Goal: Information Seeking & Learning: Learn about a topic

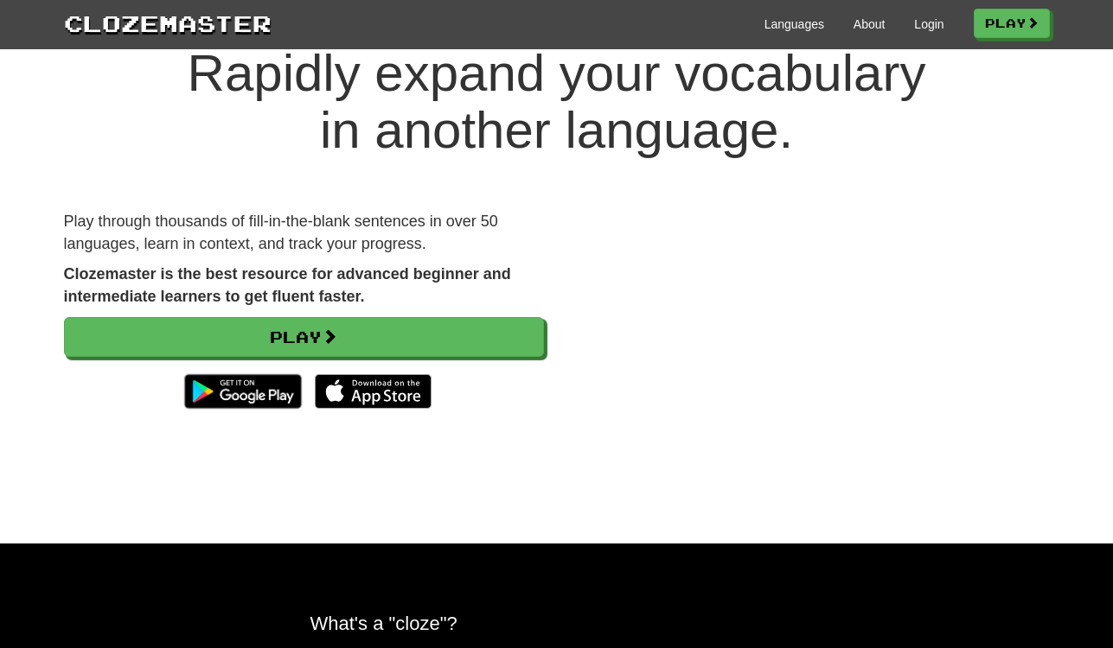
scroll to position [67, 0]
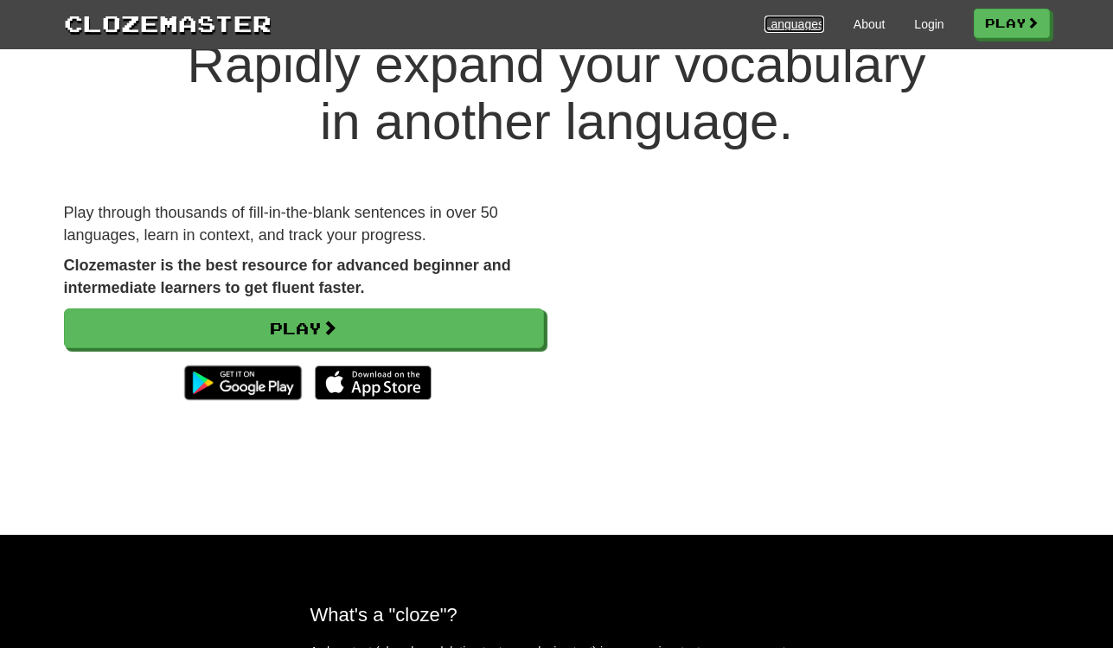
click at [776, 23] on link "Languages" at bounding box center [794, 24] width 60 height 17
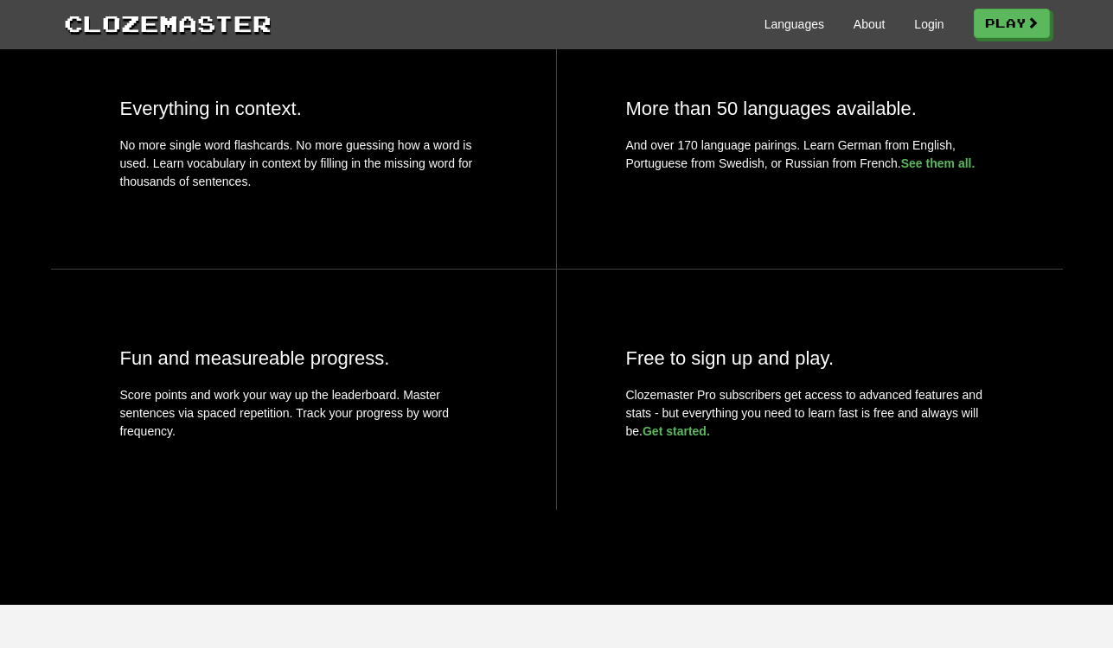
scroll to position [0, 0]
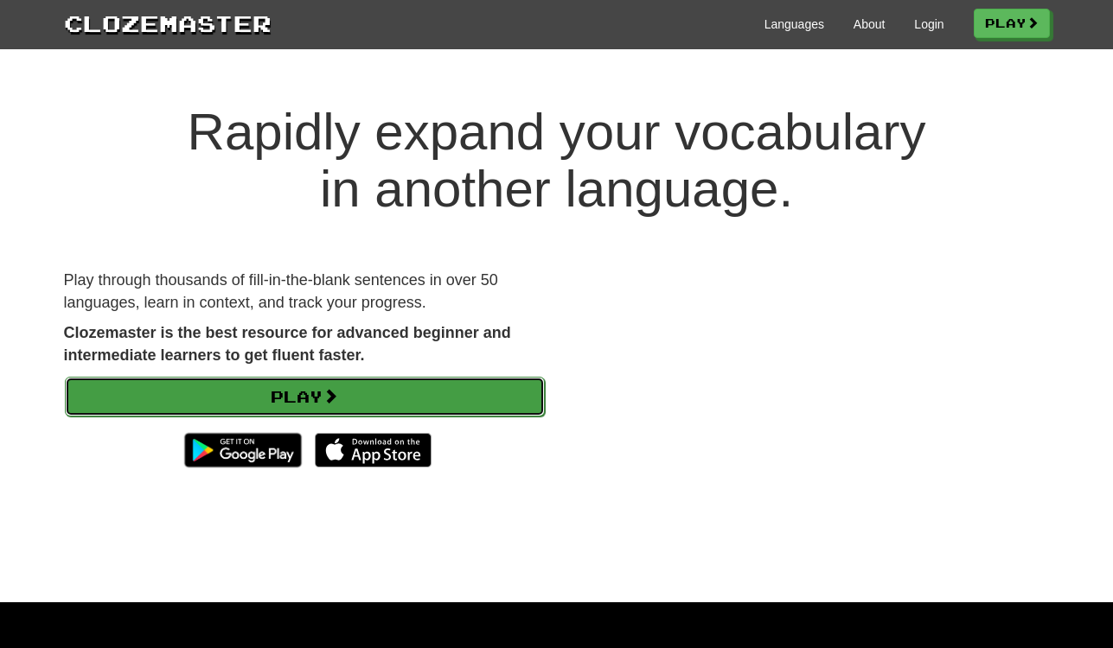
click at [189, 397] on link "Play" at bounding box center [305, 397] width 480 height 40
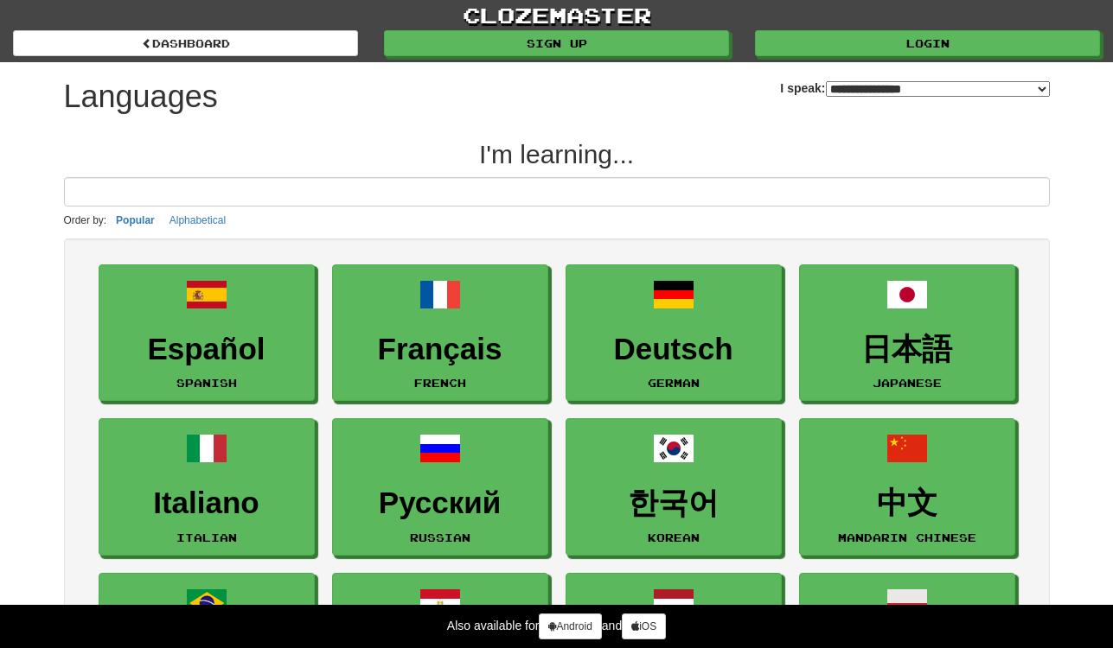
select select "*******"
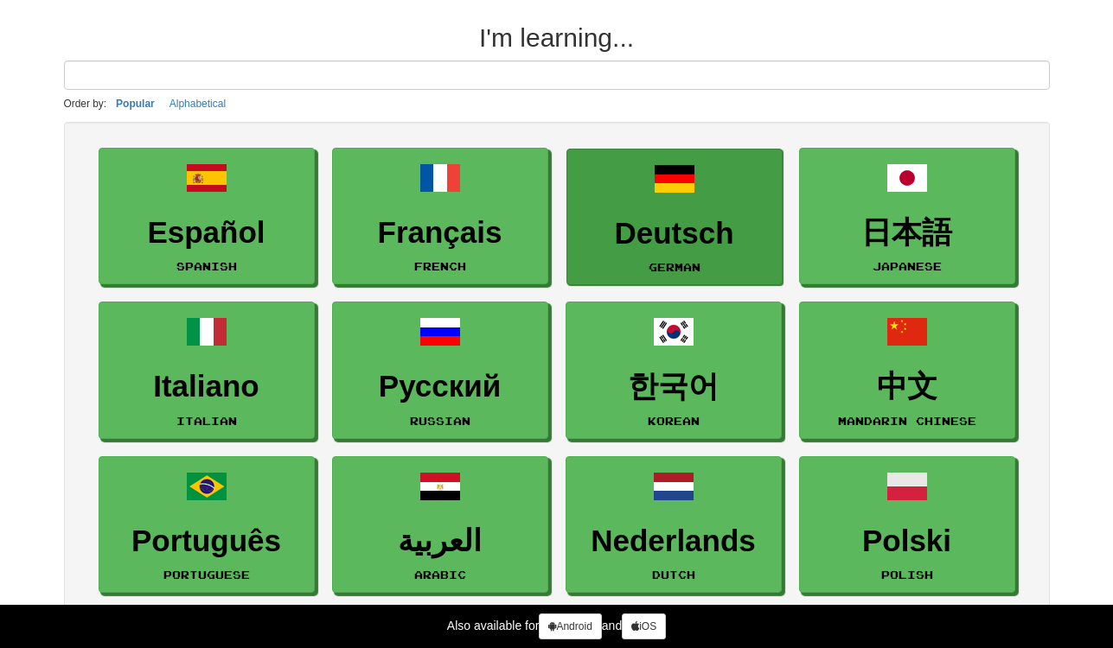
scroll to position [51, 0]
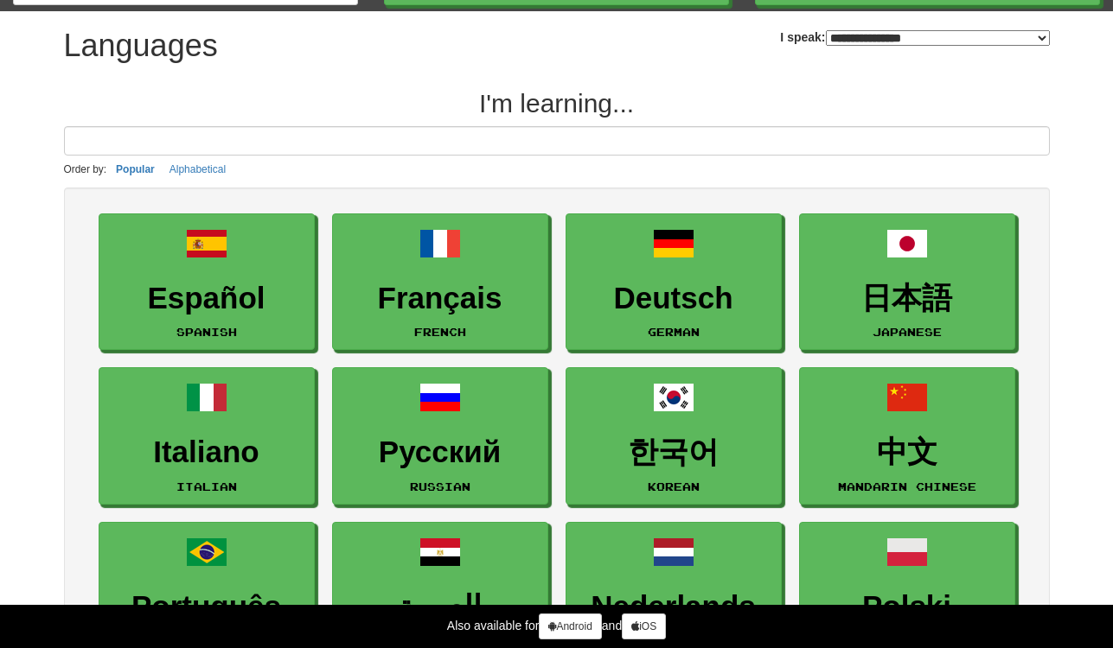
click at [616, 133] on input at bounding box center [556, 140] width 985 height 29
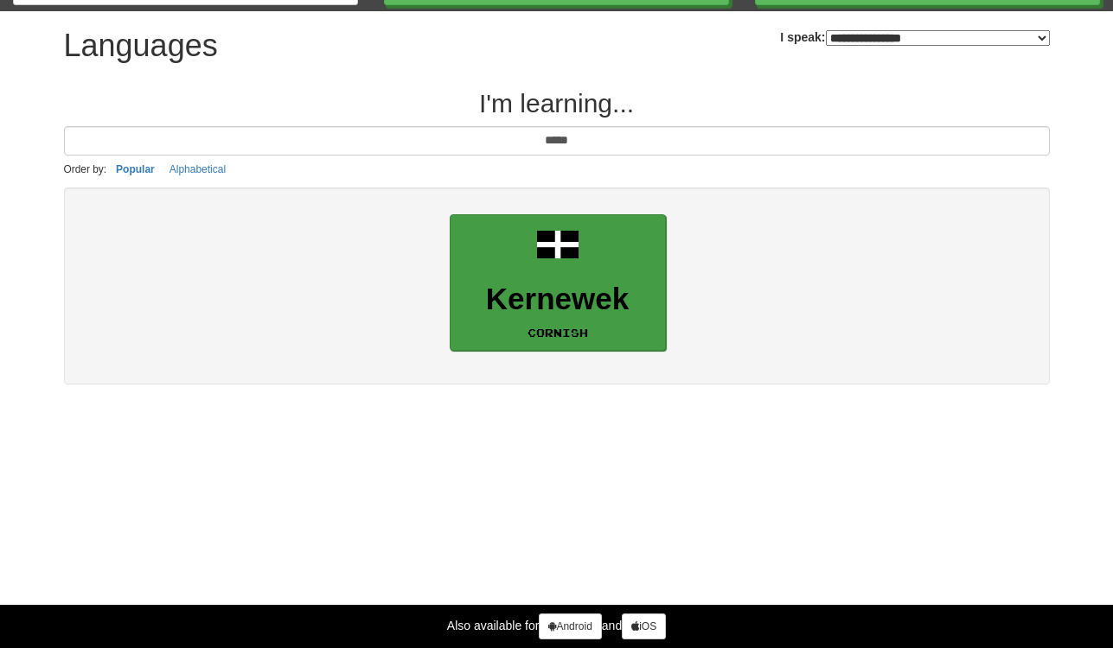
type input "*****"
click at [628, 277] on link "Kernewek Cornish" at bounding box center [558, 282] width 216 height 137
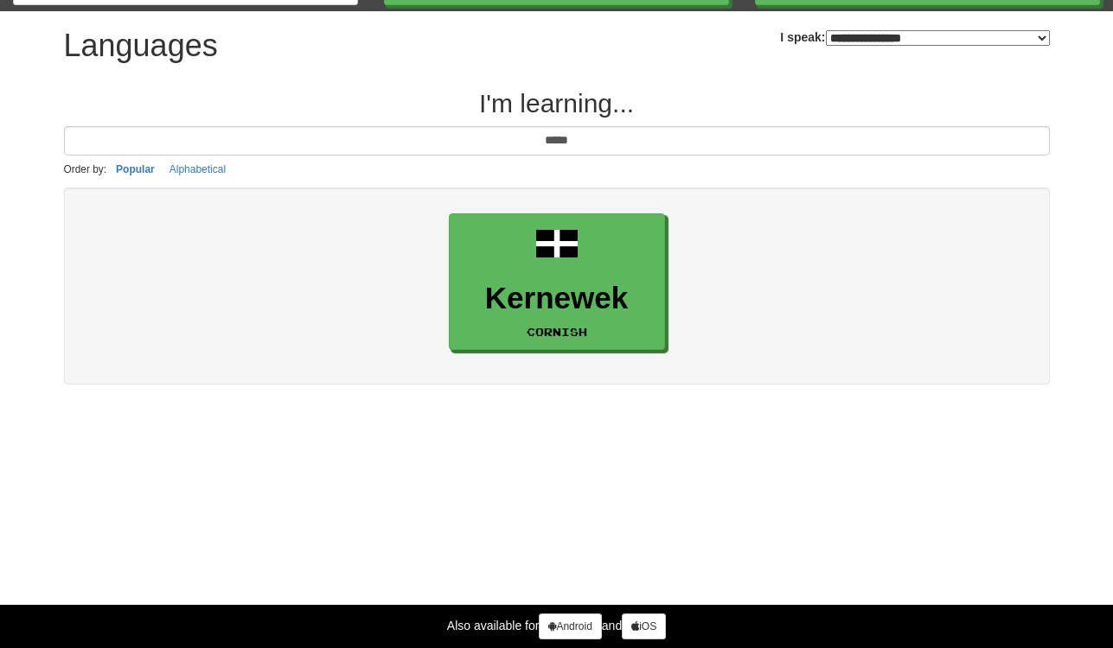
scroll to position [0, 0]
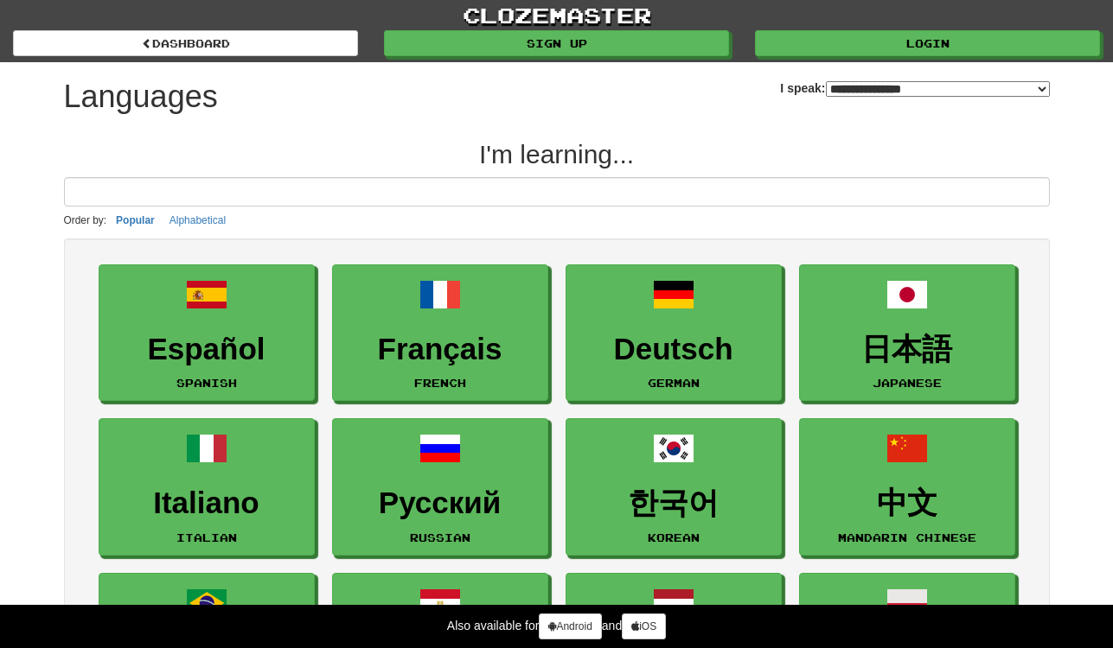
select select "*******"
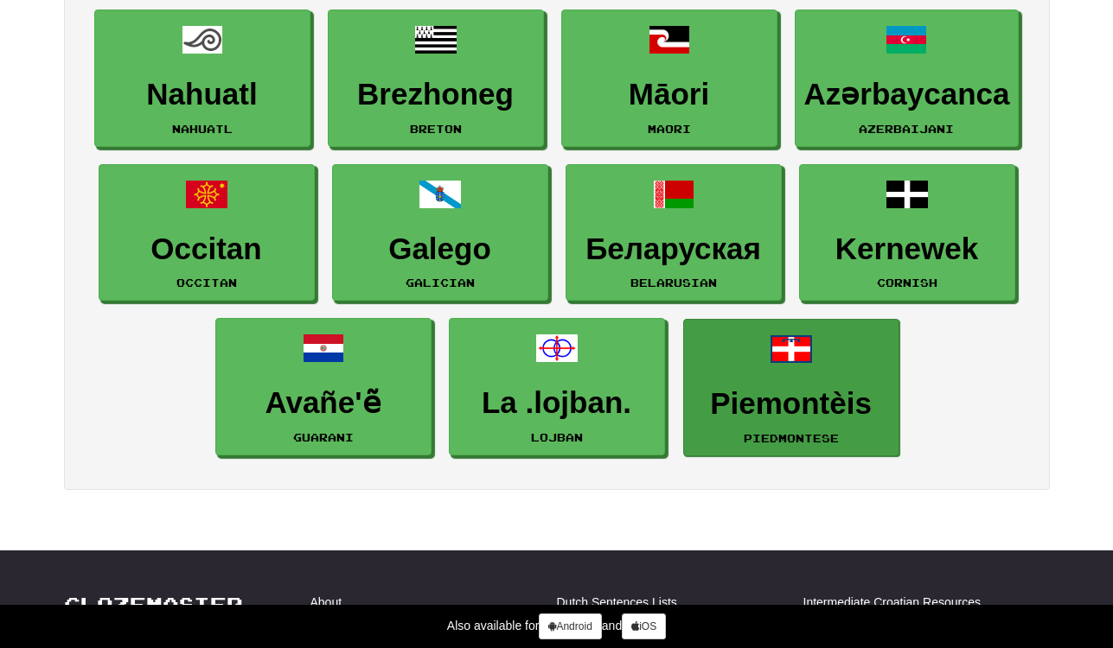
scroll to position [2567, 0]
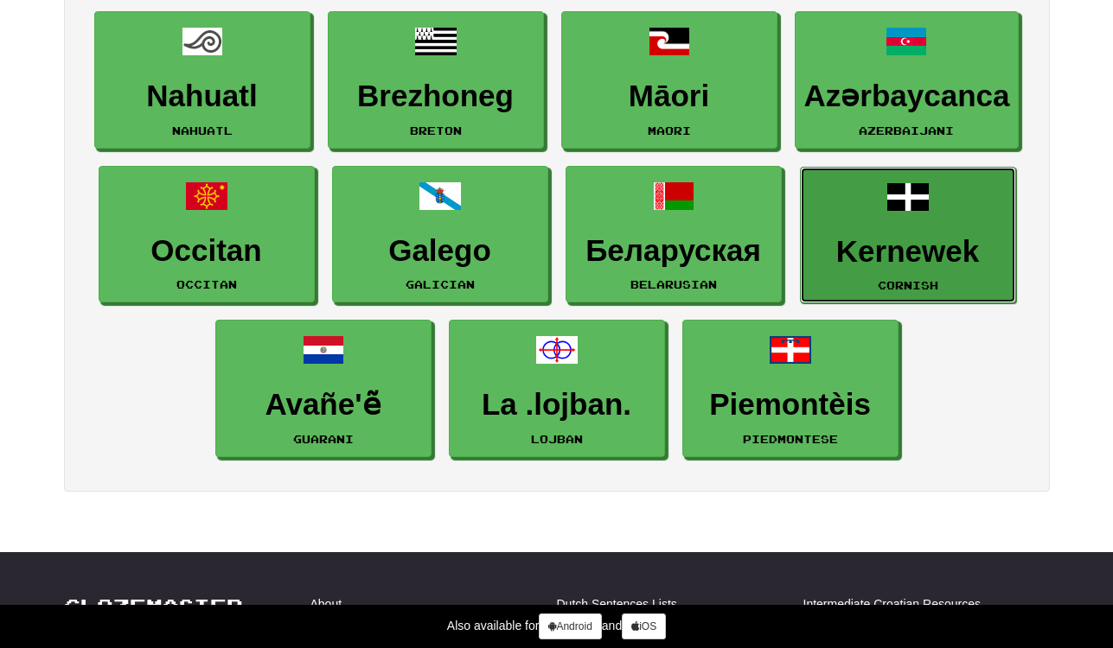
click at [954, 280] on link "Kernewek Cornish" at bounding box center [908, 235] width 216 height 137
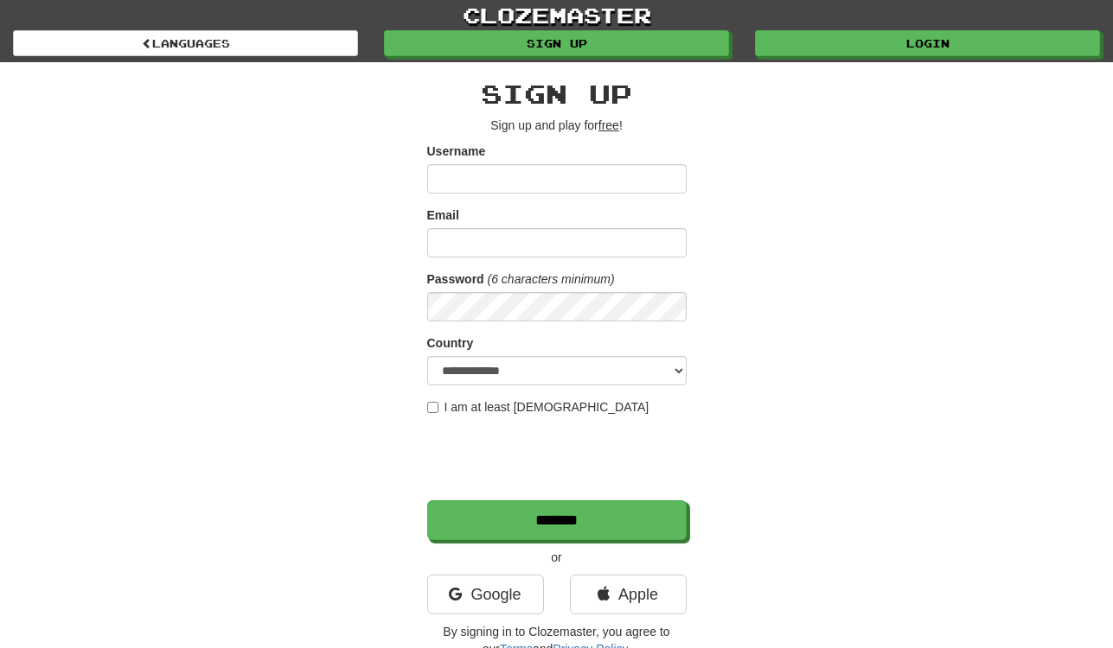
click at [519, 180] on input "Username" at bounding box center [556, 178] width 259 height 29
type input "********"
click at [528, 240] on input "Email" at bounding box center [556, 242] width 259 height 29
type input "**********"
select select "**"
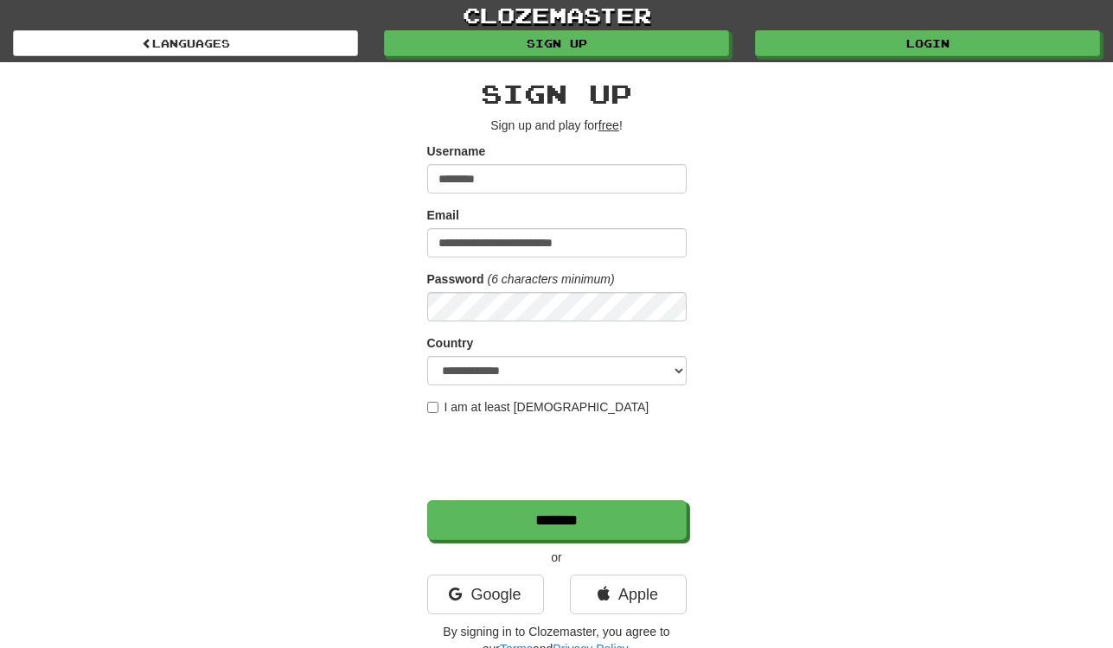
click at [499, 406] on label "I am at least [DEMOGRAPHIC_DATA]" at bounding box center [538, 407] width 222 height 17
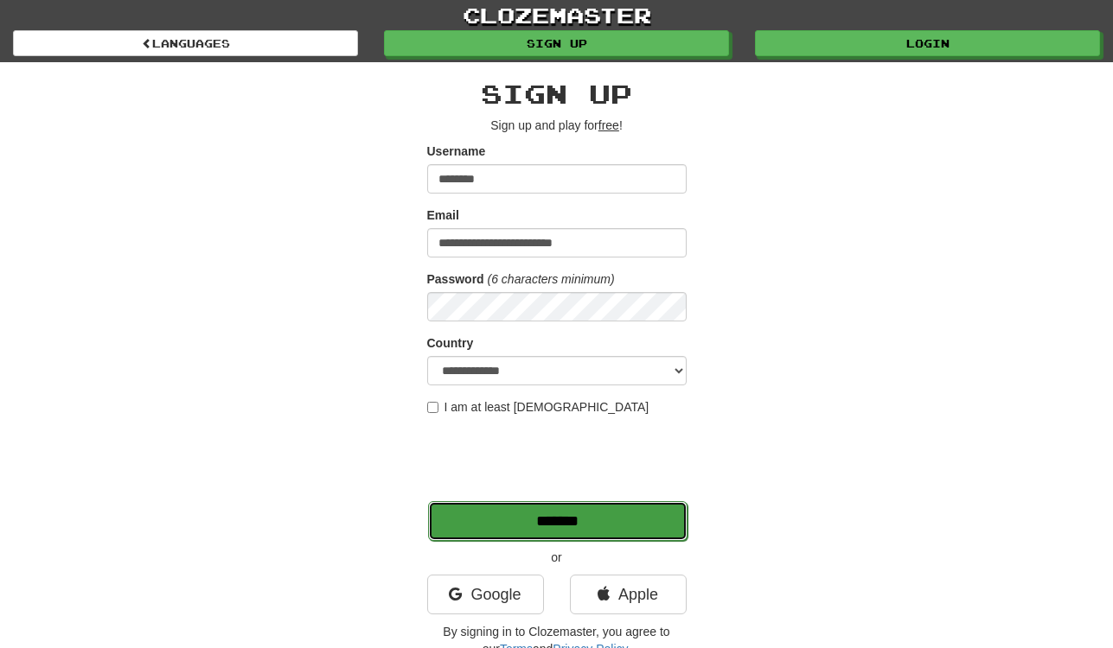
click at [487, 533] on input "*******" at bounding box center [557, 521] width 259 height 40
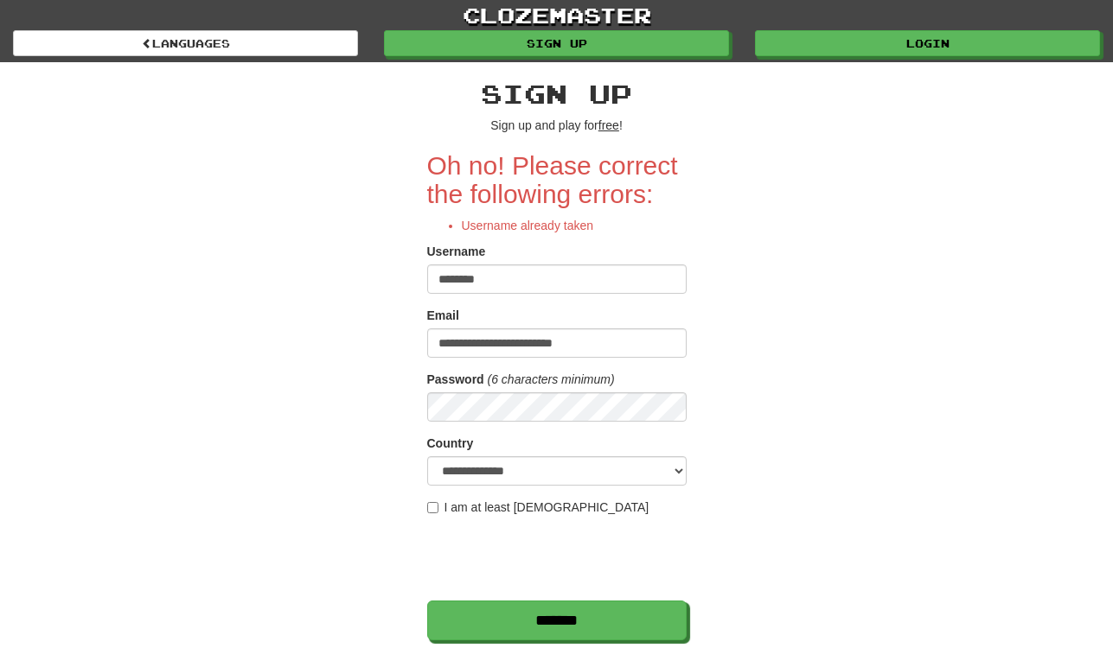
drag, startPoint x: 499, startPoint y: 284, endPoint x: 367, endPoint y: 284, distance: 132.3
click at [367, 284] on div "**********" at bounding box center [556, 414] width 1011 height 705
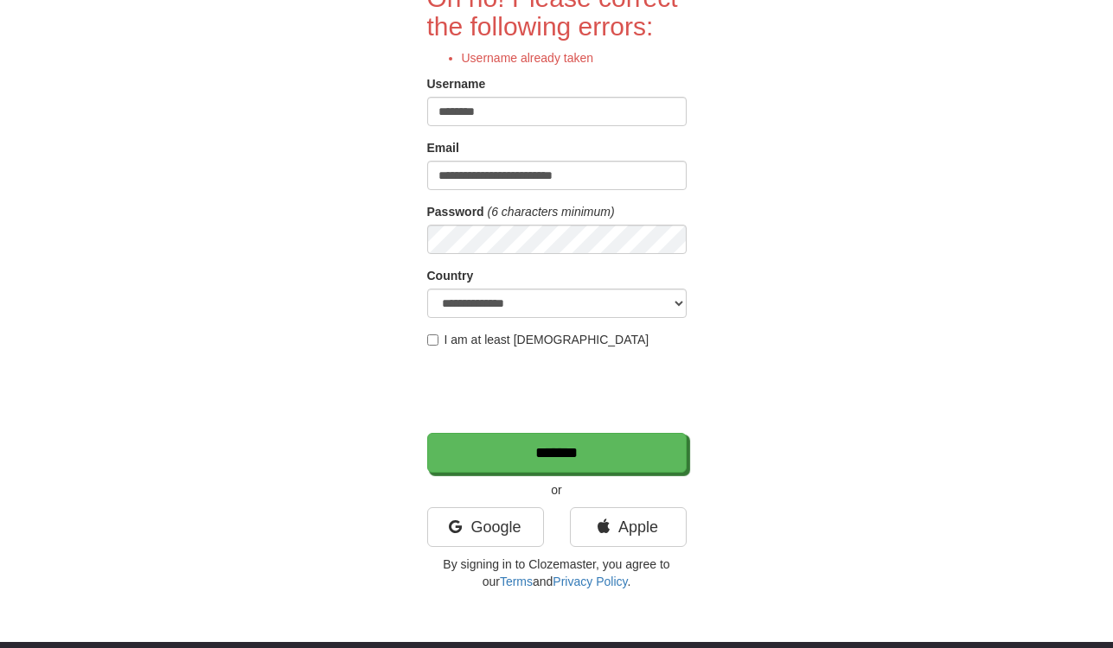
scroll to position [209, 0]
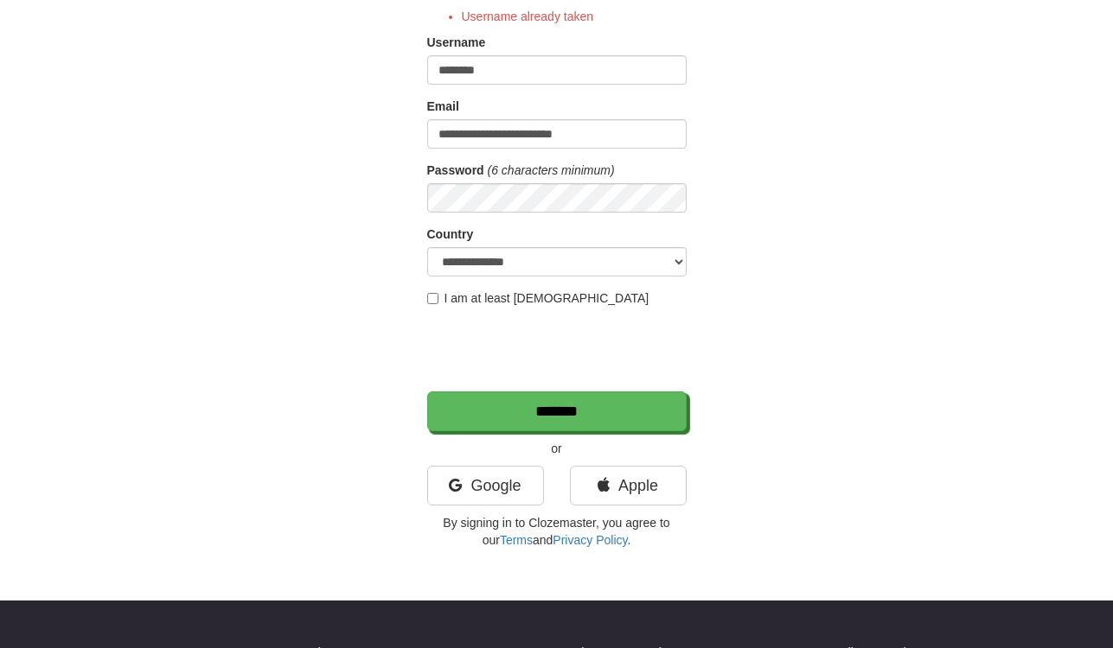
type input "********"
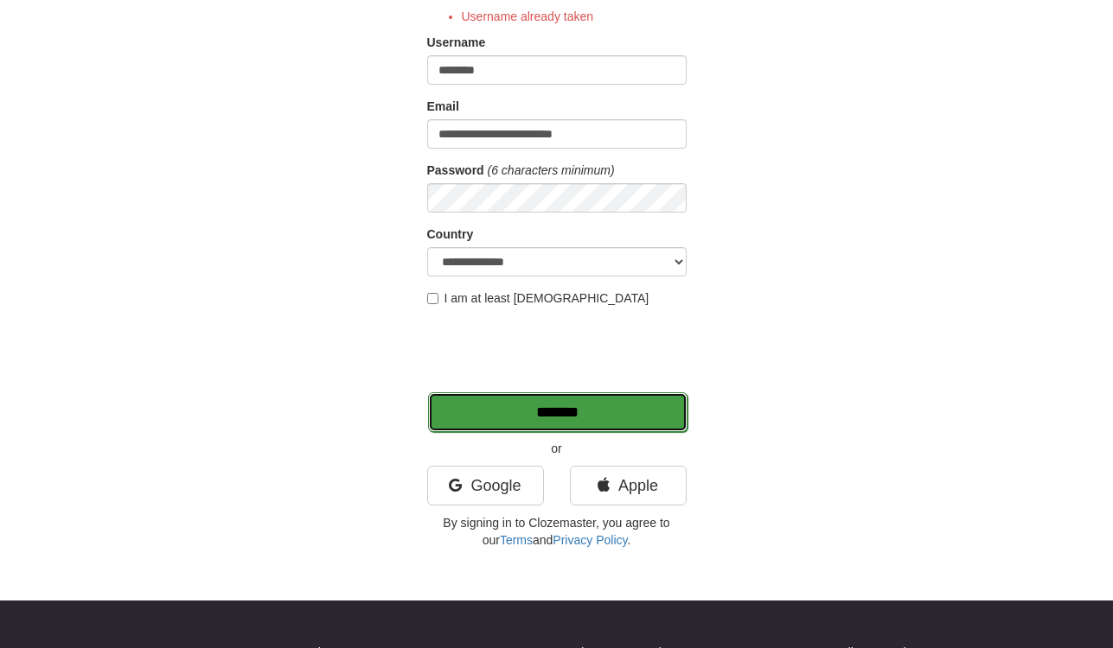
click at [553, 412] on input "*******" at bounding box center [557, 412] width 259 height 40
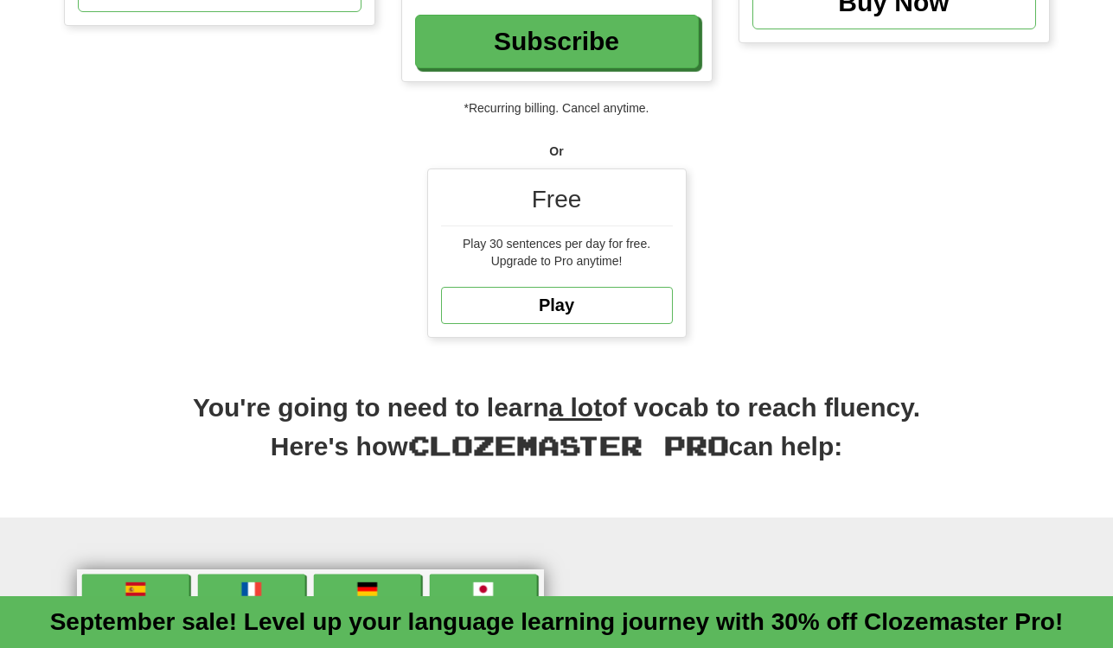
scroll to position [424, 0]
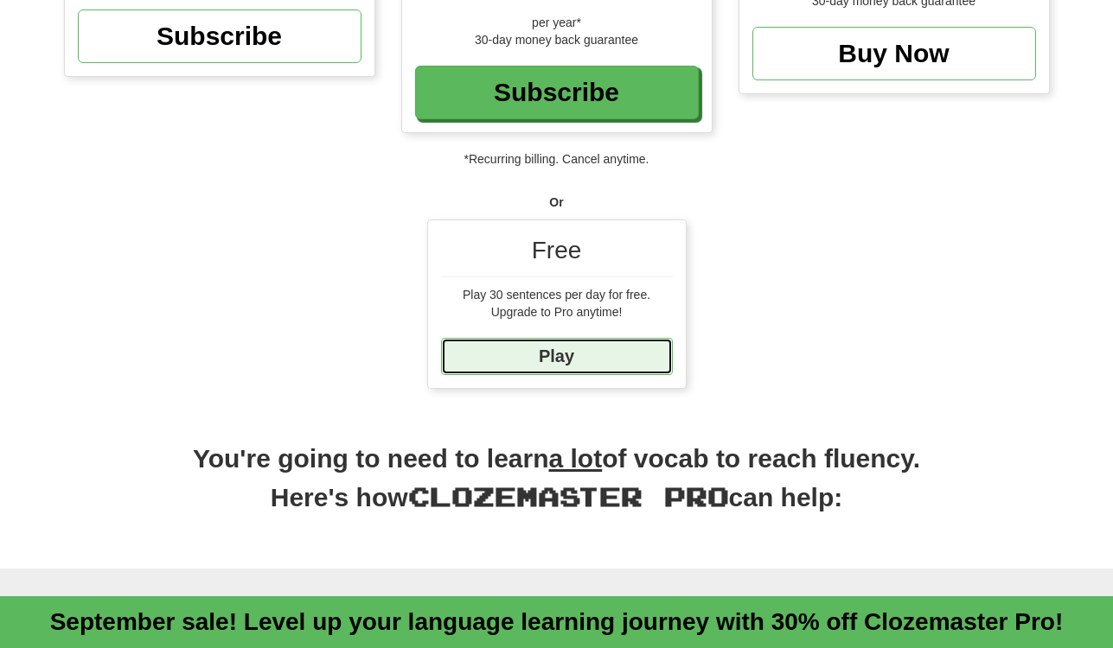
click at [579, 363] on link "Play" at bounding box center [557, 356] width 232 height 37
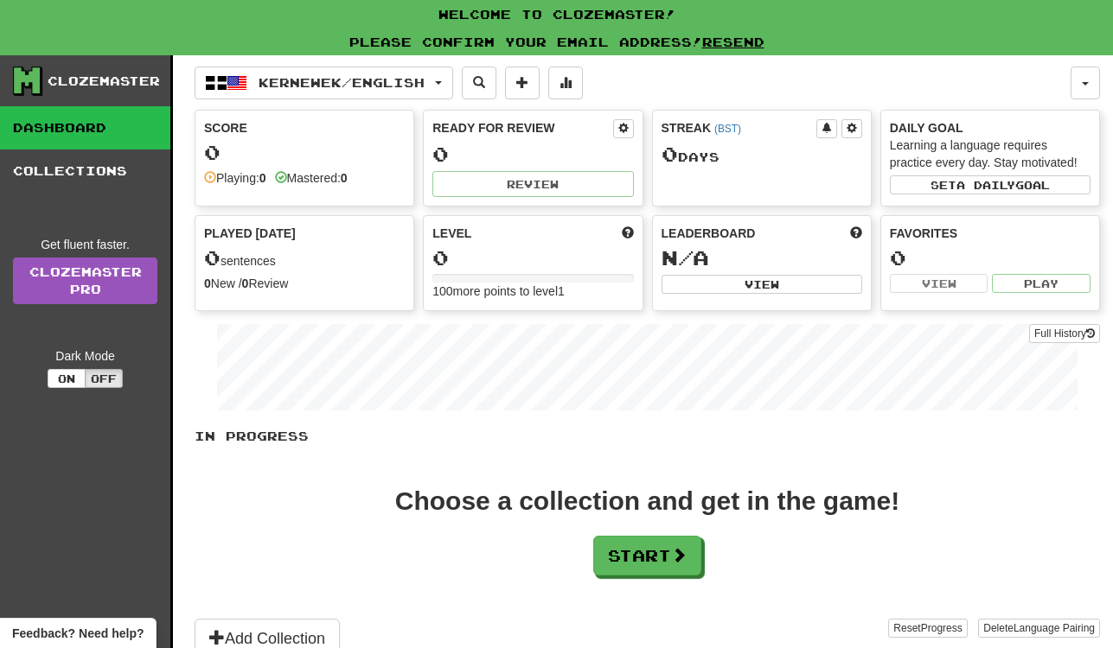
scroll to position [16, 0]
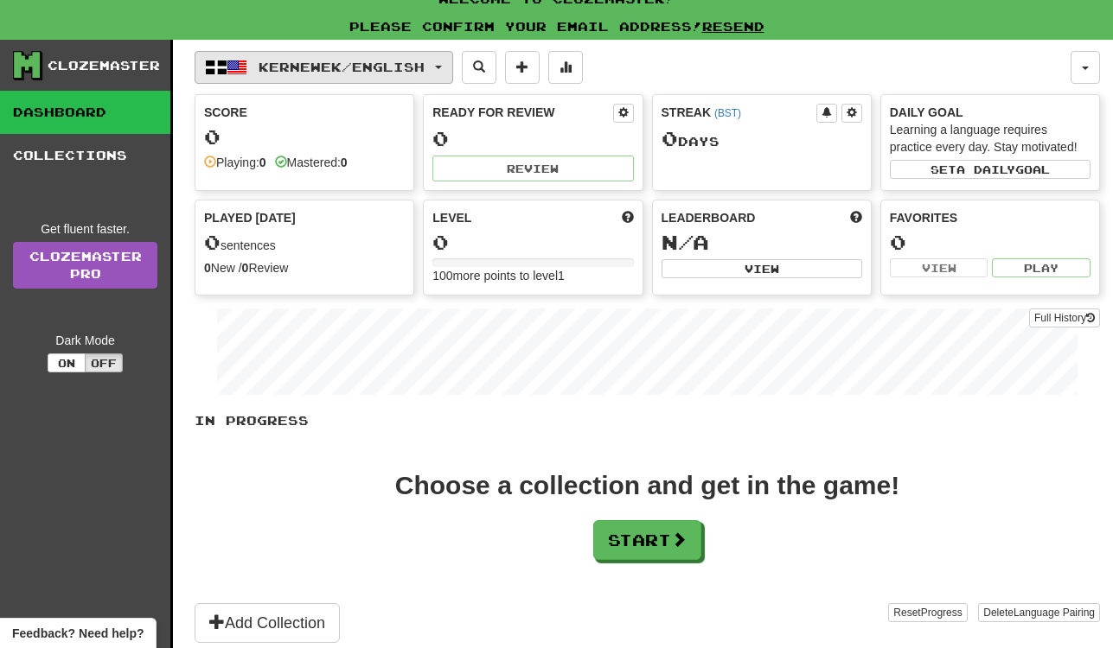
click at [441, 70] on button "Kernewek / English" at bounding box center [323, 67] width 258 height 33
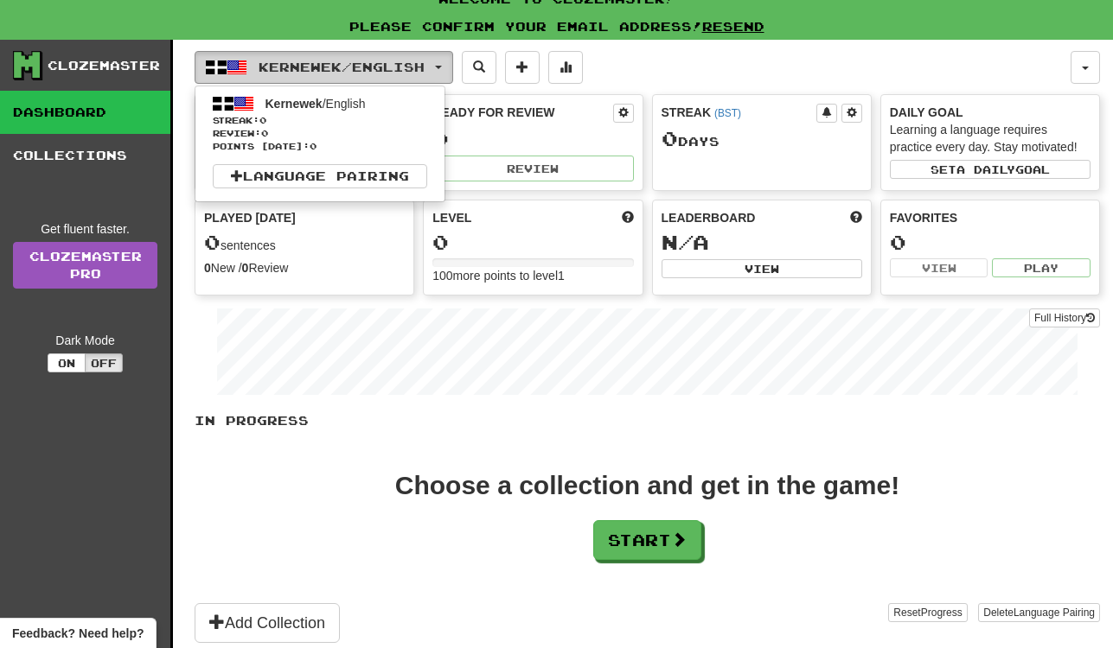
click at [441, 70] on button "Kernewek / English" at bounding box center [323, 67] width 258 height 33
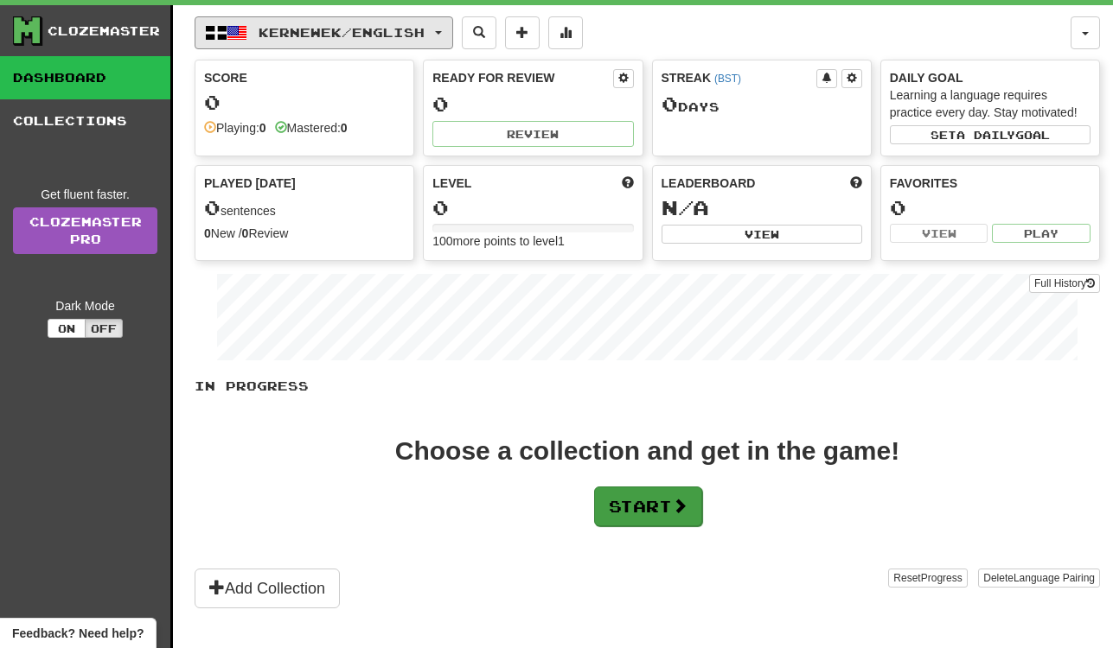
scroll to position [0, 0]
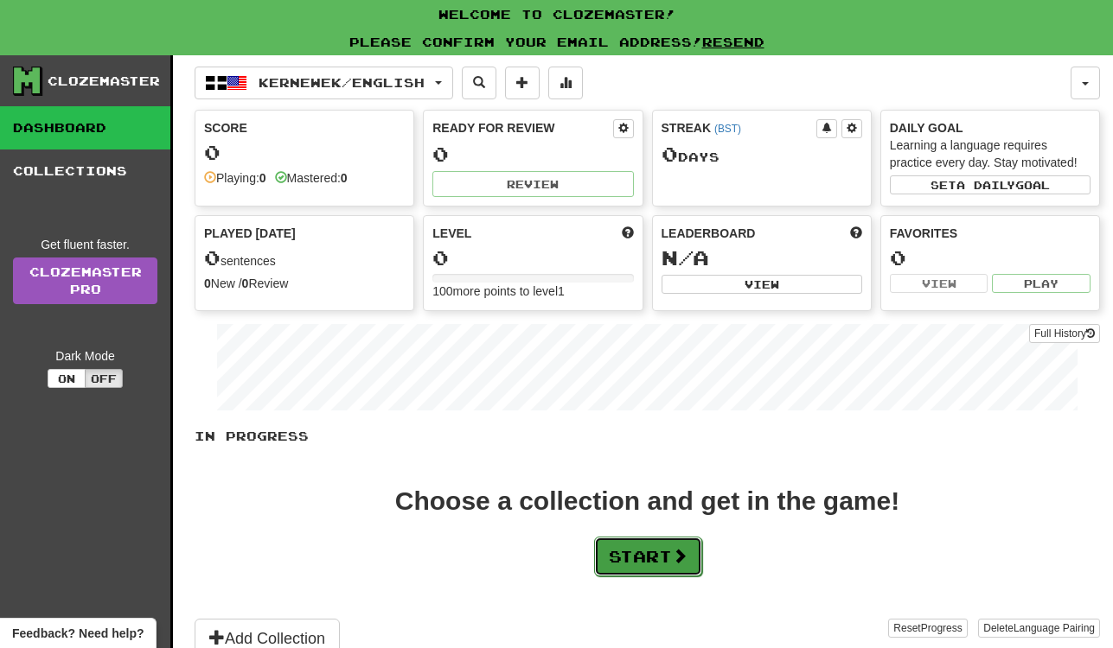
click at [681, 537] on button "Start" at bounding box center [648, 557] width 108 height 40
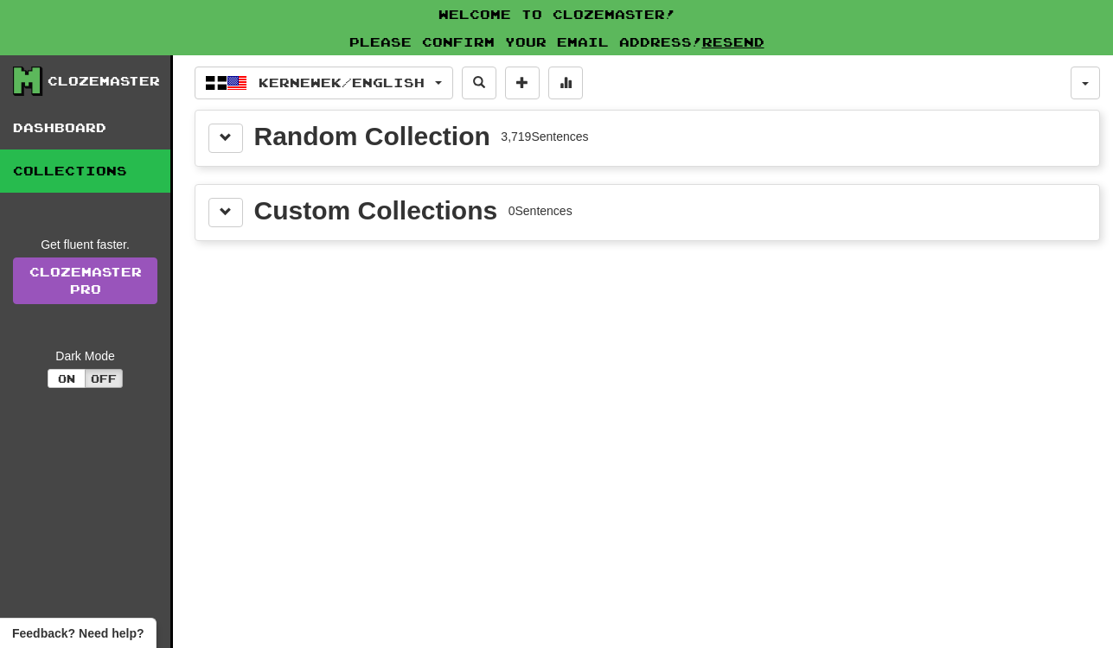
click at [611, 135] on div "Random Collection 3,719 Sentences" at bounding box center [646, 138] width 877 height 29
click at [228, 131] on span at bounding box center [226, 137] width 12 height 12
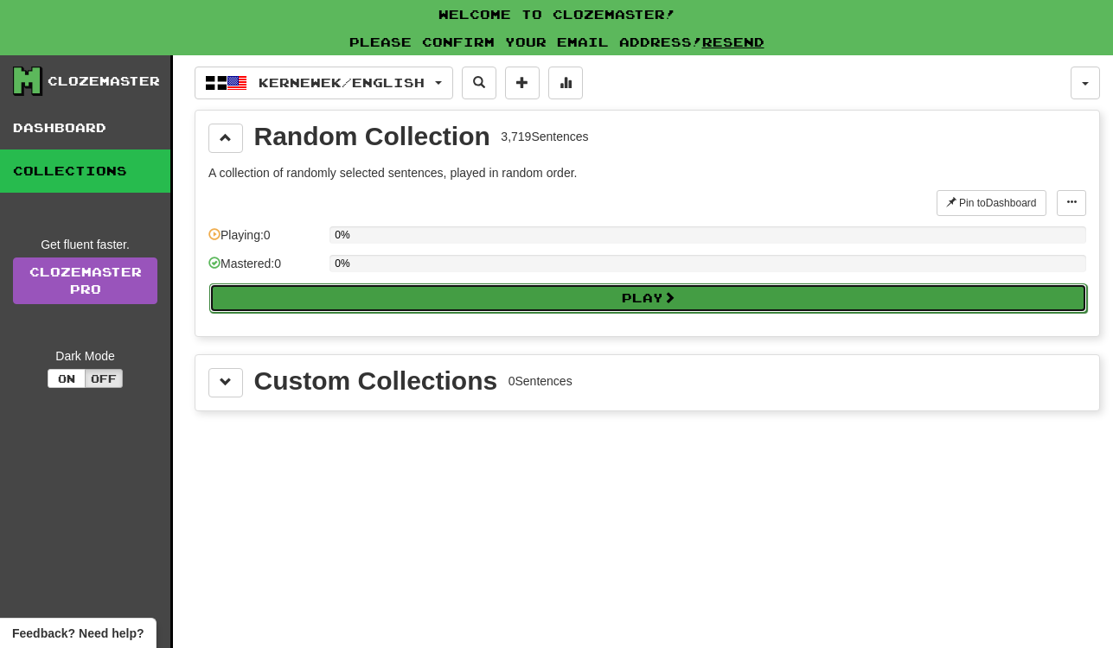
click at [323, 299] on button "Play" at bounding box center [647, 298] width 877 height 29
select select "**"
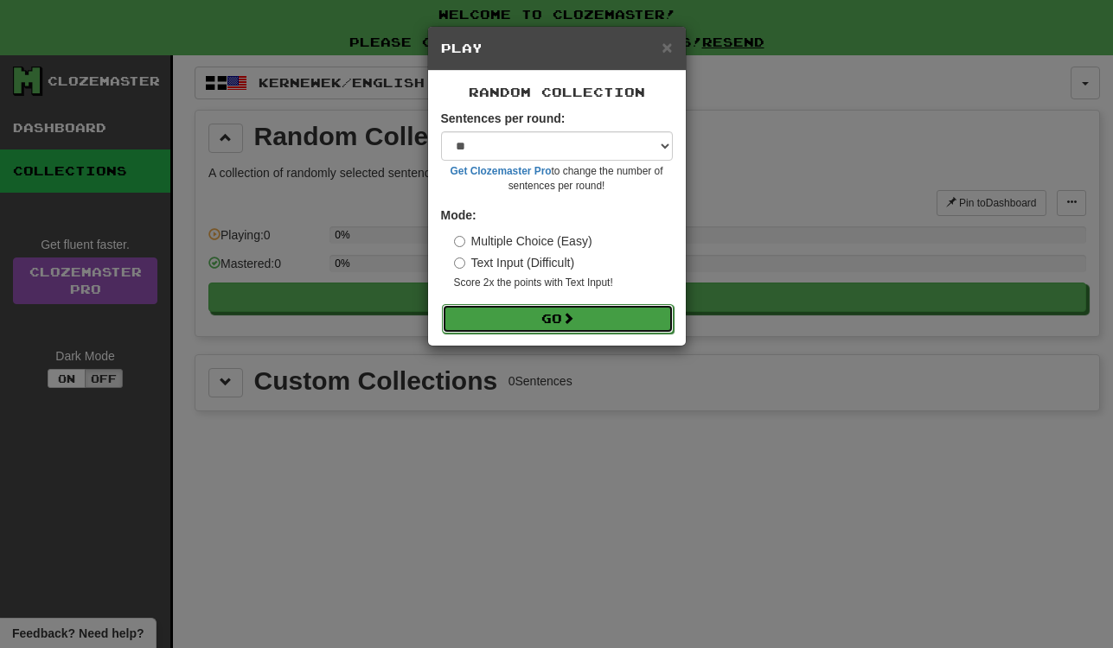
click at [506, 310] on button "Go" at bounding box center [558, 318] width 232 height 29
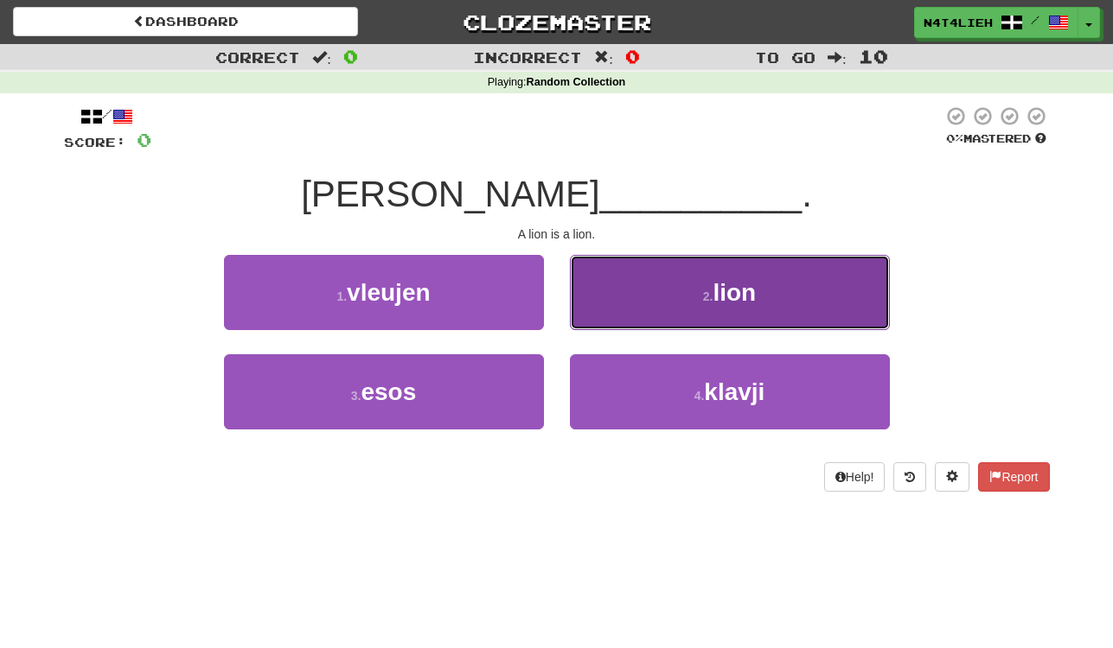
click at [660, 318] on button "2 . lion" at bounding box center [730, 292] width 320 height 75
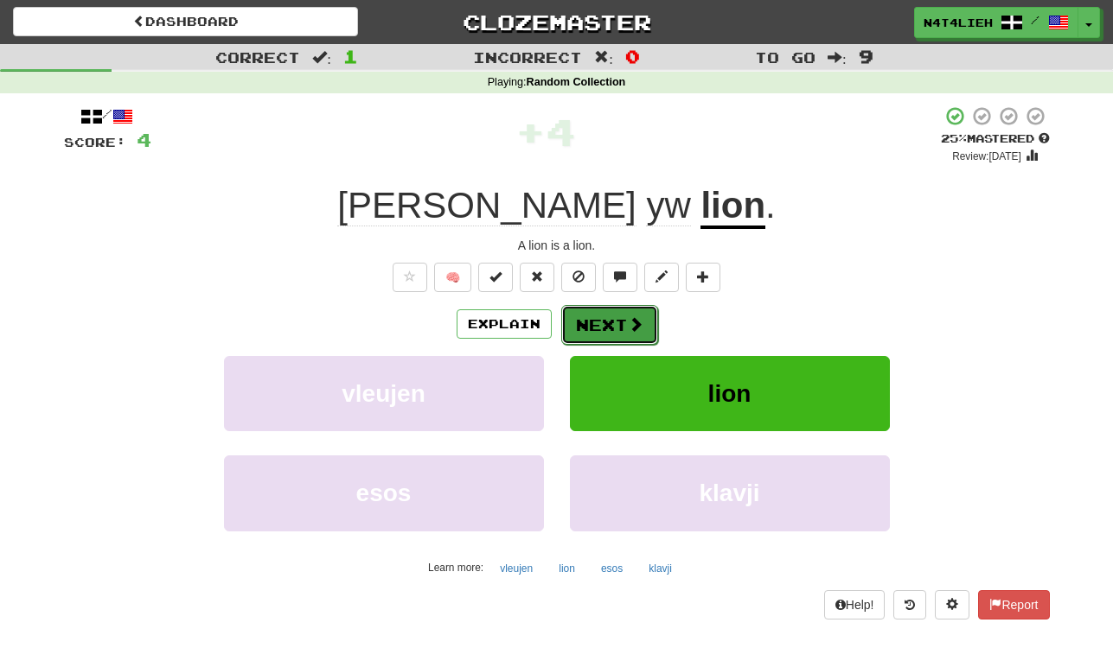
click at [625, 319] on button "Next" at bounding box center [609, 325] width 97 height 40
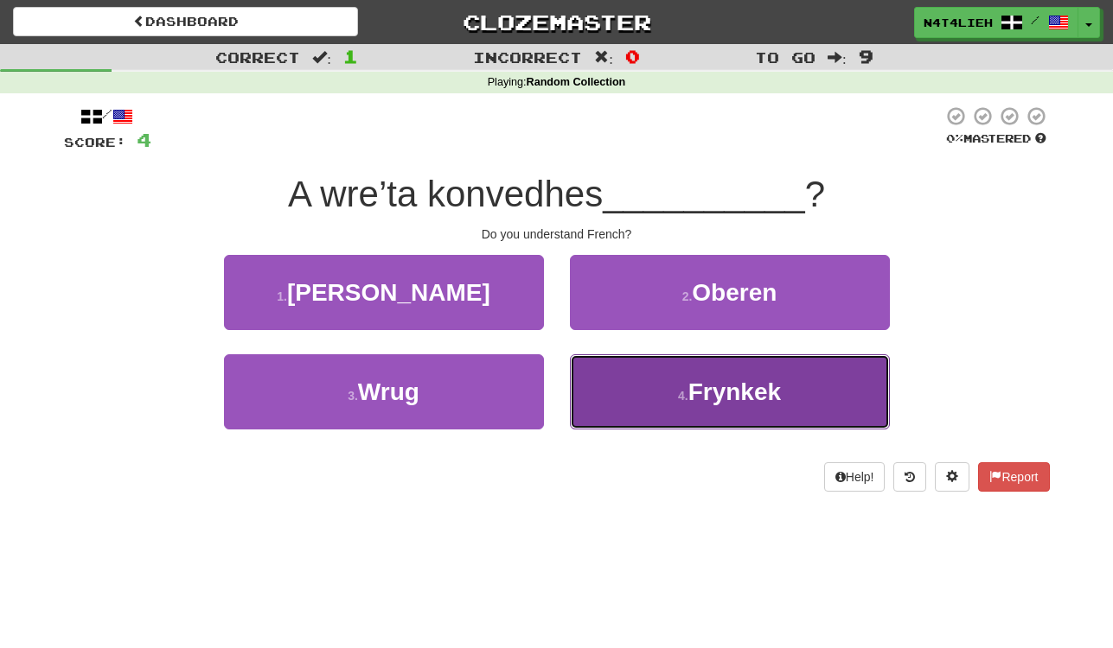
click at [644, 373] on button "4 . Frynkek" at bounding box center [730, 391] width 320 height 75
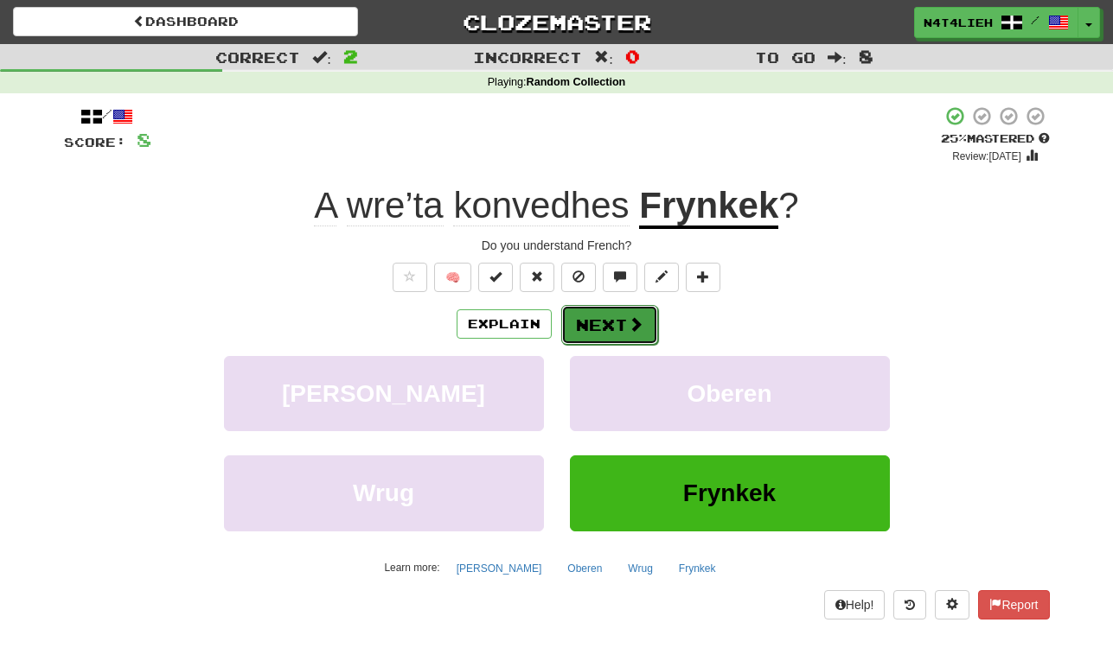
click at [617, 341] on button "Next" at bounding box center [609, 325] width 97 height 40
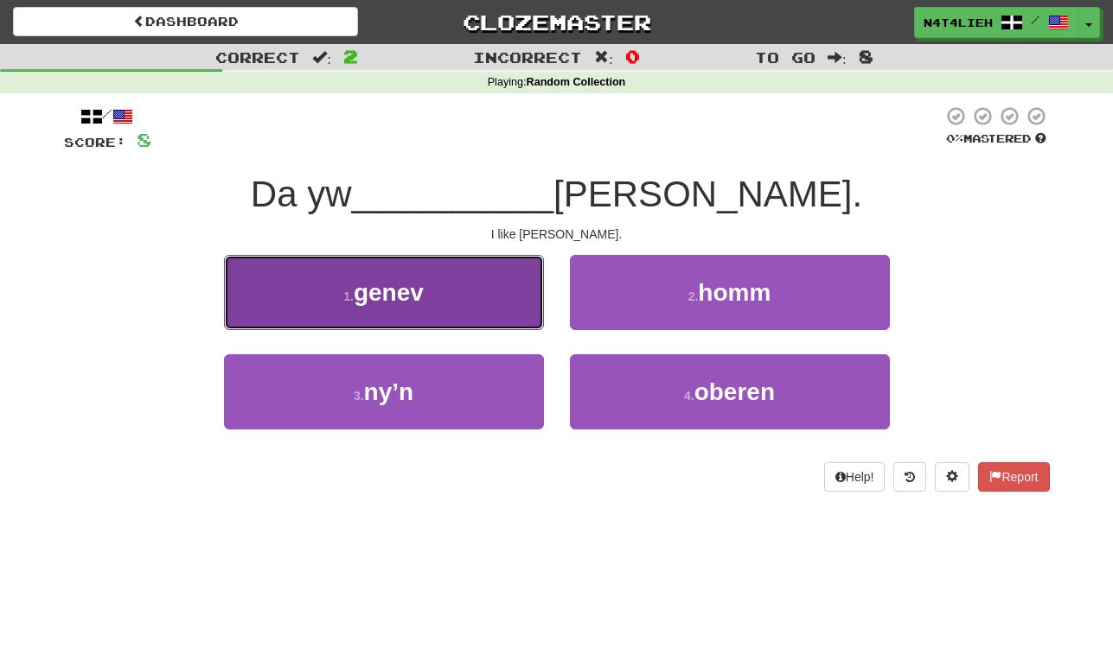
click at [461, 303] on button "1 . genev" at bounding box center [384, 292] width 320 height 75
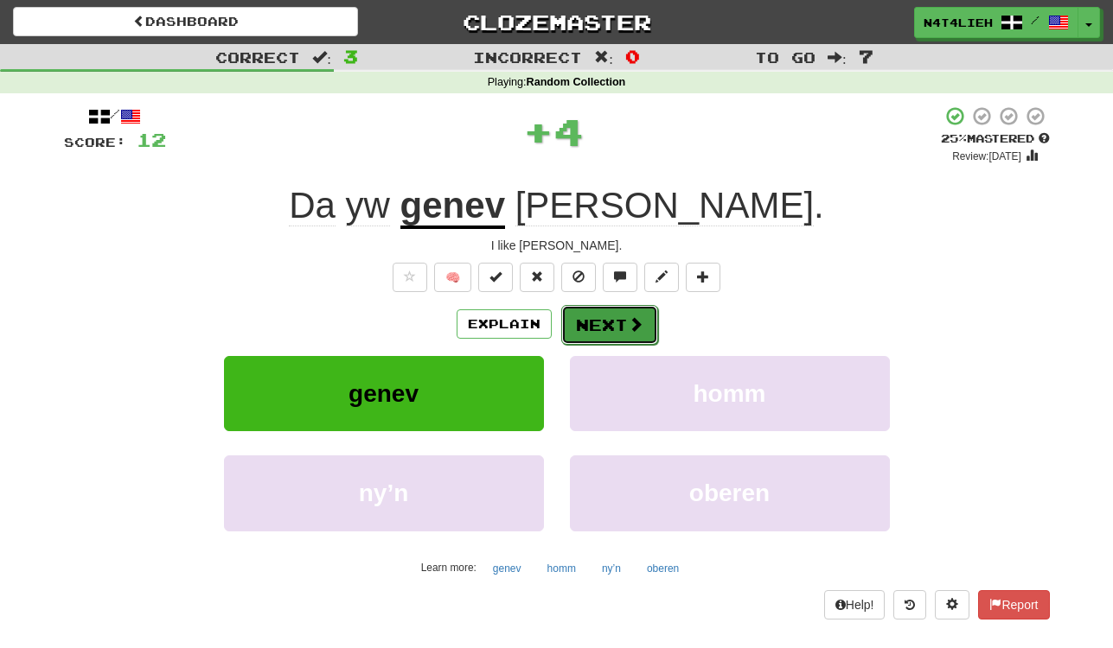
click at [596, 334] on button "Next" at bounding box center [609, 325] width 97 height 40
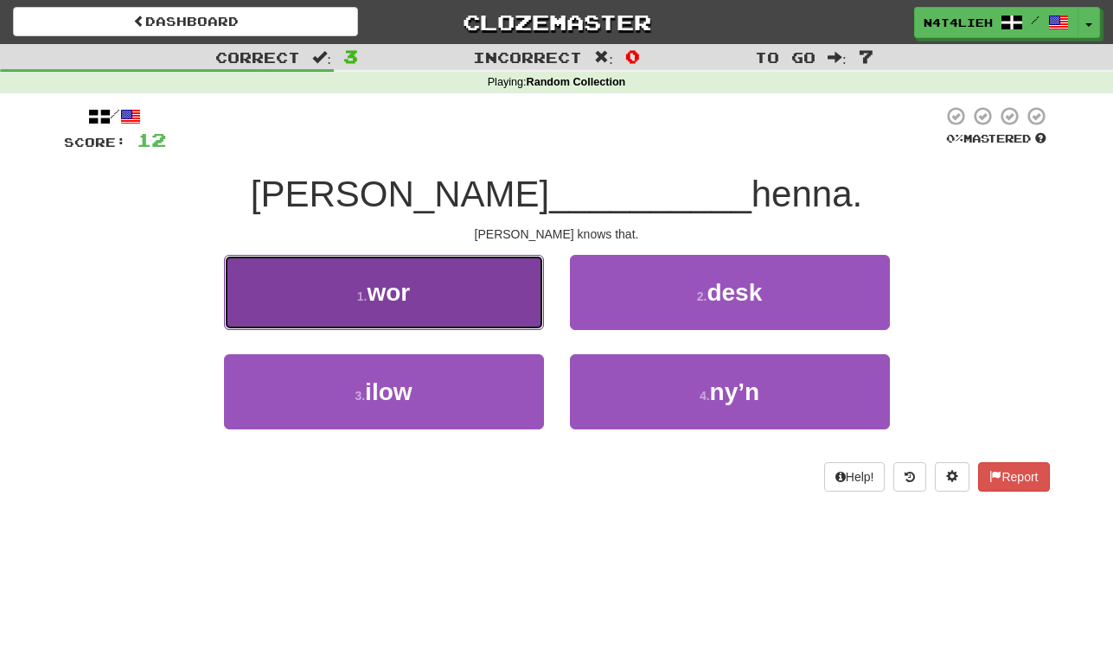
click at [454, 293] on button "1 . wor" at bounding box center [384, 292] width 320 height 75
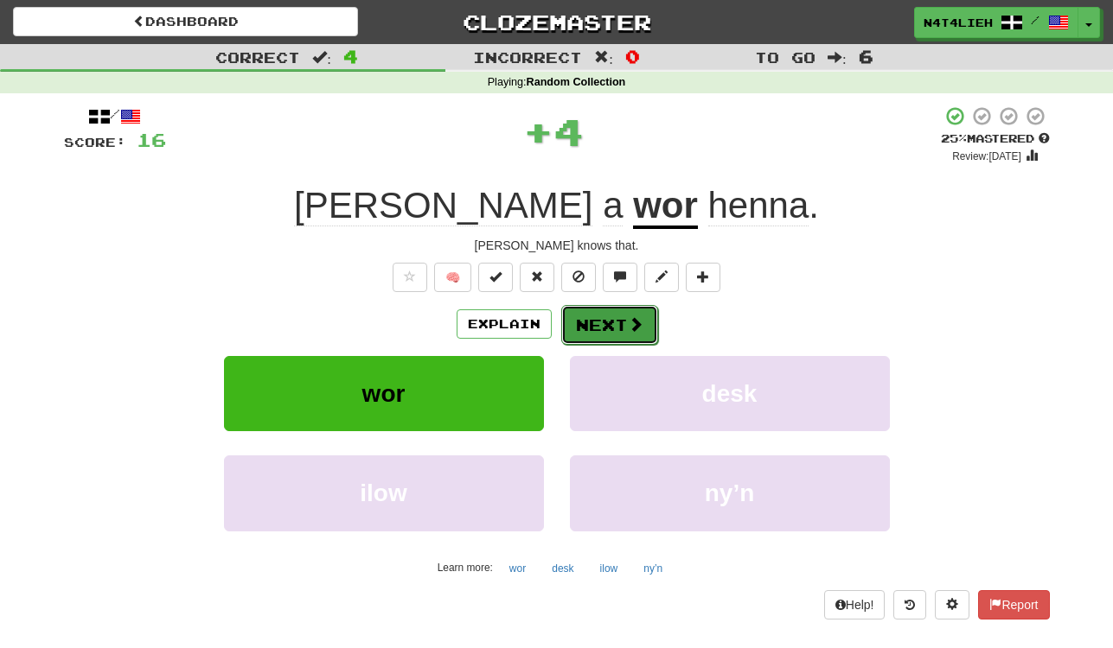
click at [574, 321] on button "Next" at bounding box center [609, 325] width 97 height 40
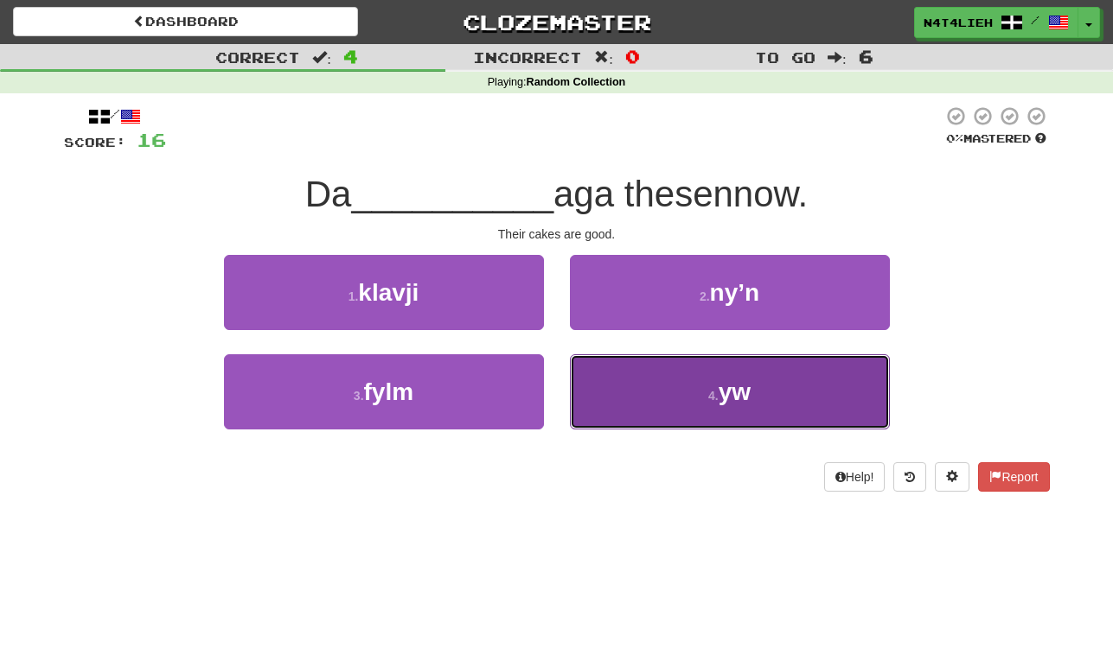
click at [634, 393] on button "4 . yw" at bounding box center [730, 391] width 320 height 75
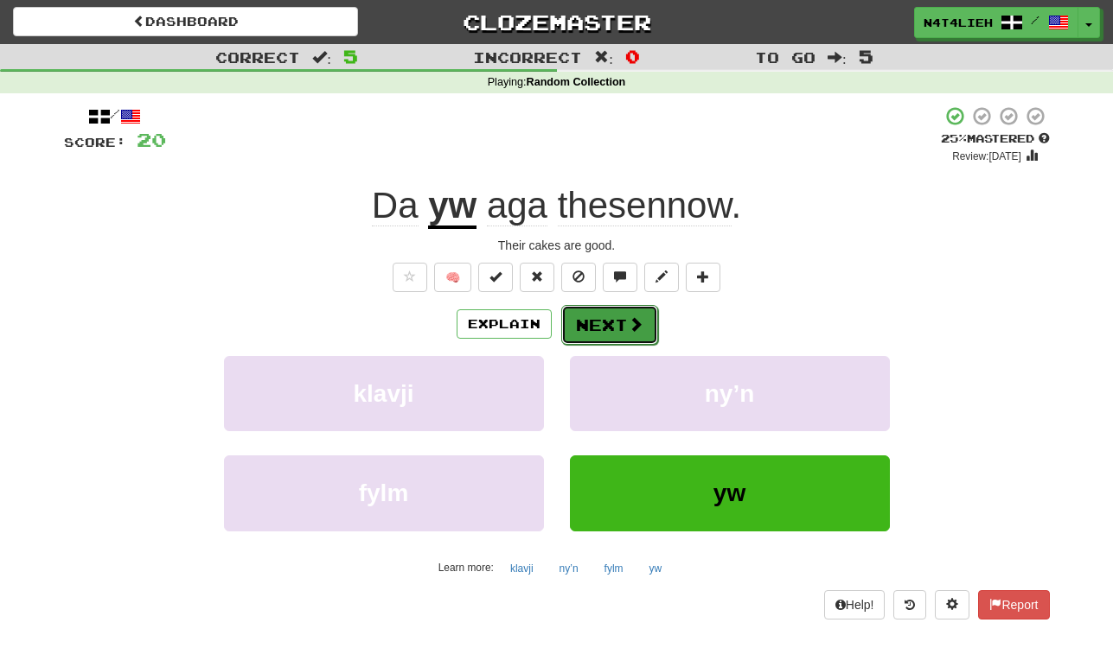
click at [606, 329] on button "Next" at bounding box center [609, 325] width 97 height 40
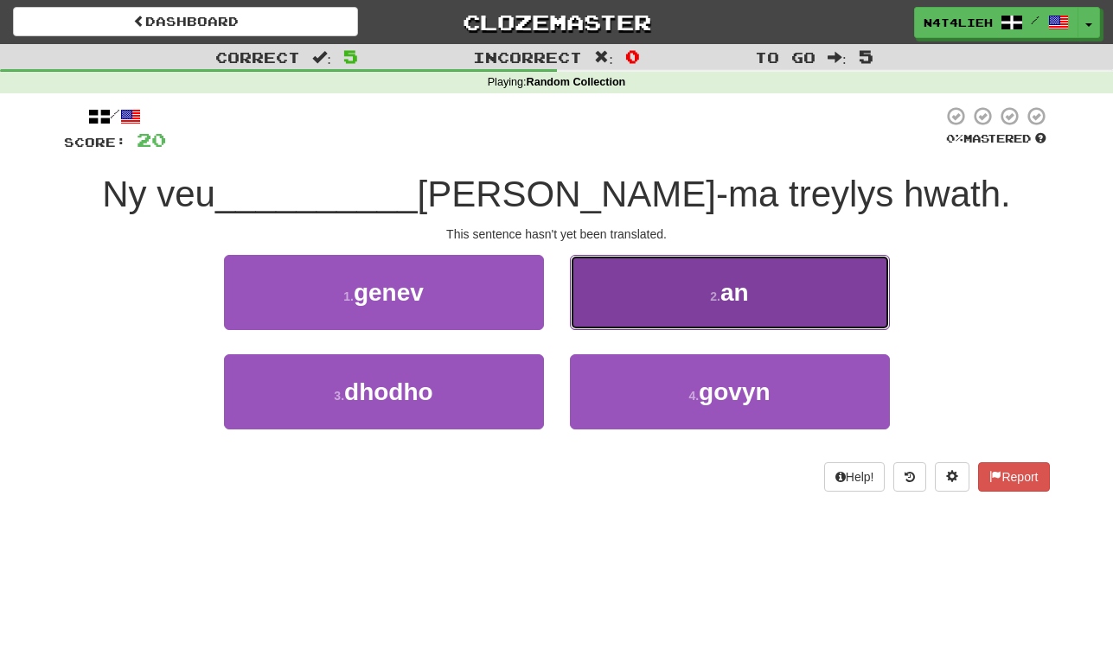
click at [641, 292] on button "2 . an" at bounding box center [730, 292] width 320 height 75
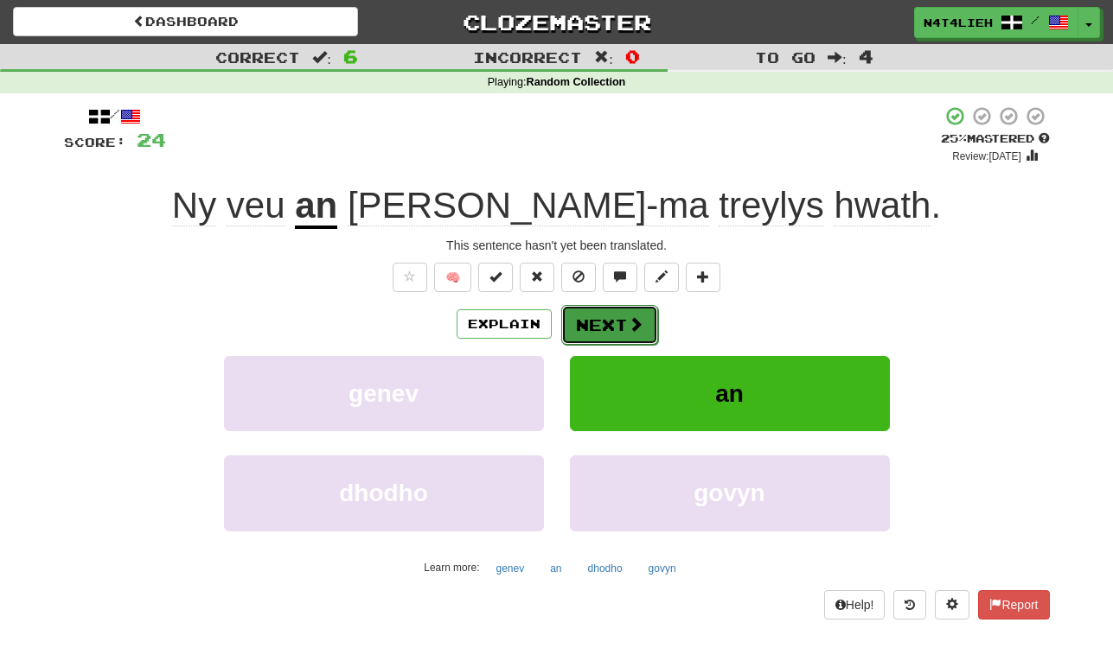
click at [625, 324] on button "Next" at bounding box center [609, 325] width 97 height 40
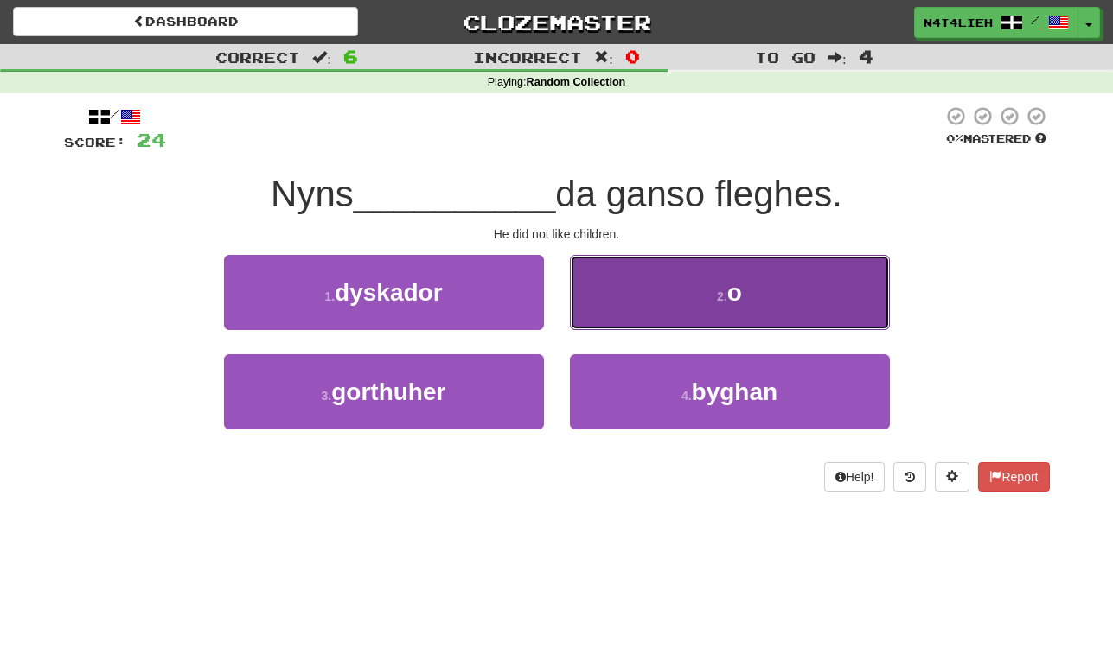
click at [666, 308] on button "2 . o" at bounding box center [730, 292] width 320 height 75
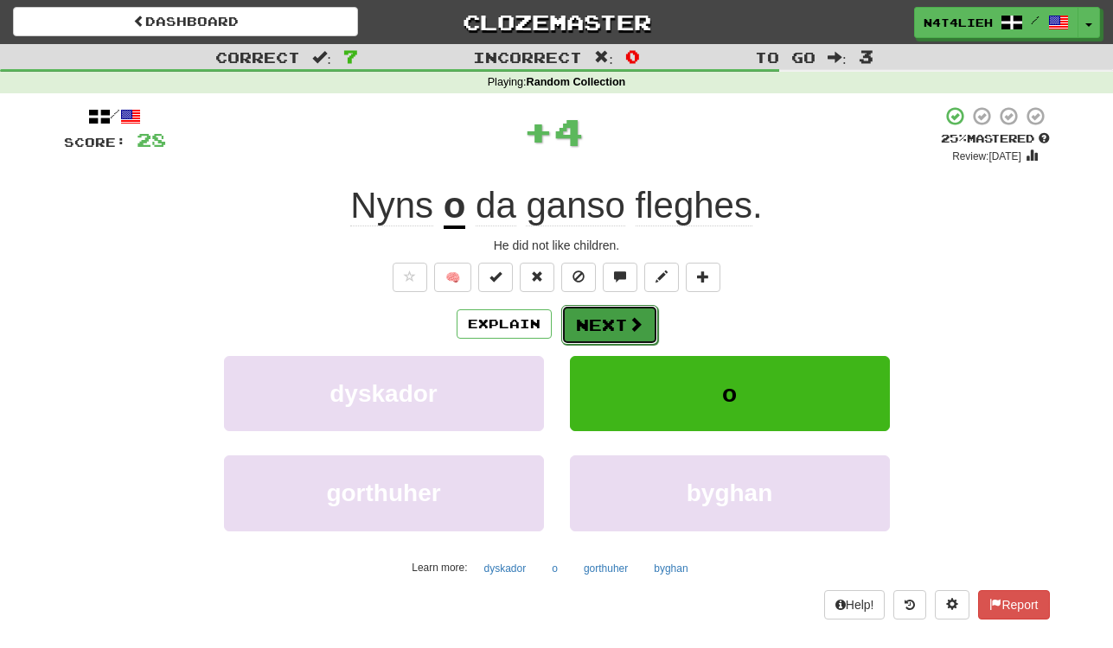
click at [636, 316] on span at bounding box center [636, 324] width 16 height 16
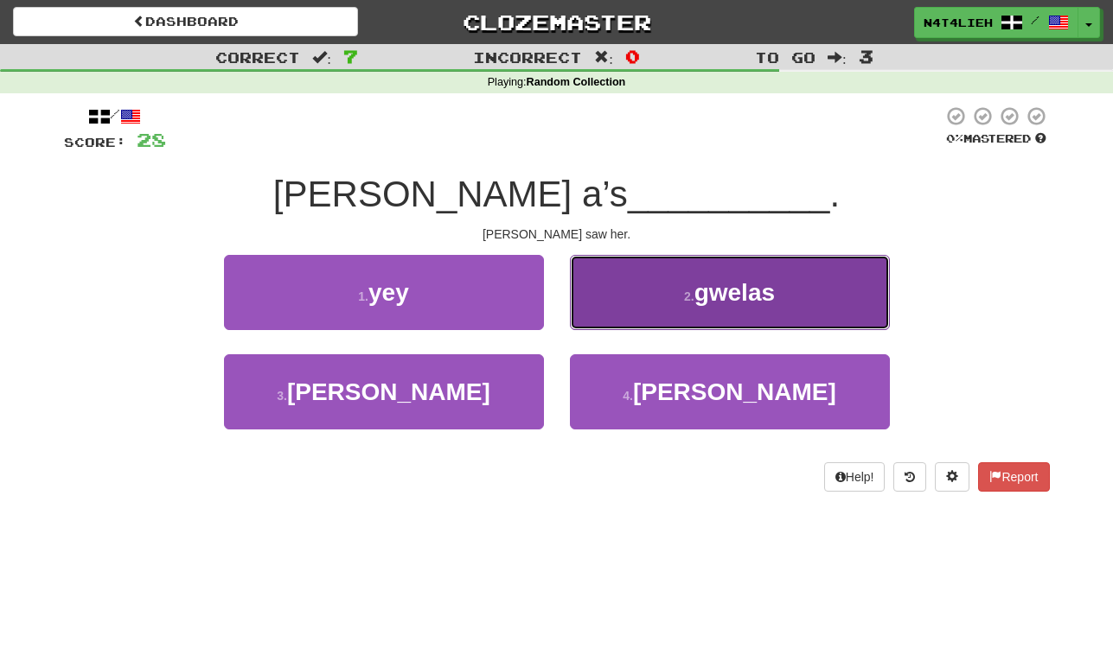
click at [691, 324] on button "2 . [GEOGRAPHIC_DATA]" at bounding box center [730, 292] width 320 height 75
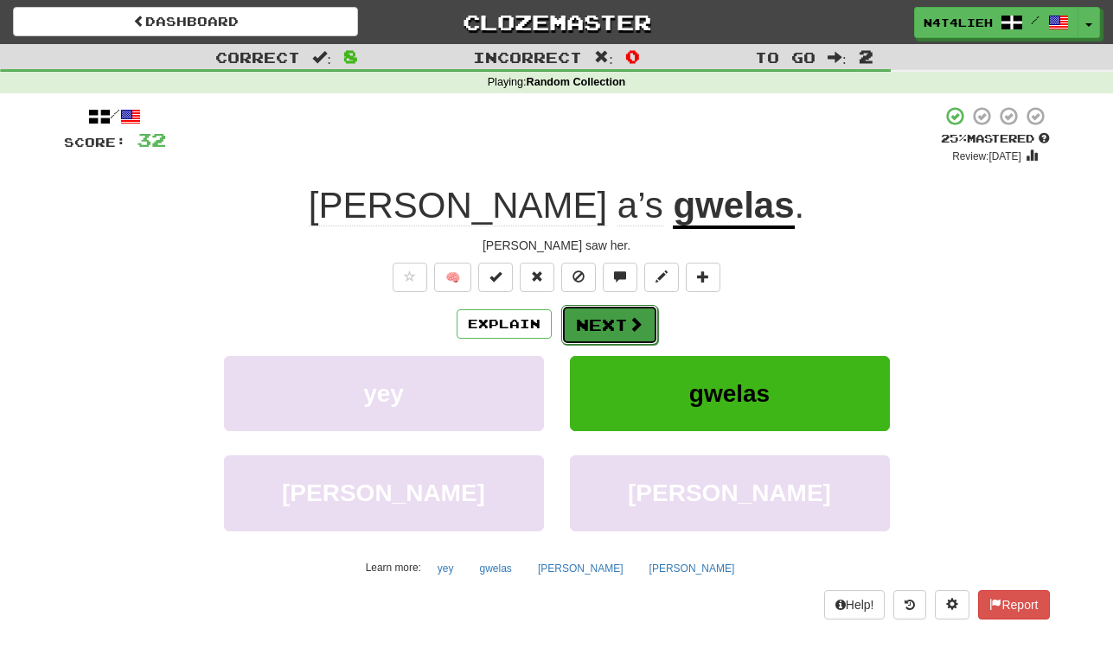
click at [634, 322] on span at bounding box center [636, 324] width 16 height 16
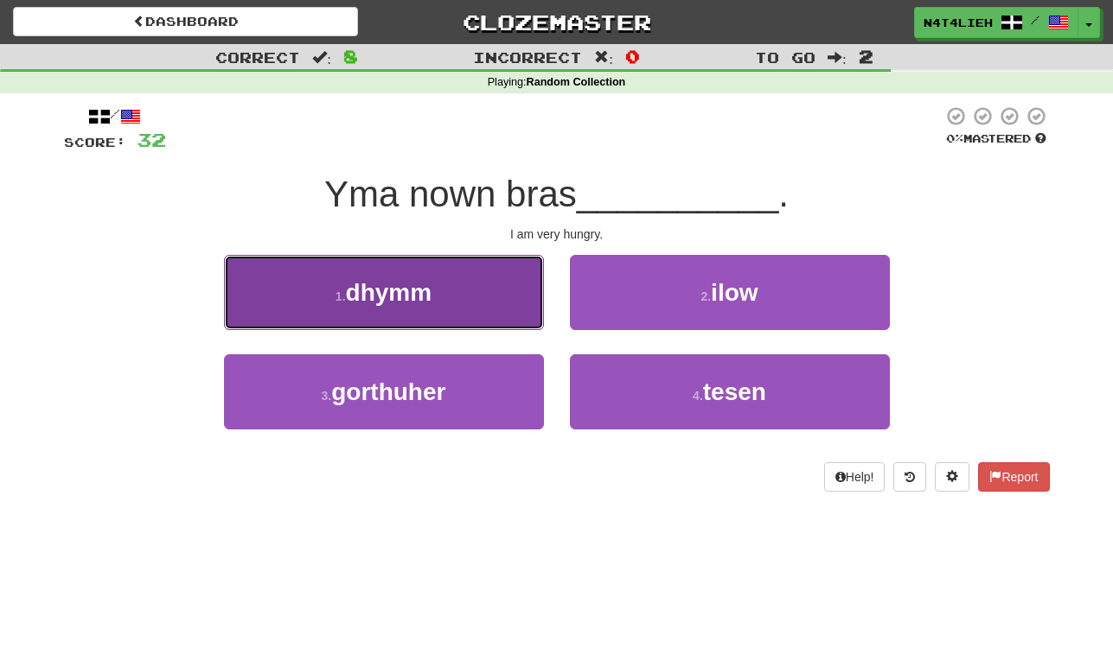
click at [534, 281] on button "1 . dhymm" at bounding box center [384, 292] width 320 height 75
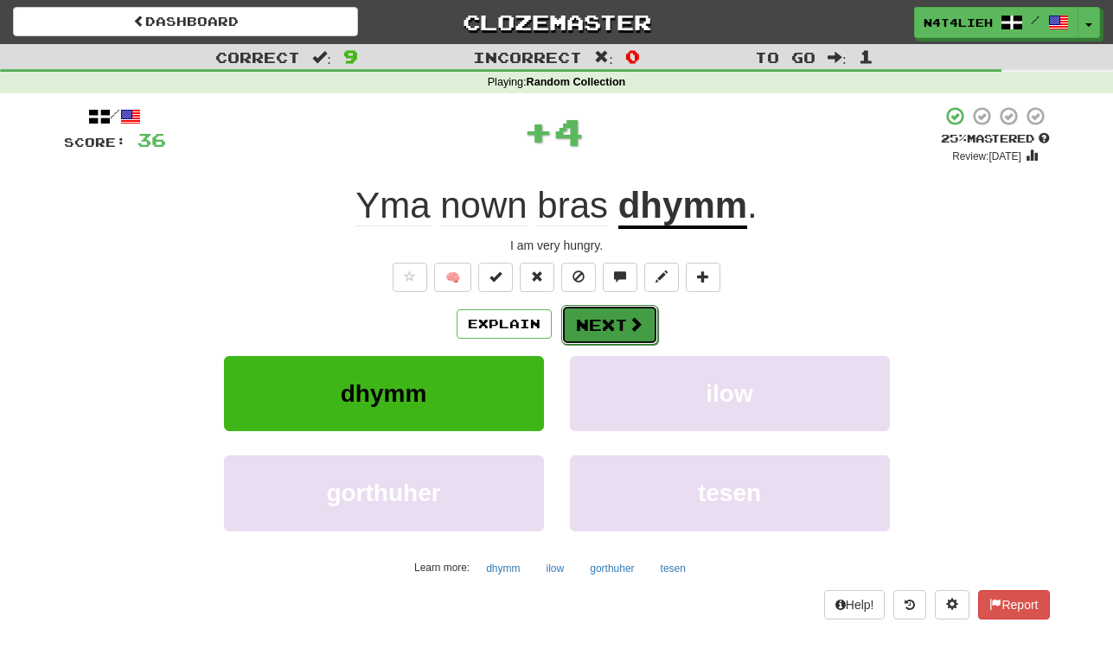
click at [600, 322] on button "Next" at bounding box center [609, 325] width 97 height 40
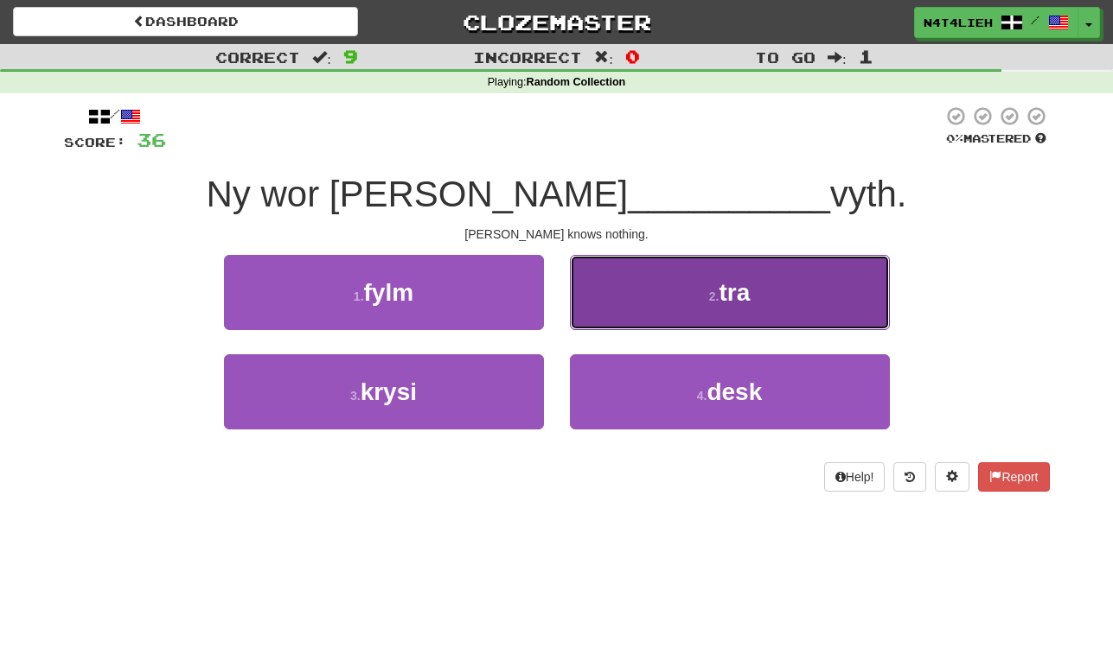
click at [655, 303] on button "2 . tra" at bounding box center [730, 292] width 320 height 75
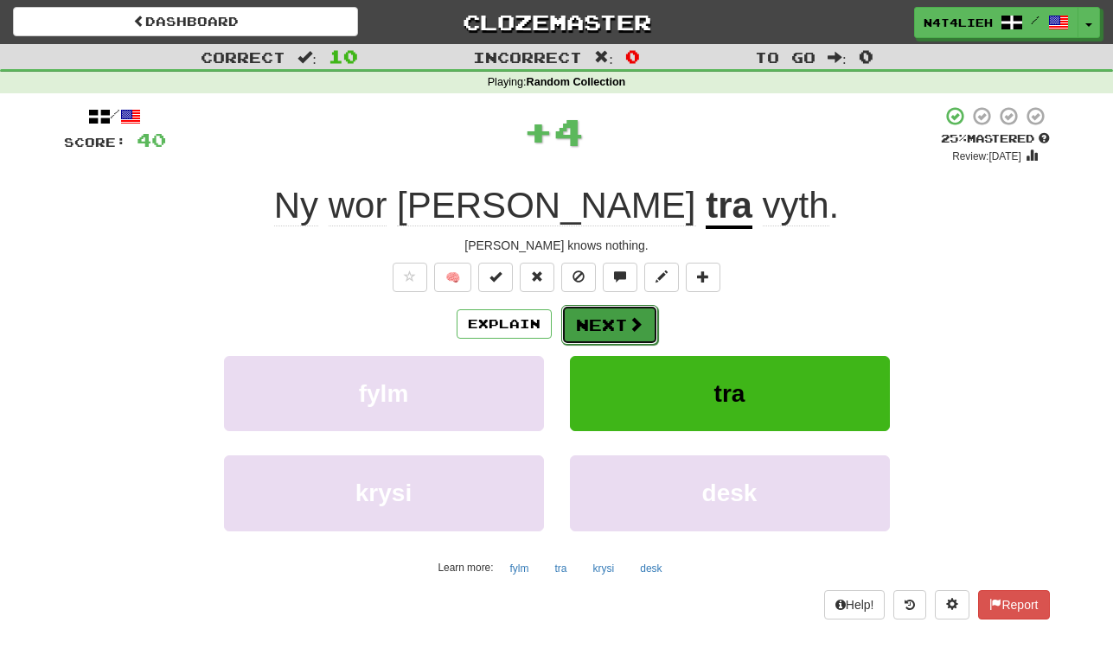
click at [631, 320] on span at bounding box center [636, 324] width 16 height 16
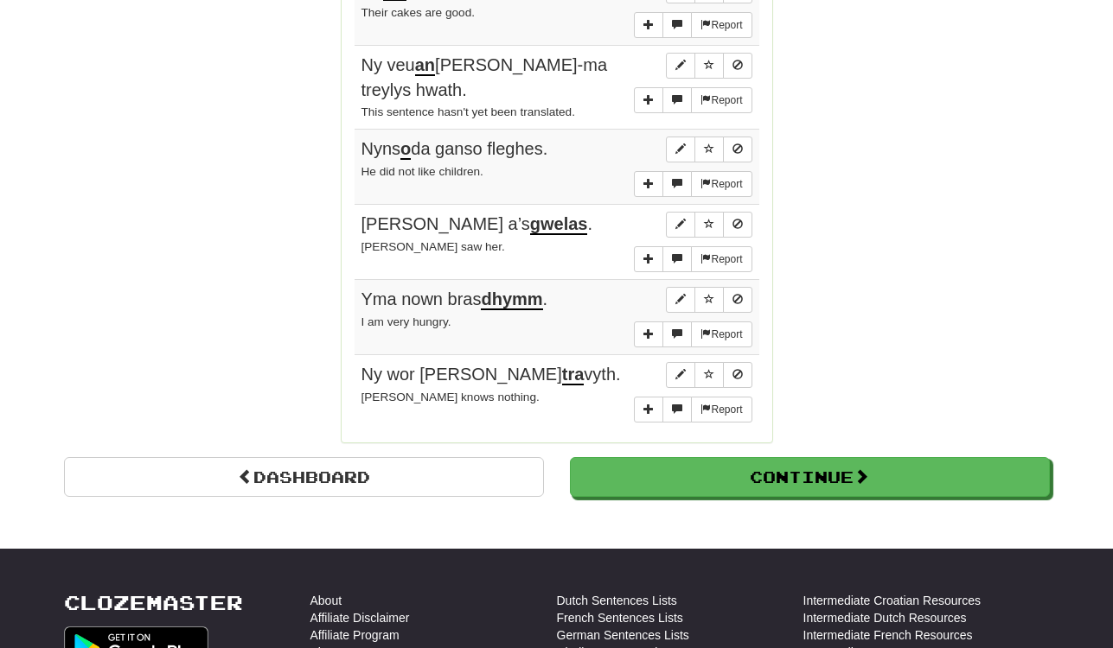
scroll to position [1385, 0]
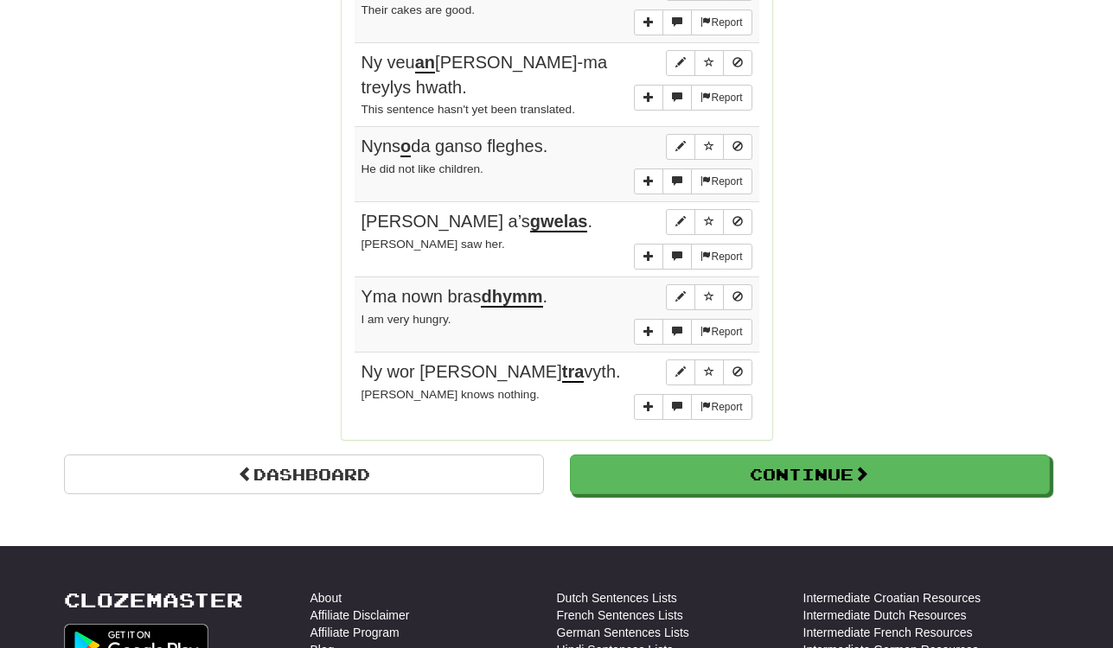
click at [552, 469] on div "Dashboard" at bounding box center [304, 475] width 506 height 40
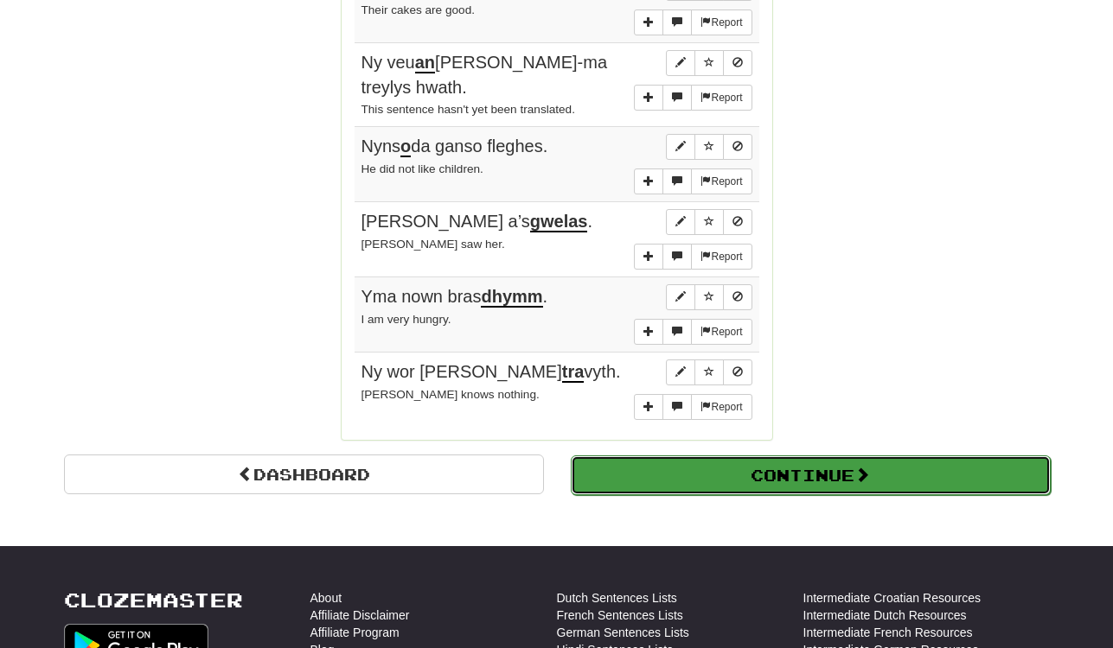
click at [571, 469] on button "Continue" at bounding box center [811, 476] width 480 height 40
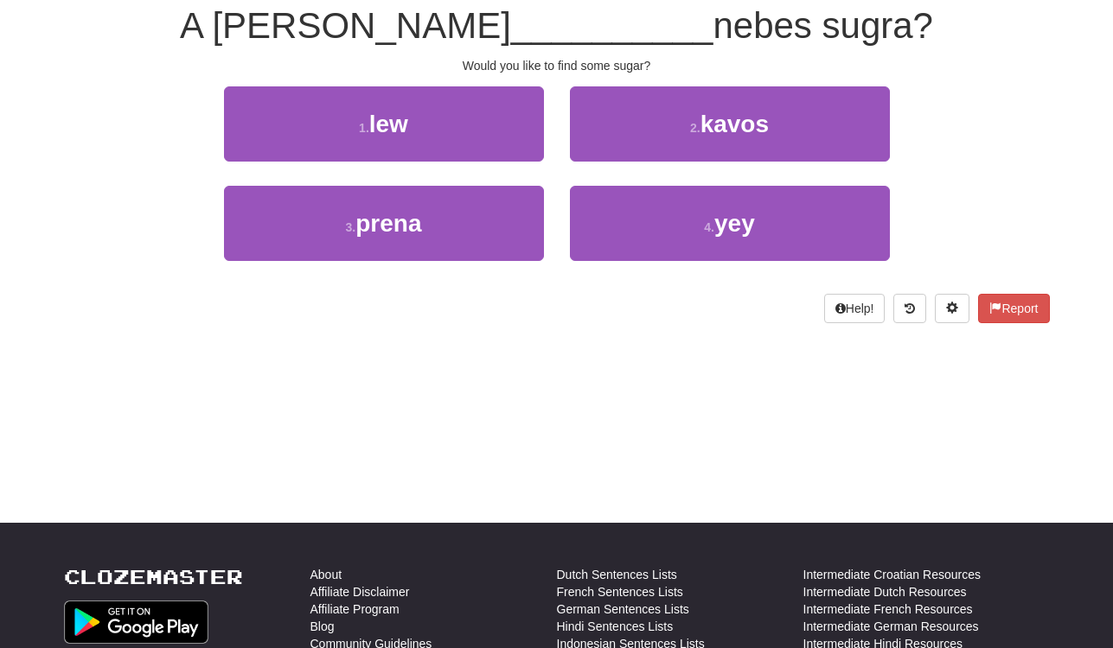
scroll to position [0, 0]
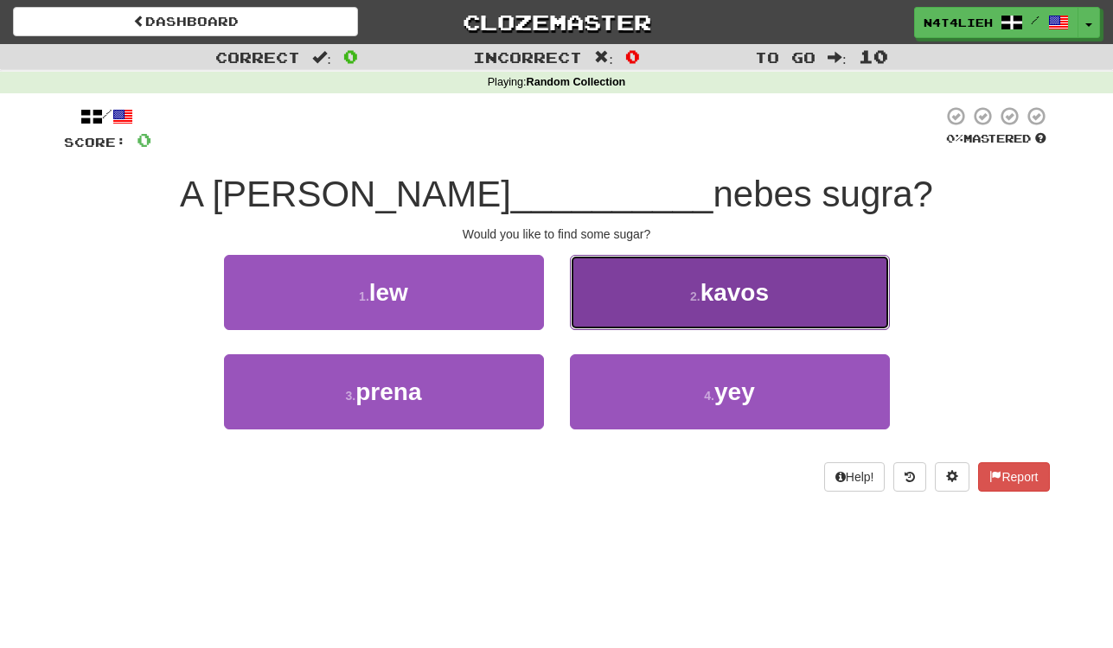
click at [698, 295] on small "2 ." at bounding box center [695, 297] width 10 height 14
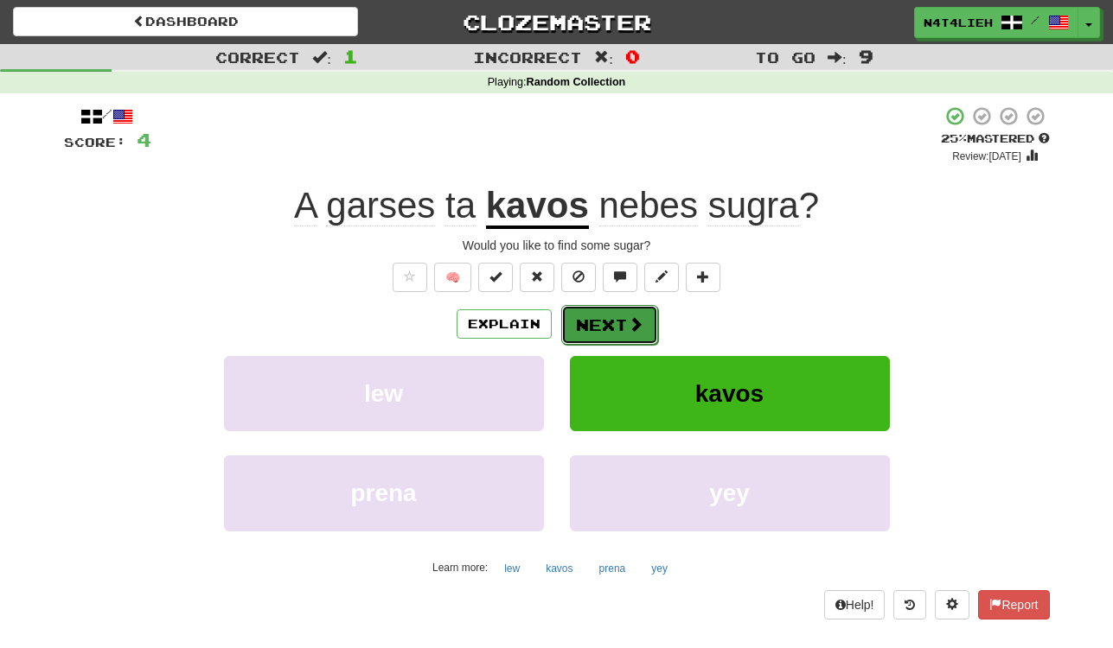
click at [645, 323] on button "Next" at bounding box center [609, 325] width 97 height 40
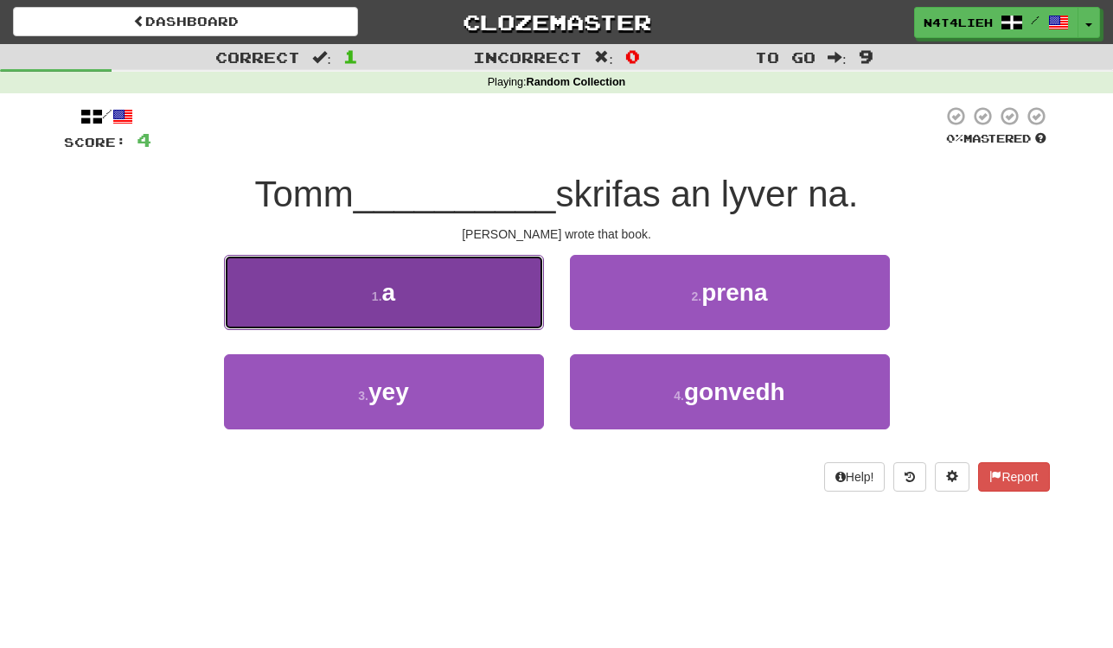
click at [470, 300] on button "1 . a" at bounding box center [384, 292] width 320 height 75
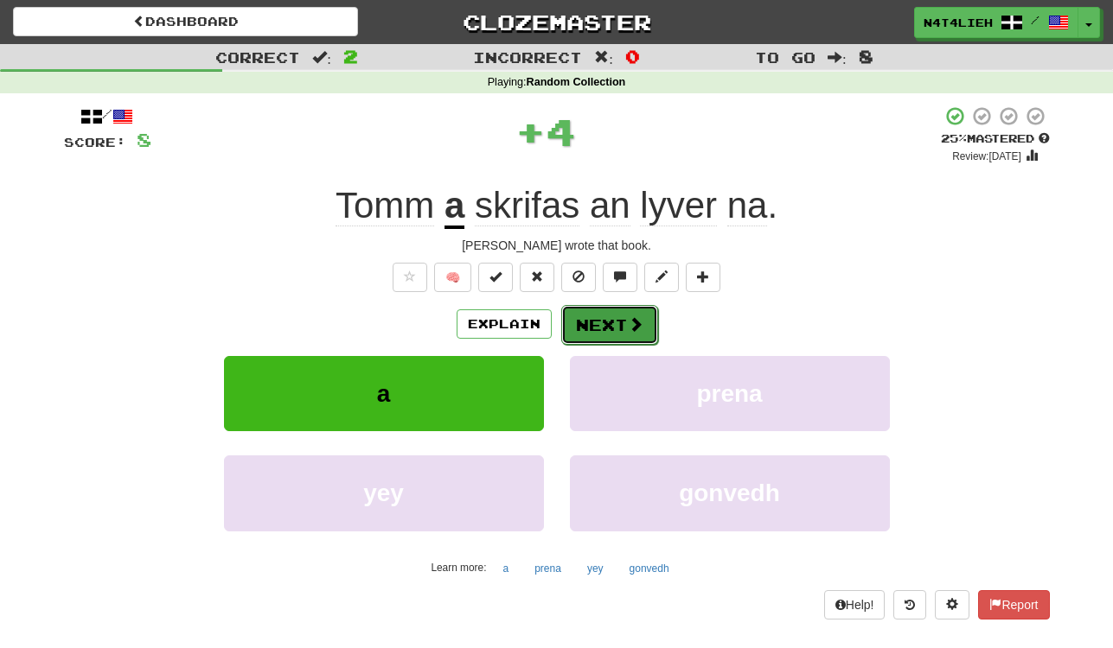
click at [590, 319] on button "Next" at bounding box center [609, 325] width 97 height 40
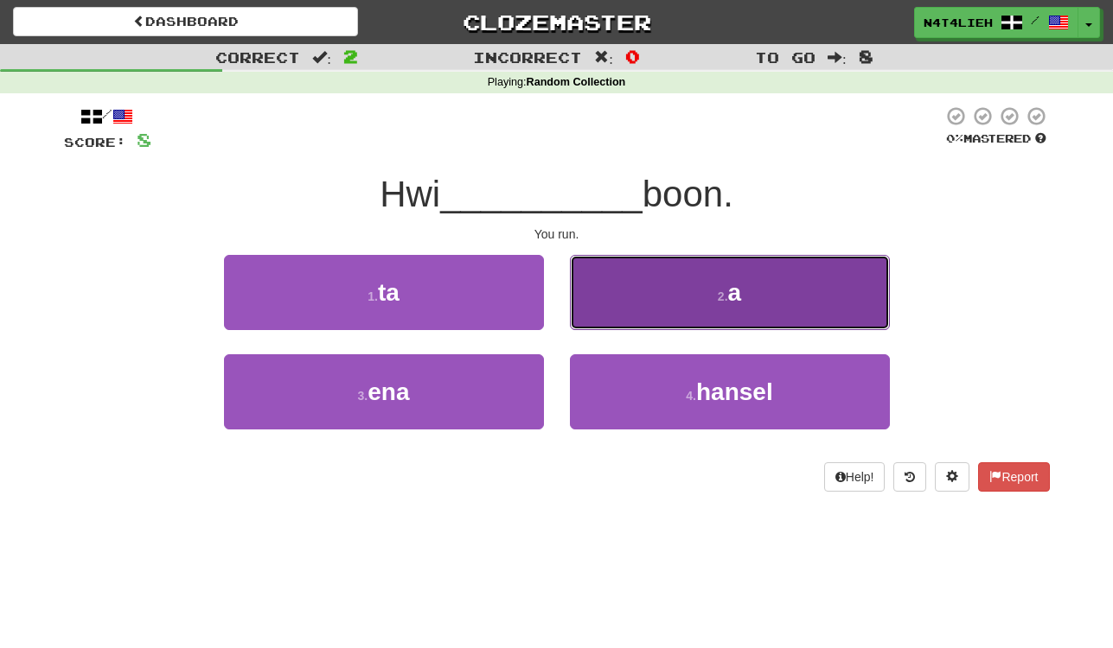
click at [608, 317] on button "2 . a" at bounding box center [730, 292] width 320 height 75
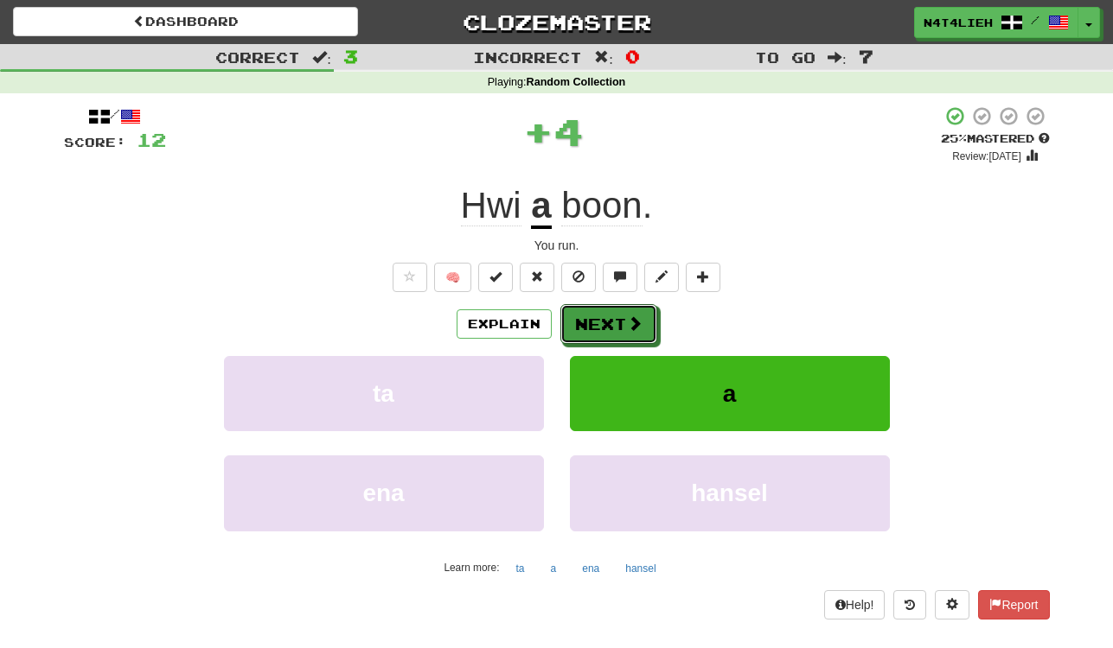
click at [608, 317] on button "Next" at bounding box center [608, 324] width 97 height 40
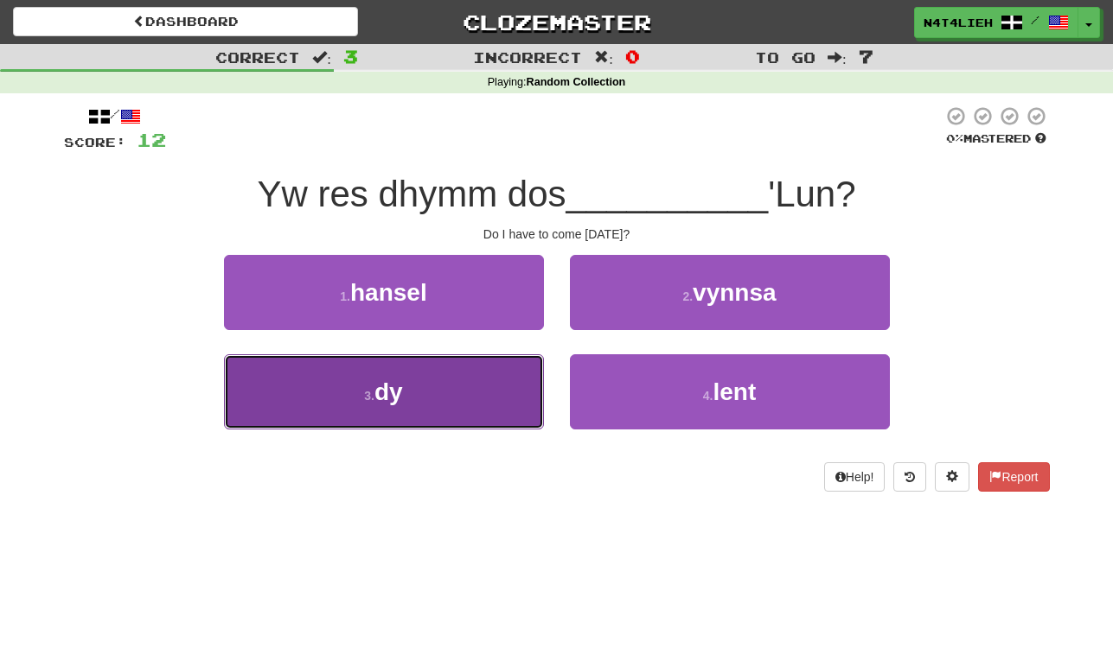
click at [461, 360] on button "3 . dy" at bounding box center [384, 391] width 320 height 75
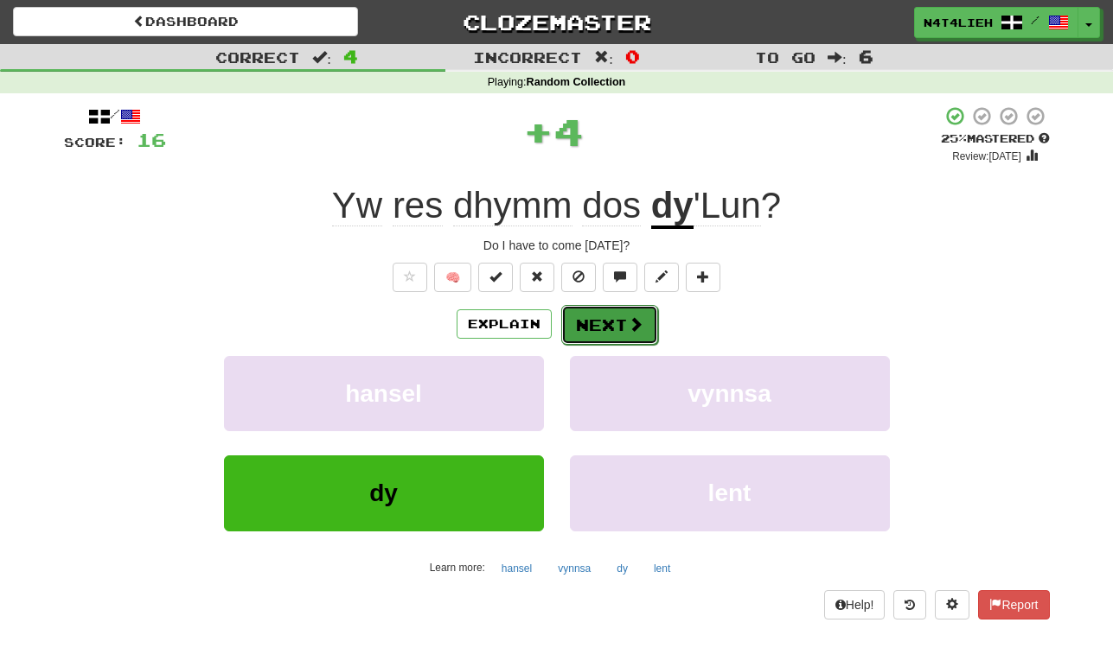
click at [603, 326] on button "Next" at bounding box center [609, 325] width 97 height 40
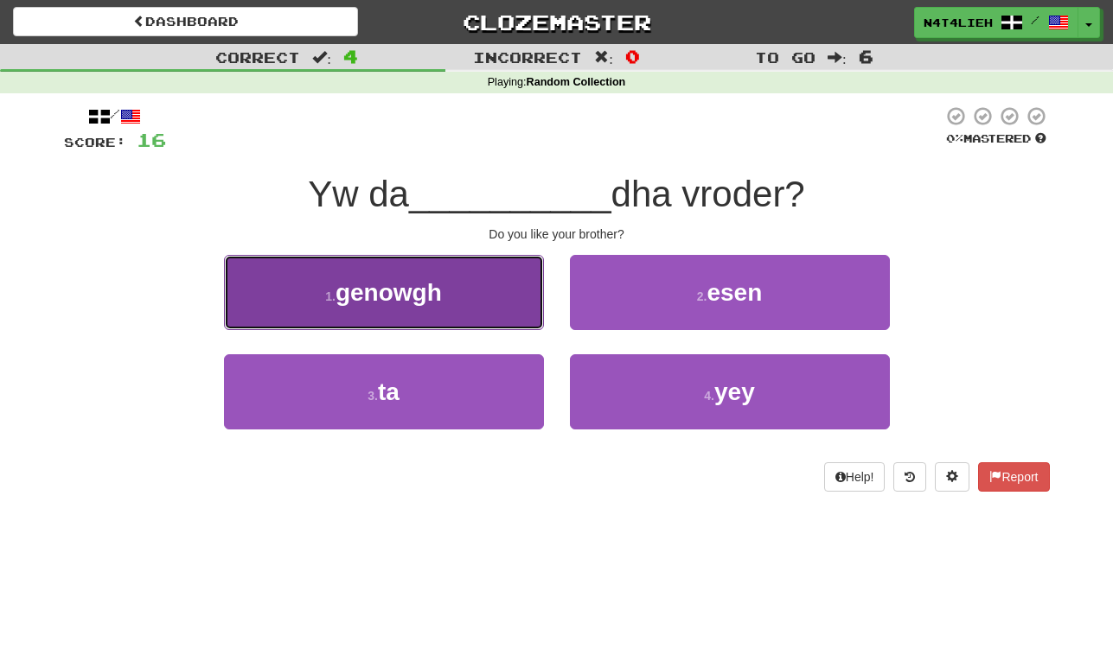
click at [520, 319] on button "1 . [GEOGRAPHIC_DATA]" at bounding box center [384, 292] width 320 height 75
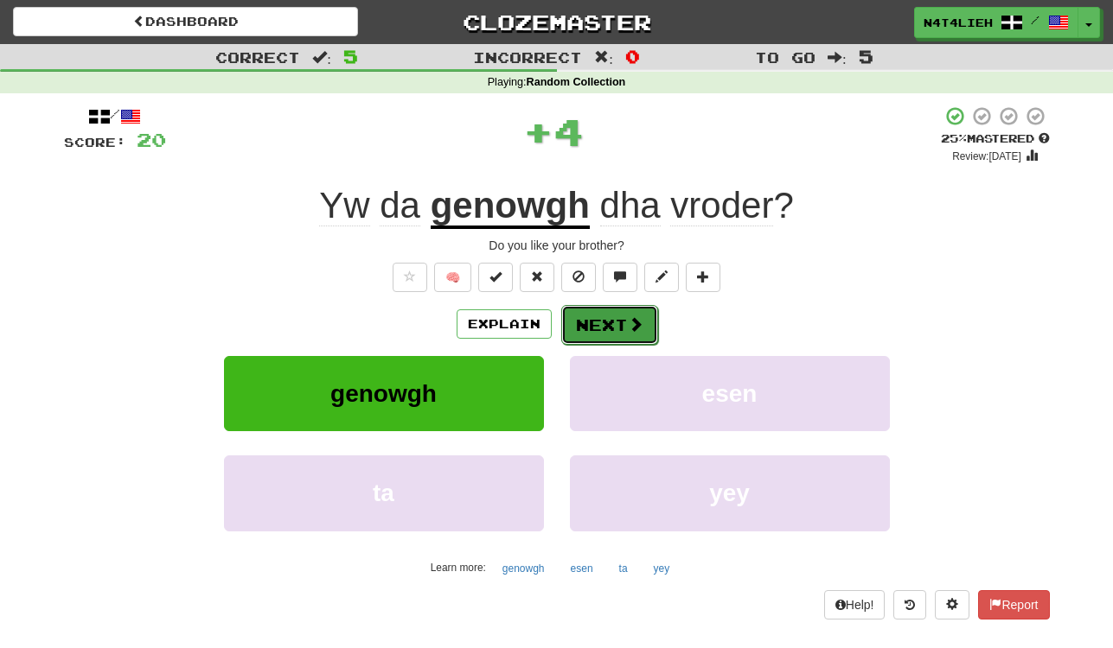
click at [605, 328] on button "Next" at bounding box center [609, 325] width 97 height 40
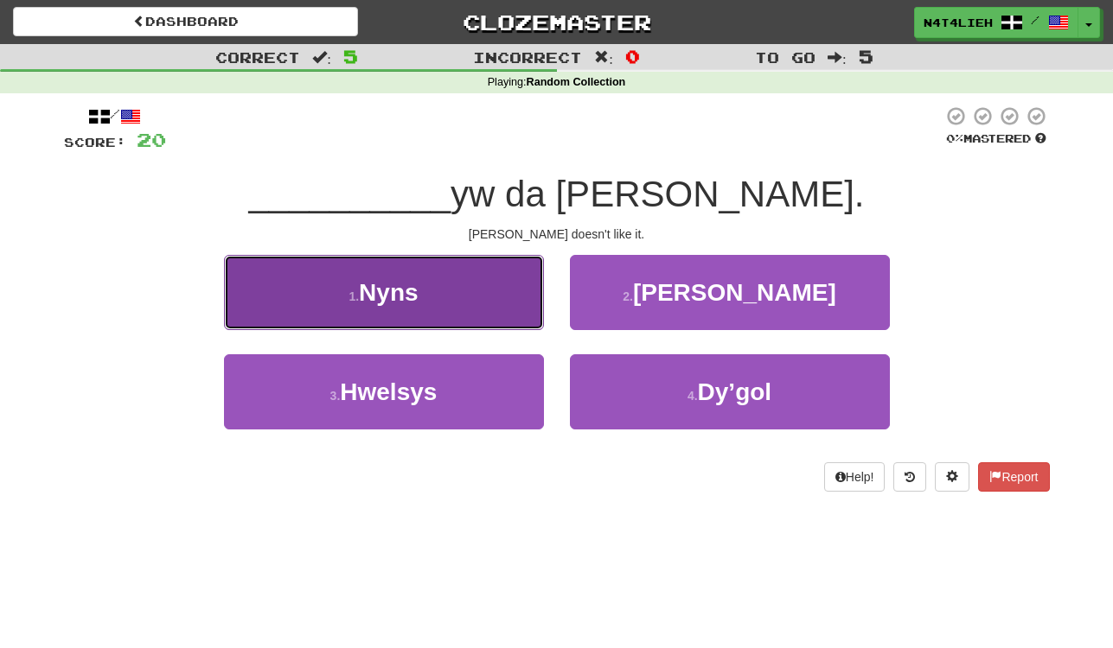
click at [518, 317] on button "1 . Nyns" at bounding box center [384, 292] width 320 height 75
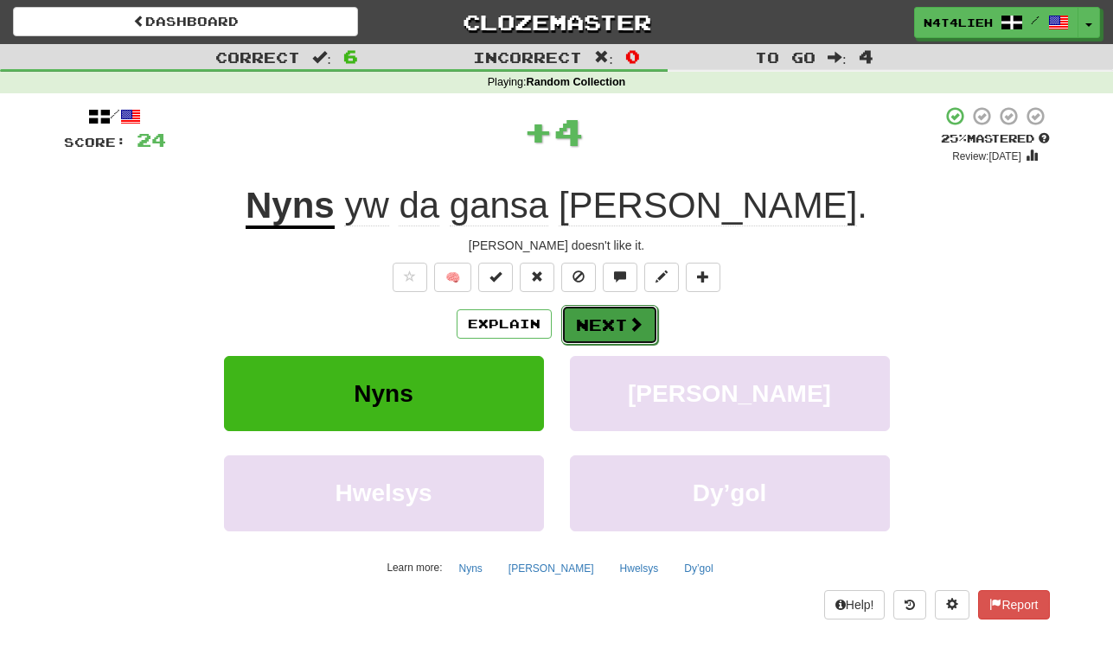
click at [588, 331] on button "Next" at bounding box center [609, 325] width 97 height 40
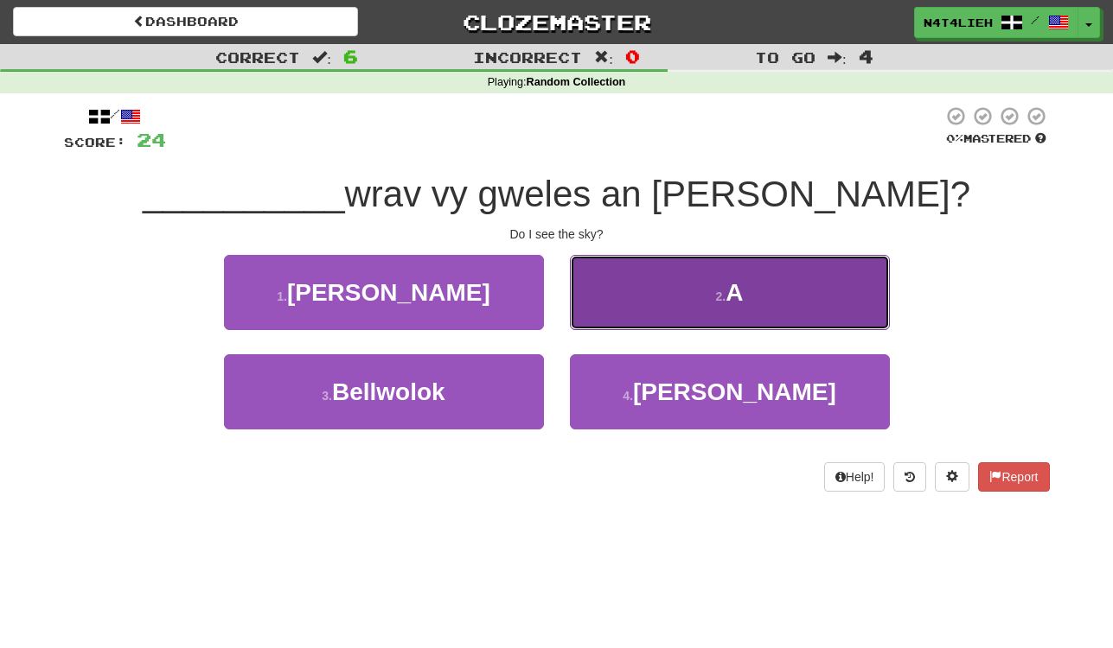
click at [637, 308] on button "2 . A" at bounding box center [730, 292] width 320 height 75
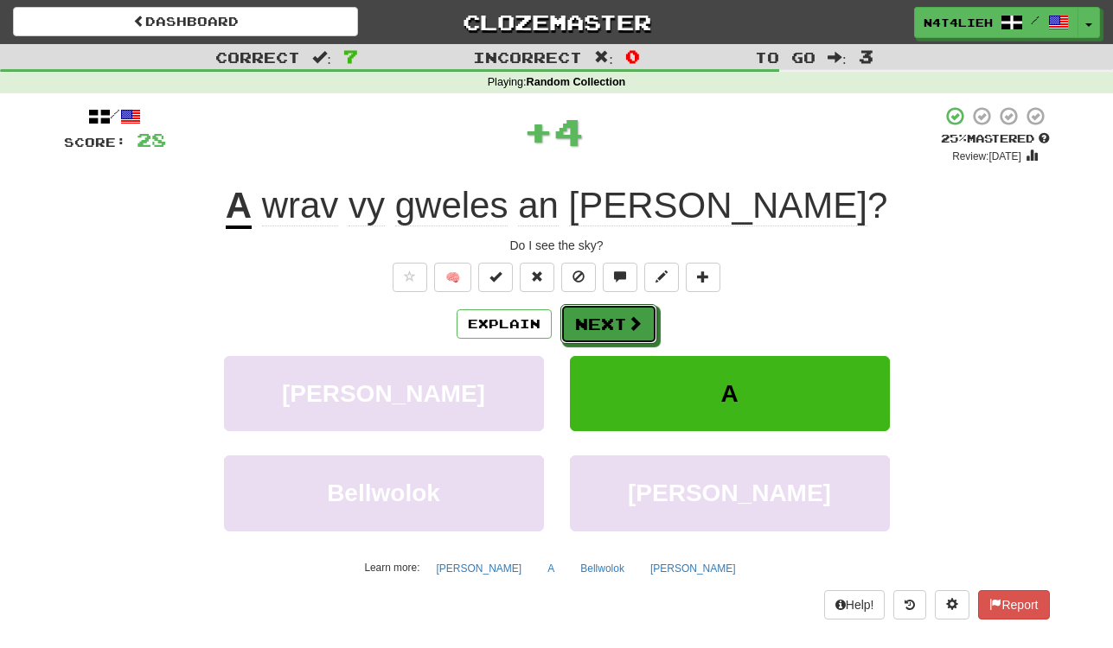
click at [637, 308] on button "Next" at bounding box center [608, 324] width 97 height 40
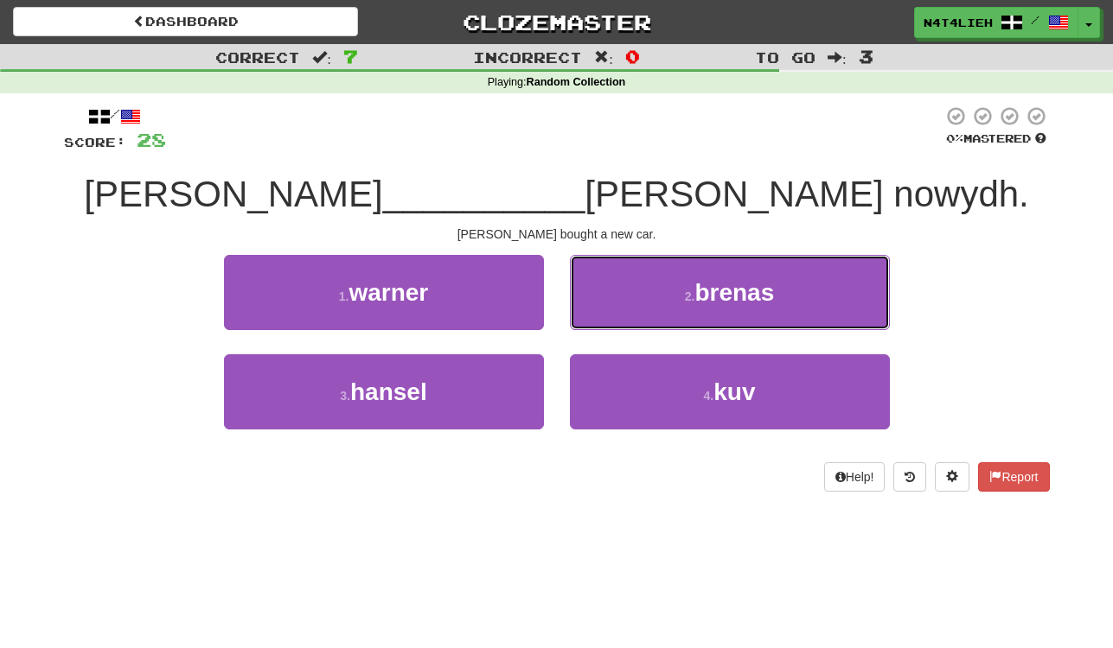
click at [637, 308] on button "2 . brenas" at bounding box center [730, 292] width 320 height 75
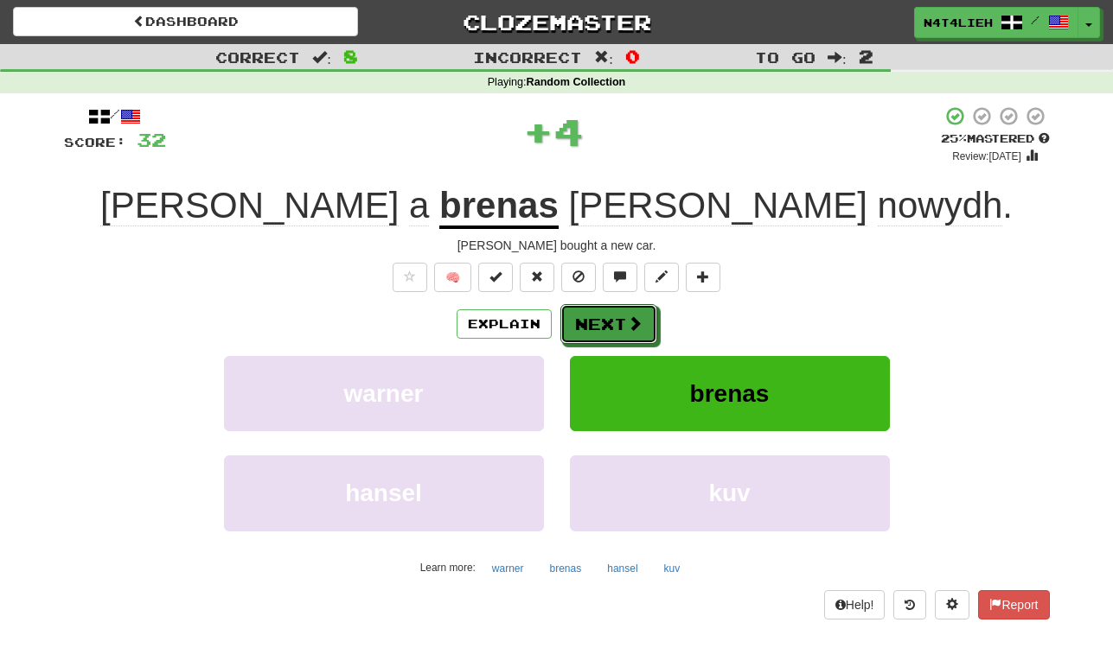
click at [637, 308] on button "Next" at bounding box center [608, 324] width 97 height 40
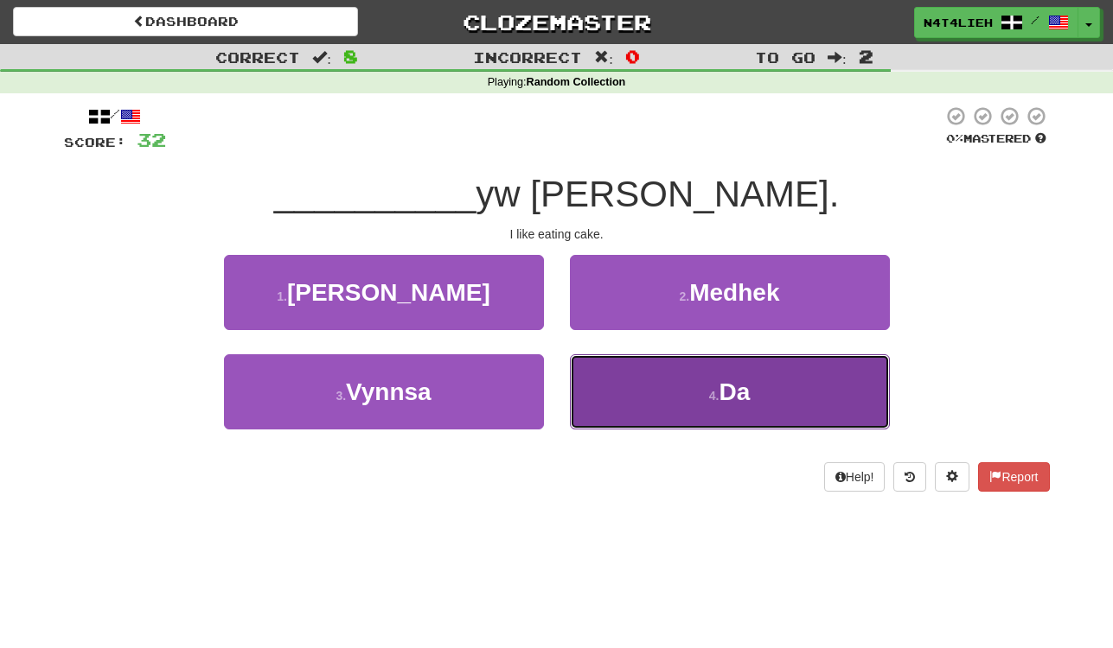
click at [653, 399] on button "4 . Da" at bounding box center [730, 391] width 320 height 75
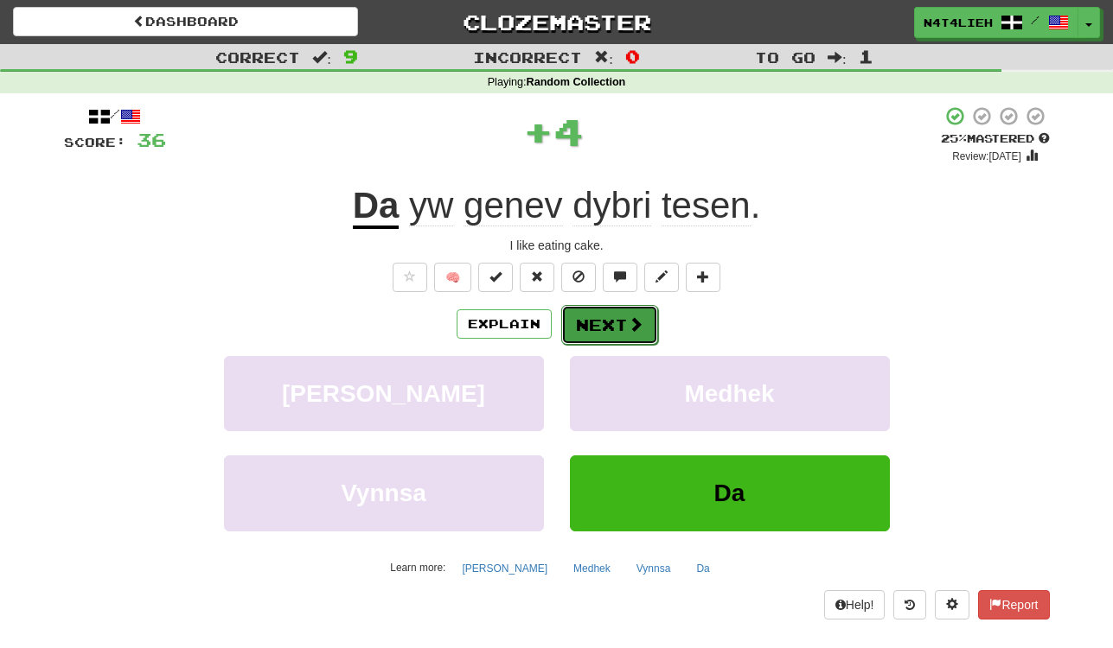
click at [630, 340] on button "Next" at bounding box center [609, 325] width 97 height 40
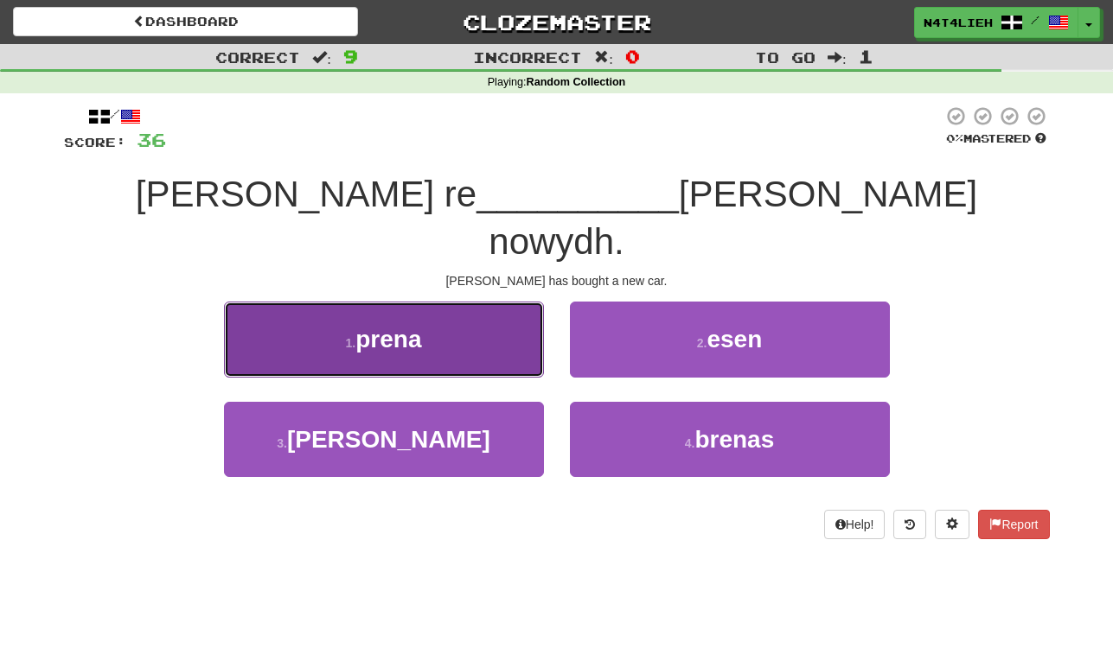
click at [475, 305] on button "1 . prena" at bounding box center [384, 339] width 320 height 75
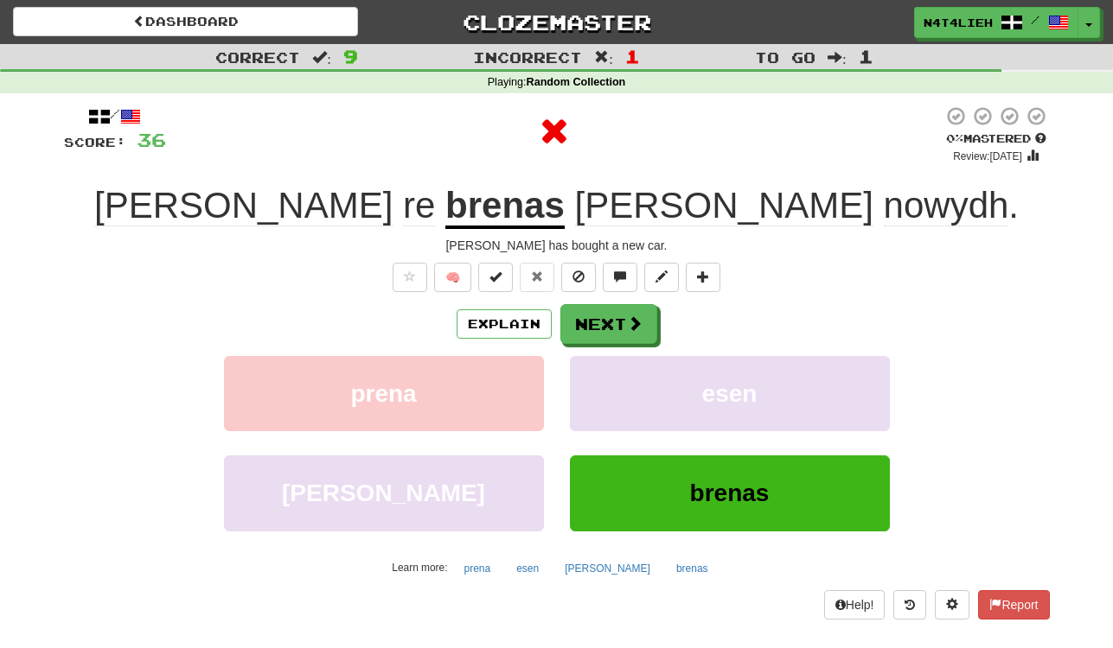
click at [633, 354] on div "Explain Next prena [PERSON_NAME] brenas Learn more: prena [PERSON_NAME] brenas" at bounding box center [556, 442] width 985 height 277
click at [450, 281] on button "🧠" at bounding box center [452, 277] width 37 height 29
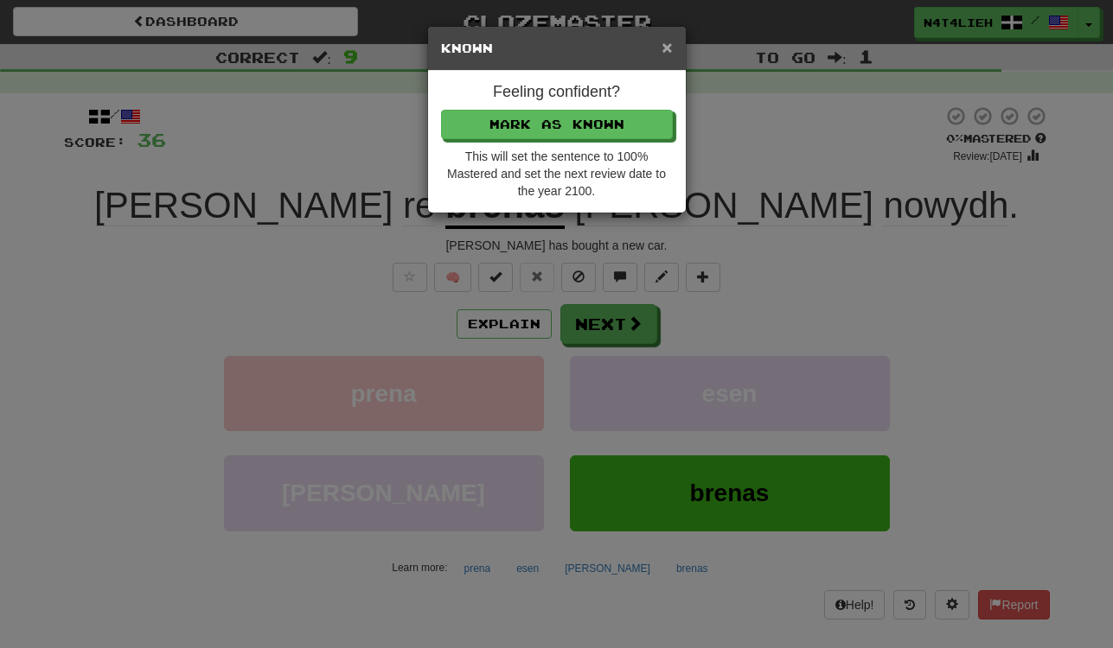
click at [661, 51] on span "×" at bounding box center [666, 47] width 10 height 20
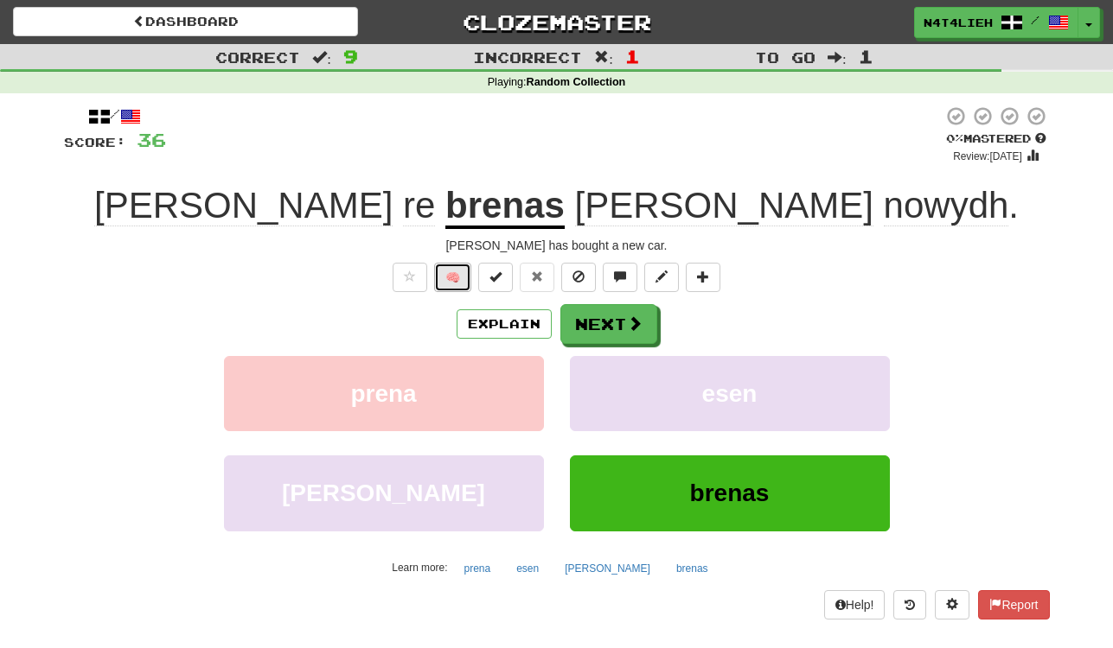
click at [454, 277] on button "🧠" at bounding box center [452, 277] width 37 height 29
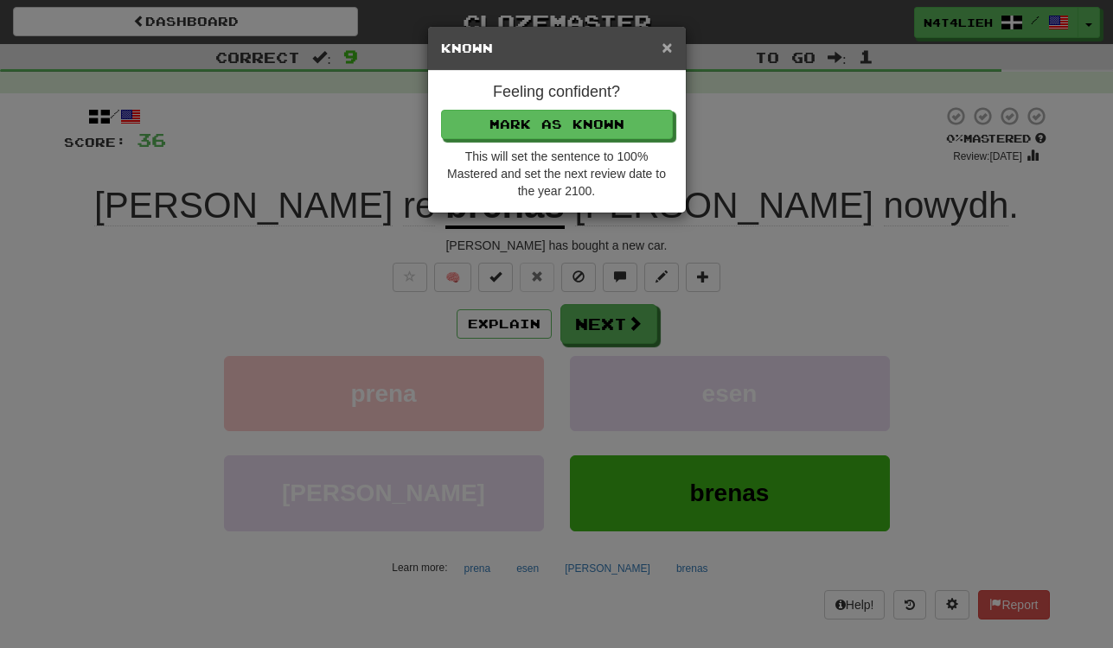
click at [669, 48] on span "×" at bounding box center [666, 47] width 10 height 20
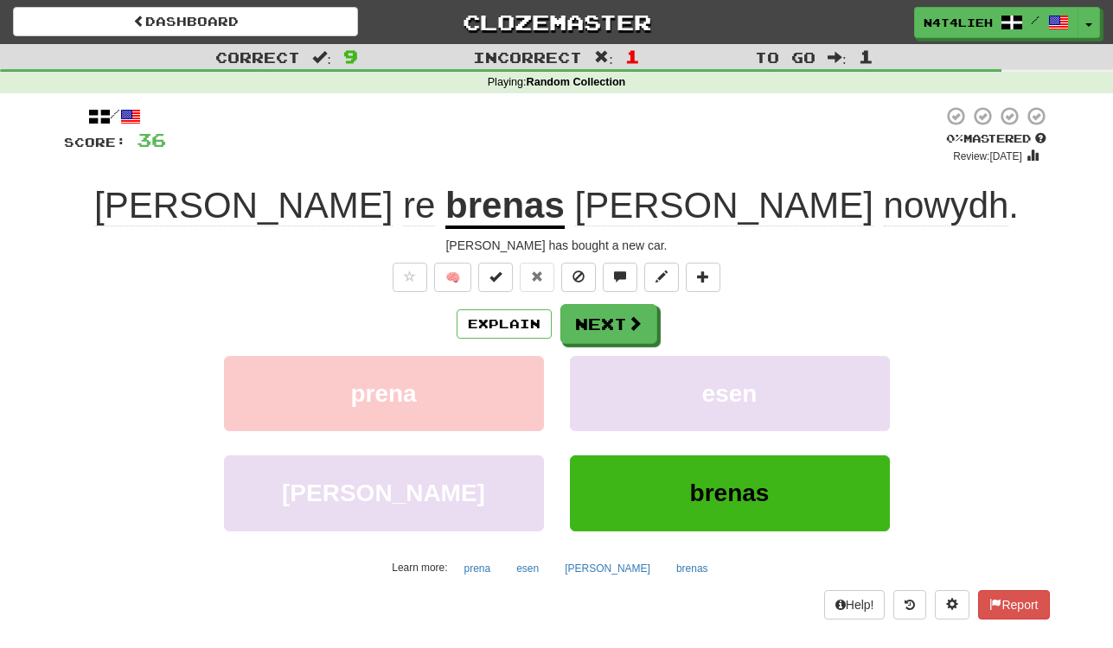
click at [836, 234] on div "/ Score: 36 0 % Mastered Review: [DATE] [PERSON_NAME] re brenas [PERSON_NAME] n…" at bounding box center [556, 361] width 985 height 513
click at [508, 315] on button "Explain" at bounding box center [503, 323] width 95 height 29
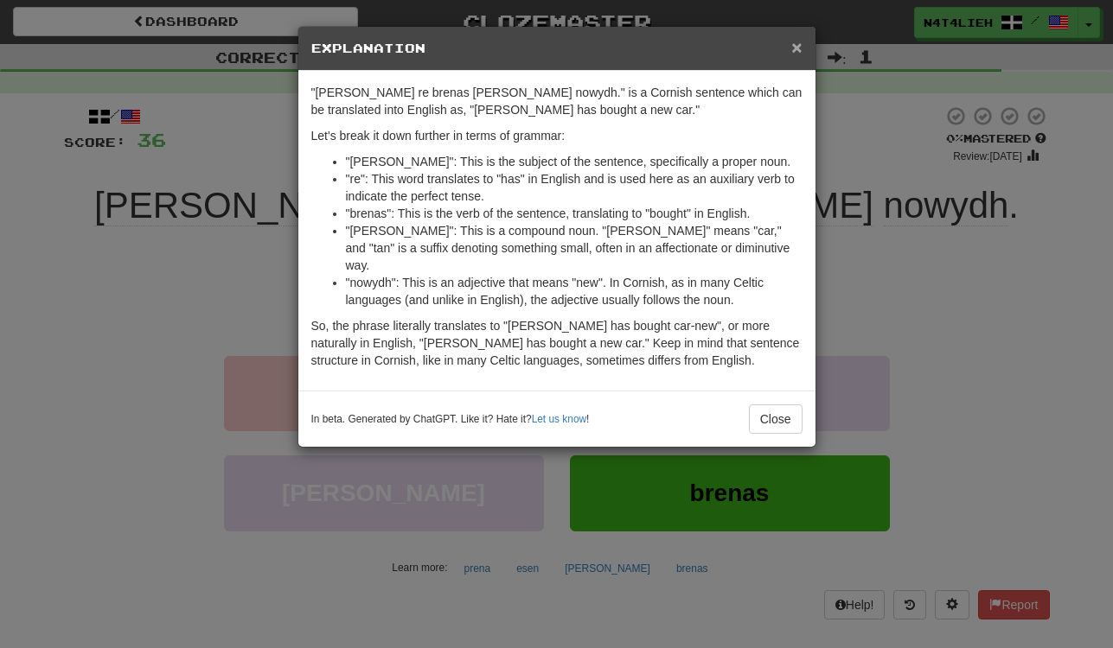
click at [800, 52] on span "×" at bounding box center [796, 47] width 10 height 20
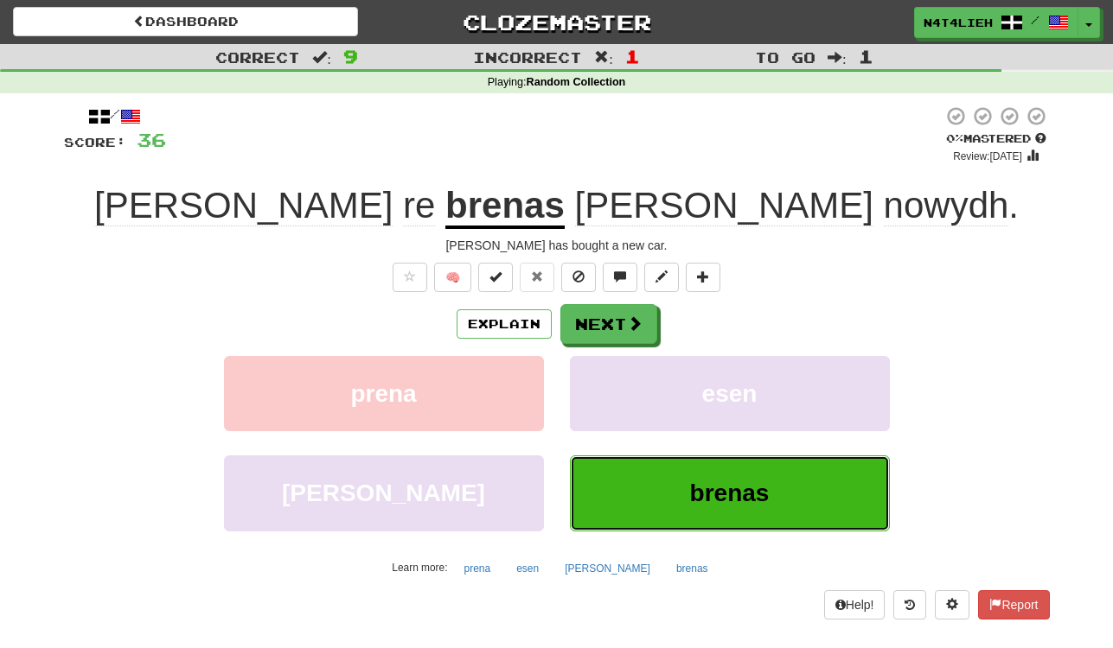
click at [766, 483] on span "brenas" at bounding box center [730, 493] width 80 height 27
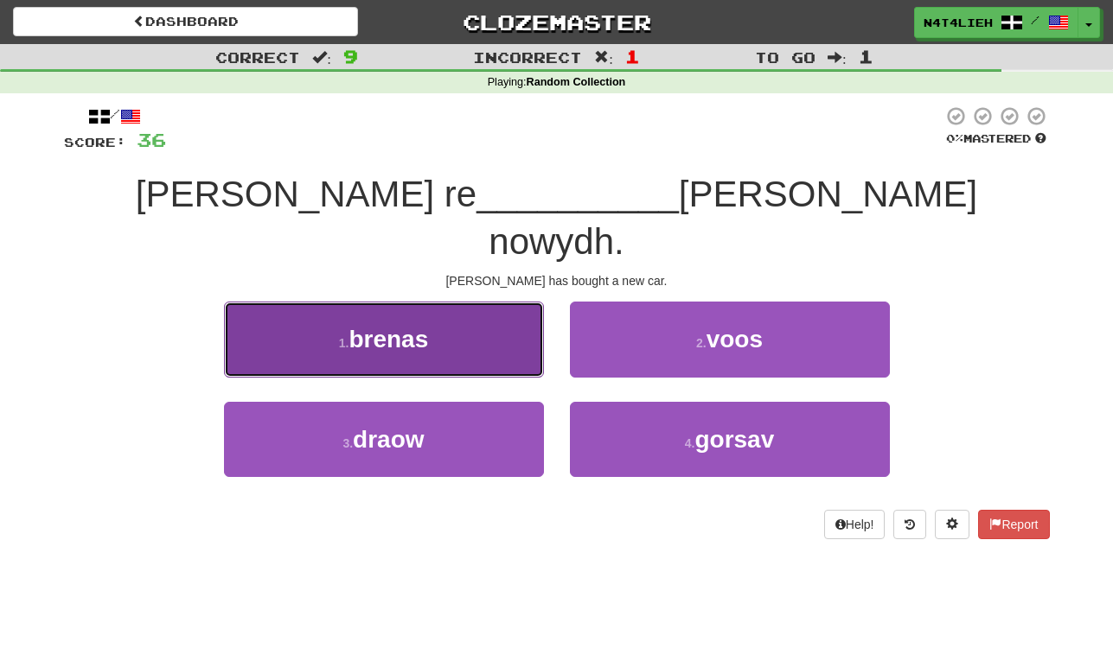
click at [467, 302] on button "1 . brenas" at bounding box center [384, 339] width 320 height 75
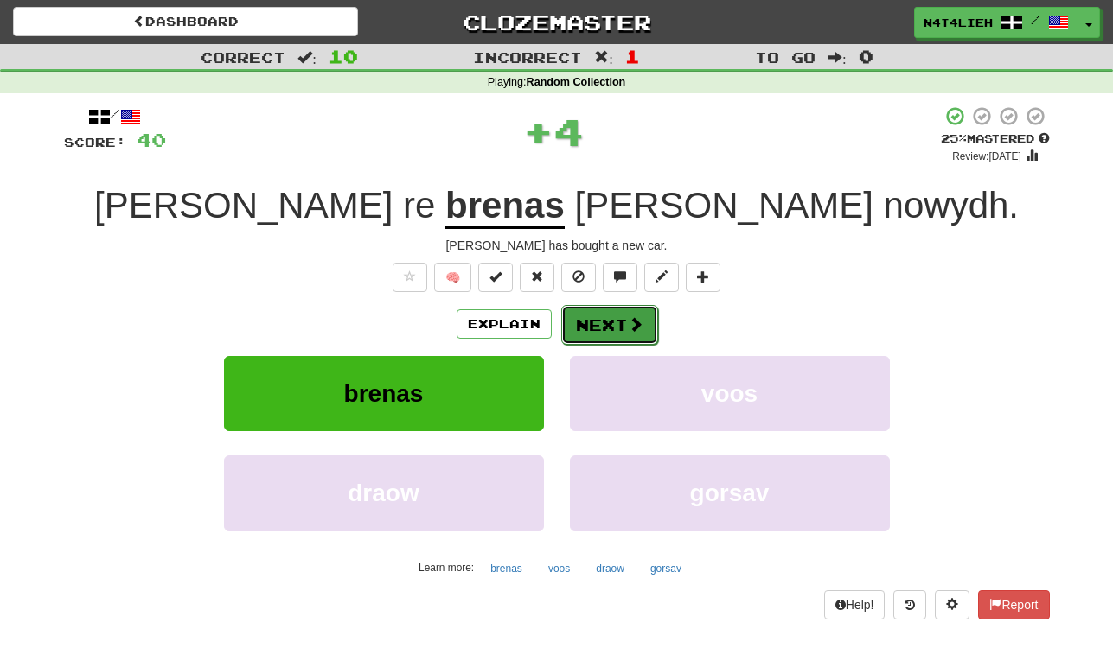
click at [621, 322] on button "Next" at bounding box center [609, 325] width 97 height 40
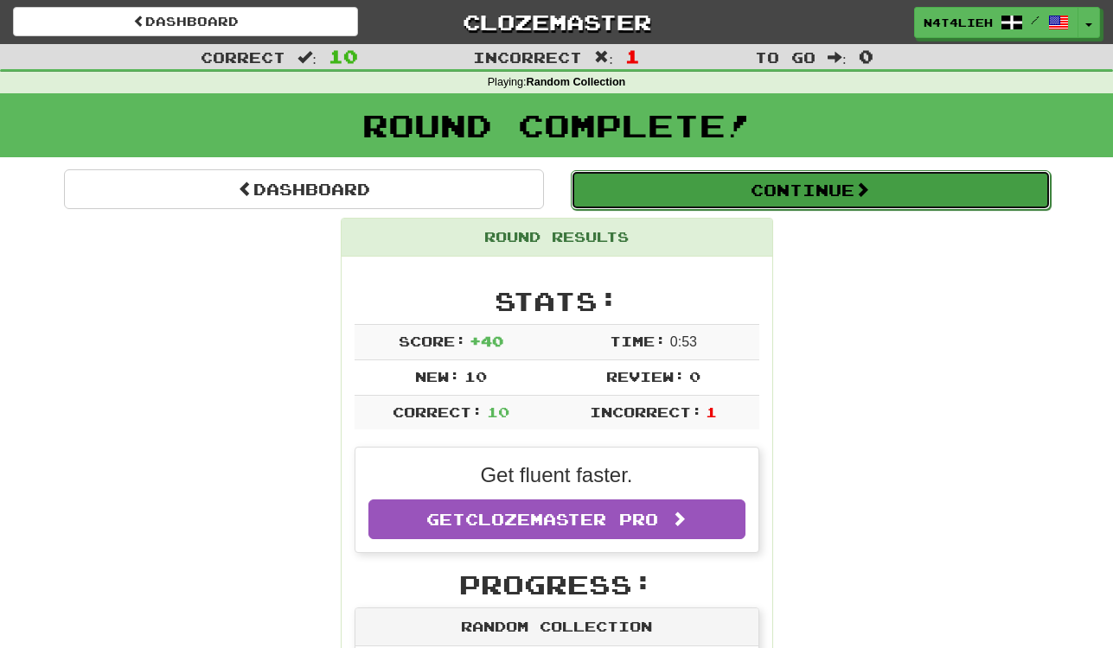
click at [697, 201] on button "Continue" at bounding box center [811, 190] width 480 height 40
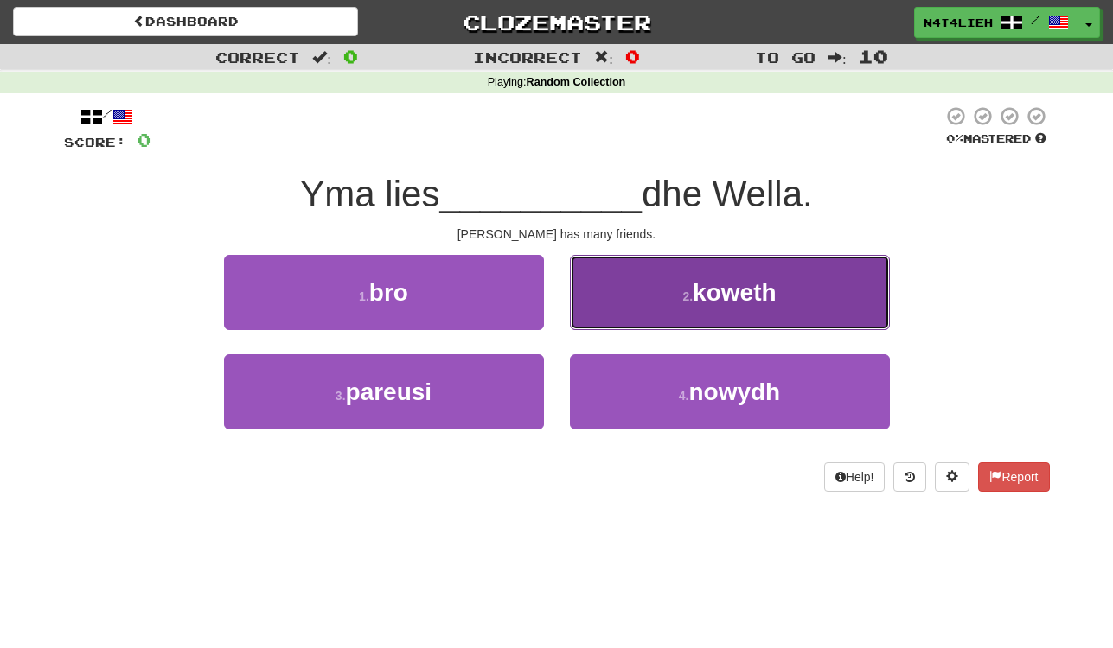
click at [722, 318] on button "2 . [GEOGRAPHIC_DATA]" at bounding box center [730, 292] width 320 height 75
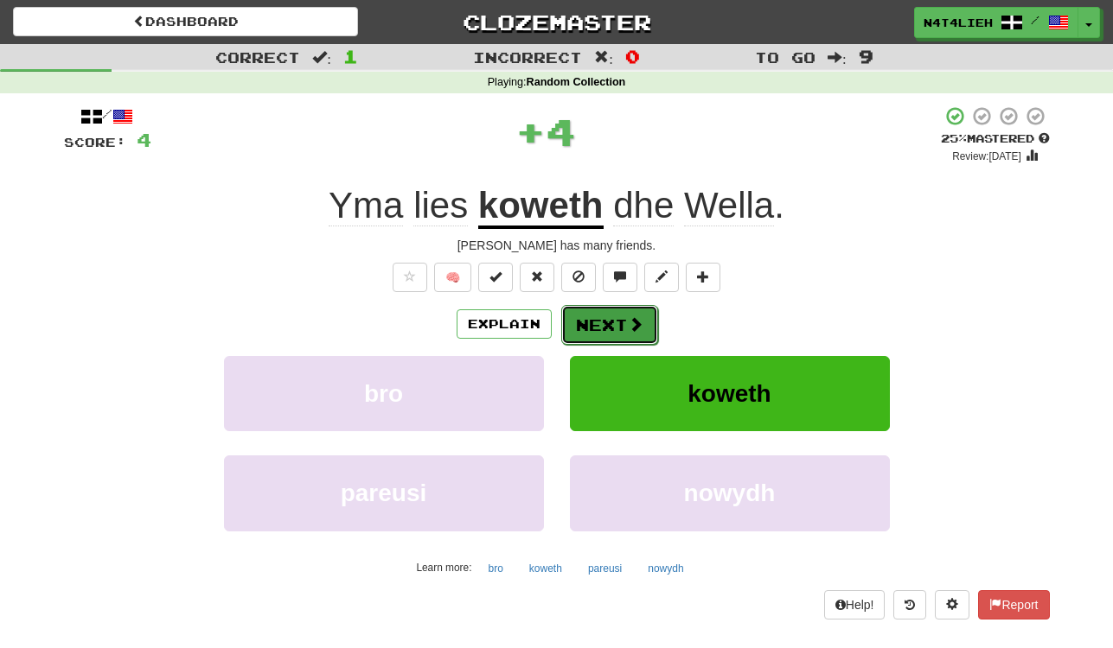
click at [623, 331] on button "Next" at bounding box center [609, 325] width 97 height 40
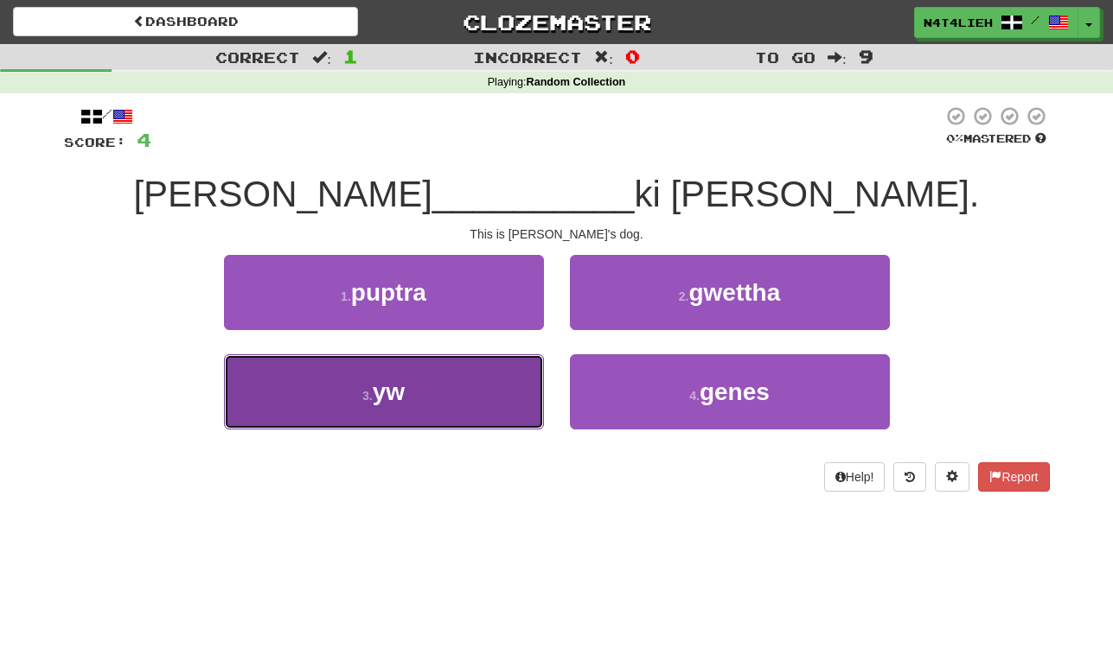
click at [488, 405] on button "3 . yw" at bounding box center [384, 391] width 320 height 75
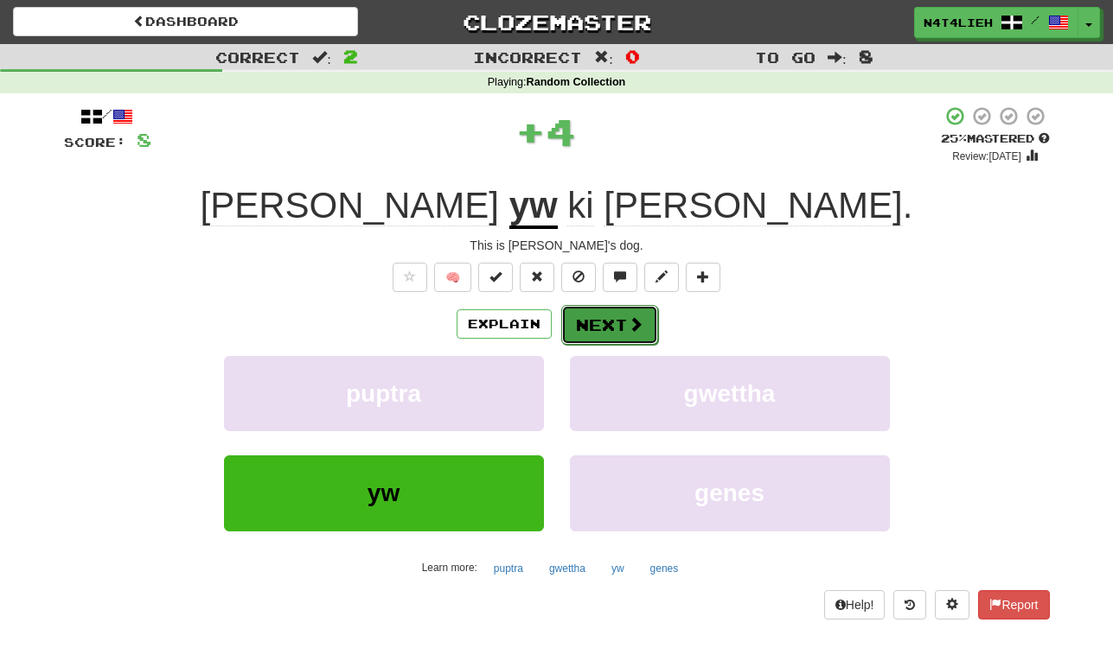
click at [602, 310] on button "Next" at bounding box center [609, 325] width 97 height 40
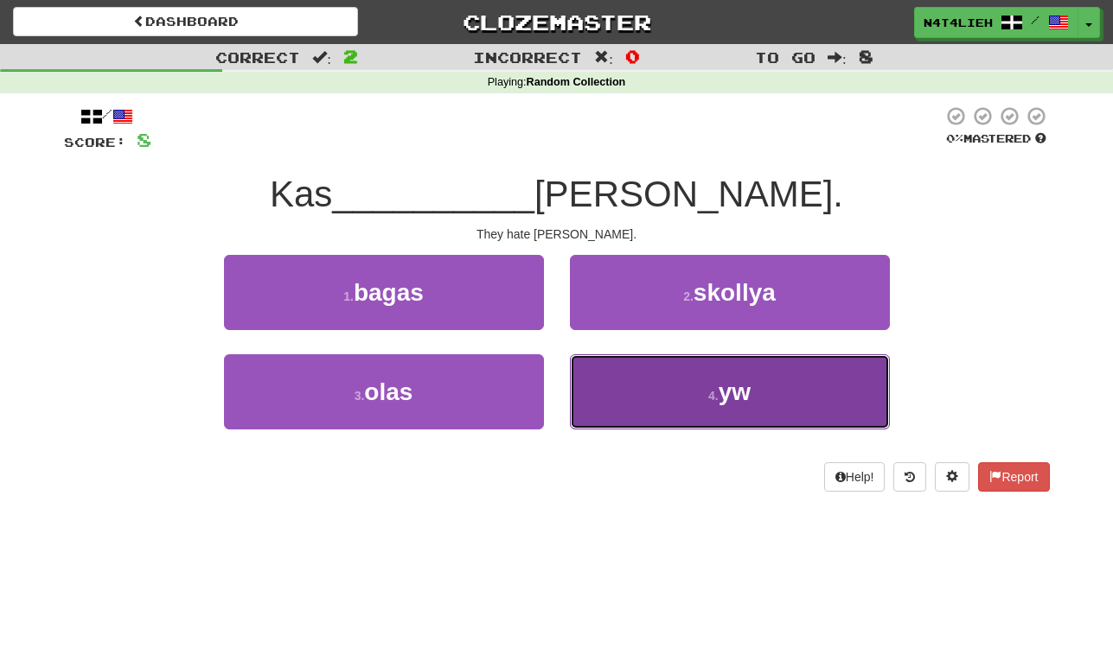
click at [615, 373] on button "4 . yw" at bounding box center [730, 391] width 320 height 75
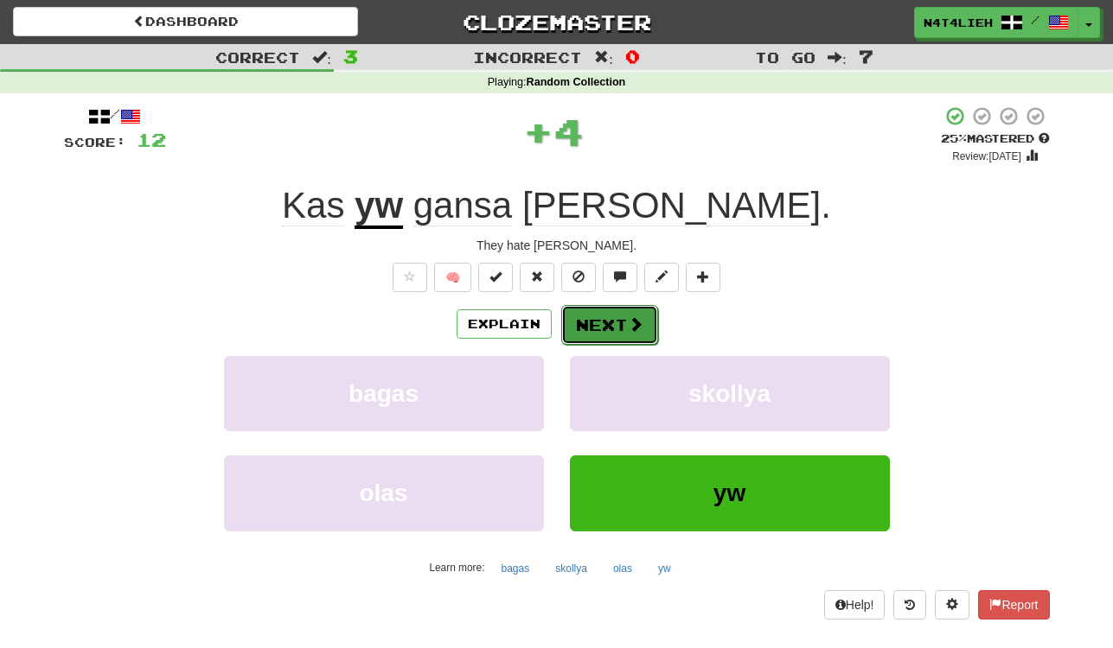
click at [628, 313] on button "Next" at bounding box center [609, 325] width 97 height 40
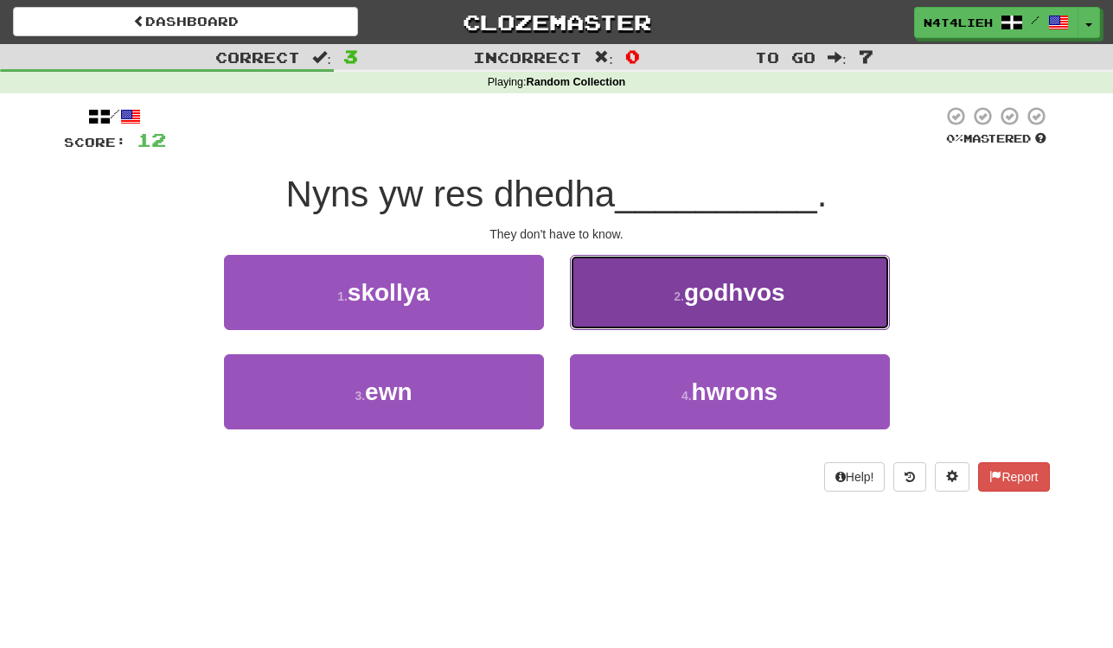
click at [642, 271] on button "2 . [GEOGRAPHIC_DATA]" at bounding box center [730, 292] width 320 height 75
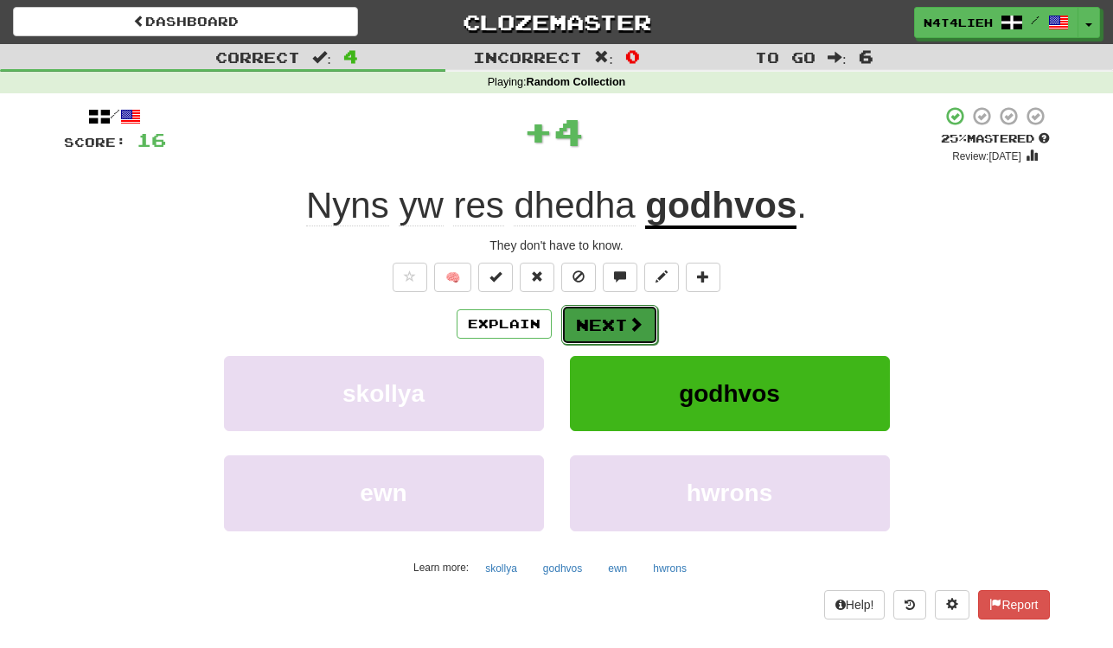
click at [622, 311] on button "Next" at bounding box center [609, 325] width 97 height 40
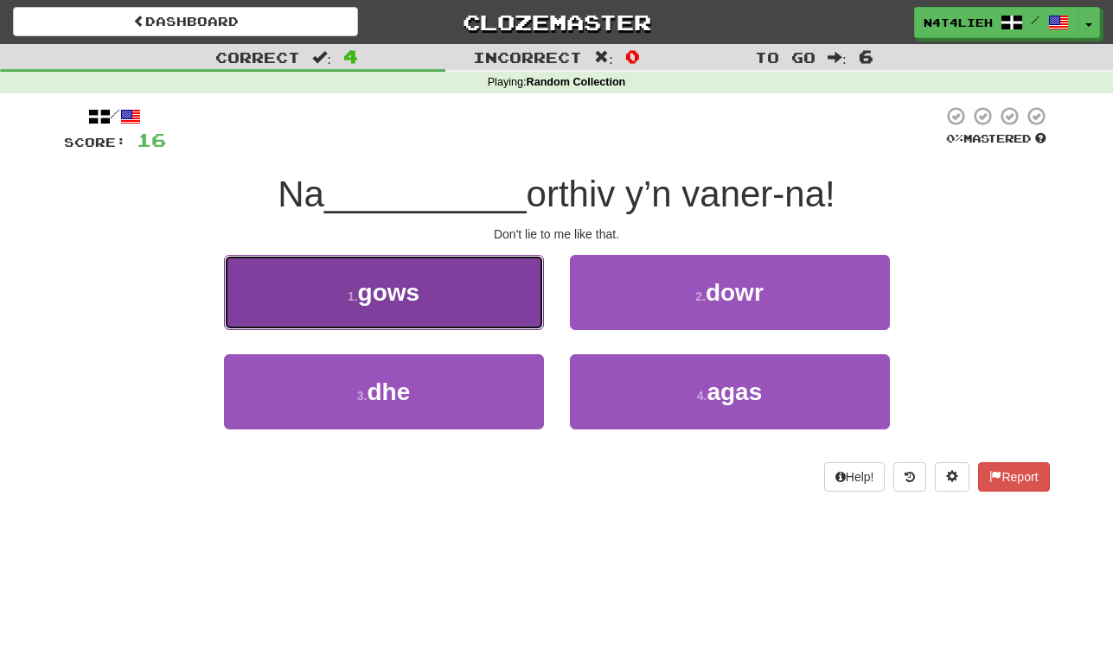
click at [505, 272] on button "1 . gows" at bounding box center [384, 292] width 320 height 75
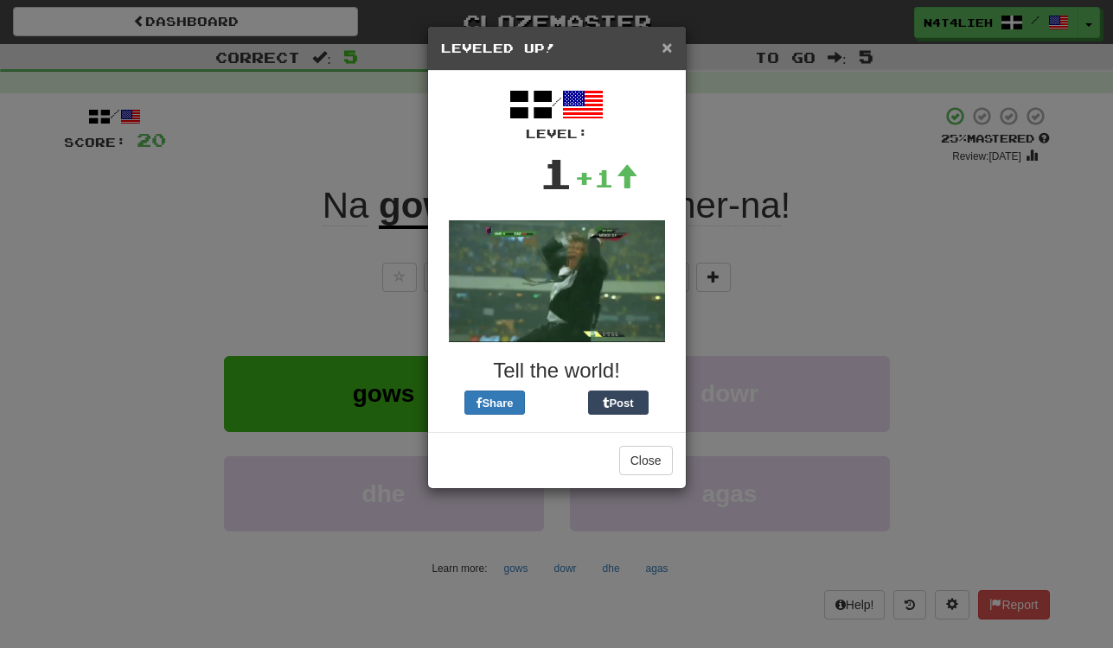
click at [664, 57] on span "×" at bounding box center [666, 47] width 10 height 20
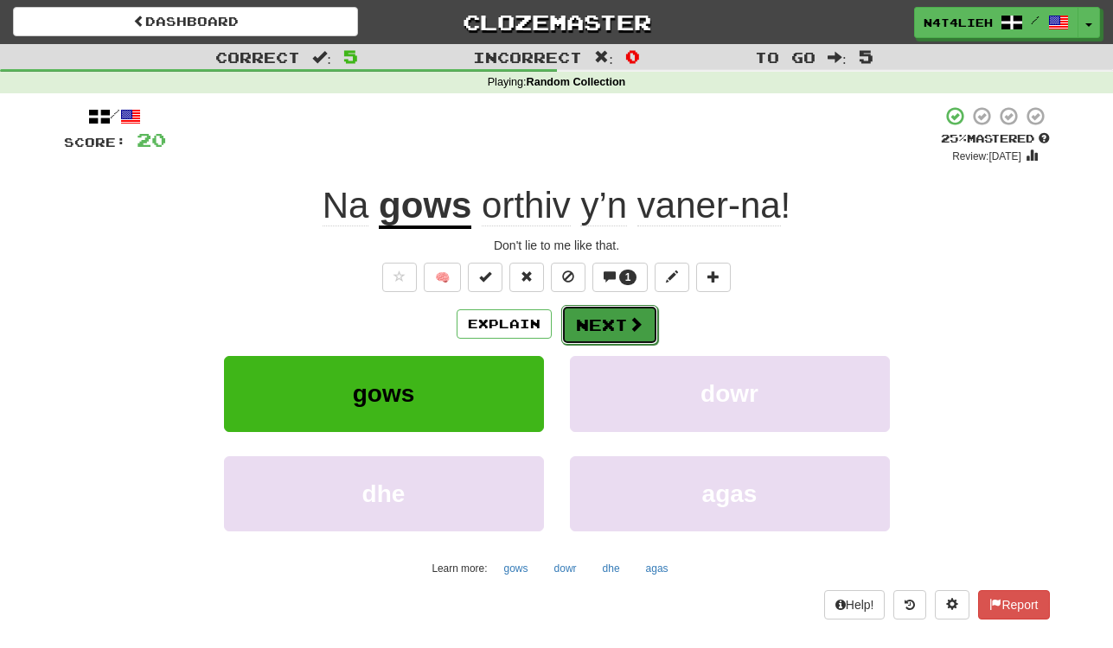
click at [620, 310] on button "Next" at bounding box center [609, 325] width 97 height 40
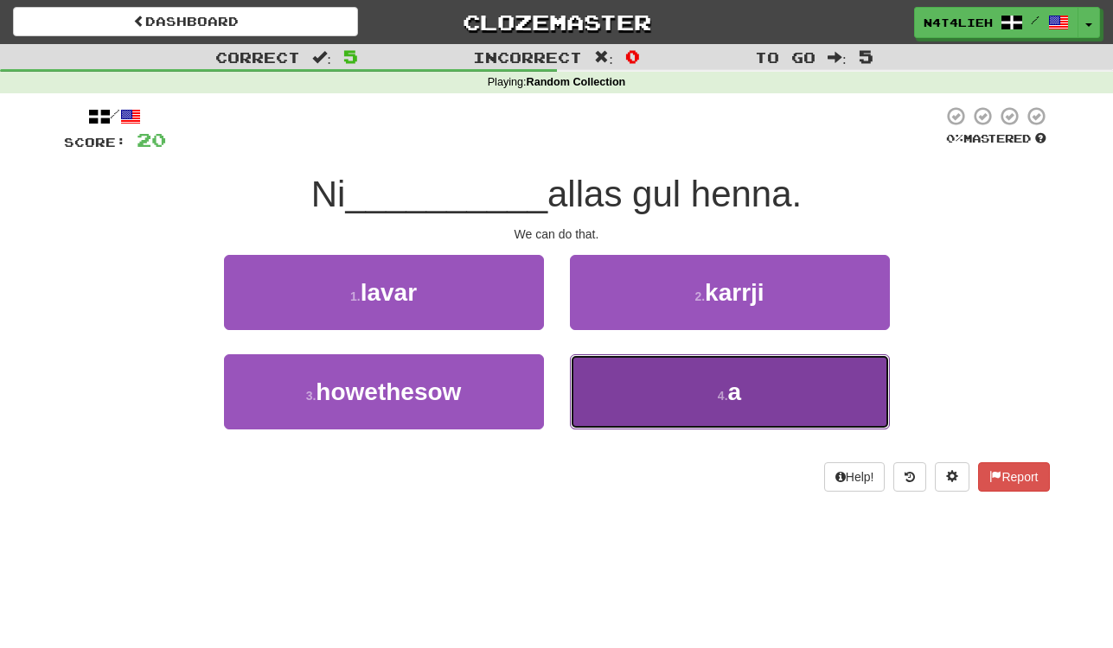
click at [688, 406] on button "4 . a" at bounding box center [730, 391] width 320 height 75
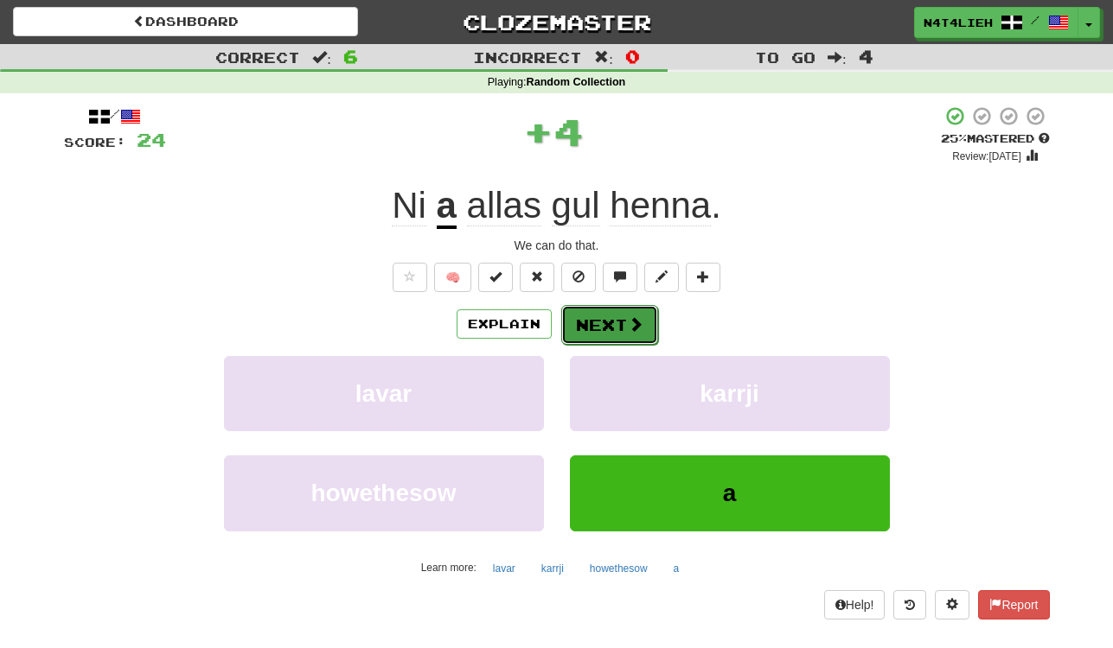
click at [628, 328] on span at bounding box center [636, 324] width 16 height 16
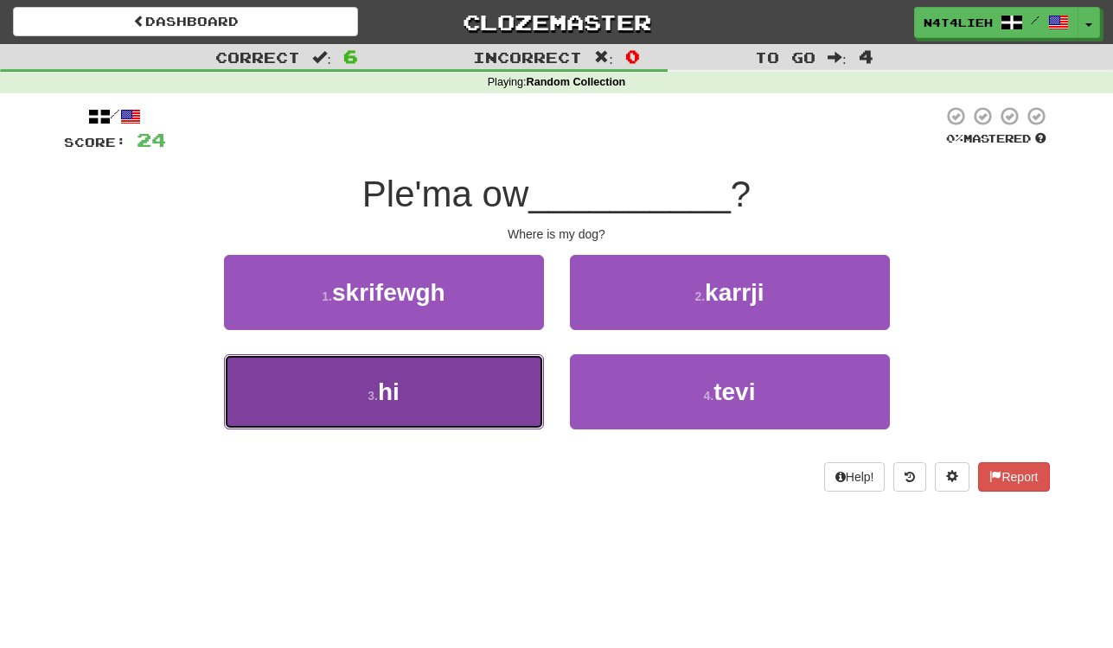
click at [479, 388] on button "3 . hi" at bounding box center [384, 391] width 320 height 75
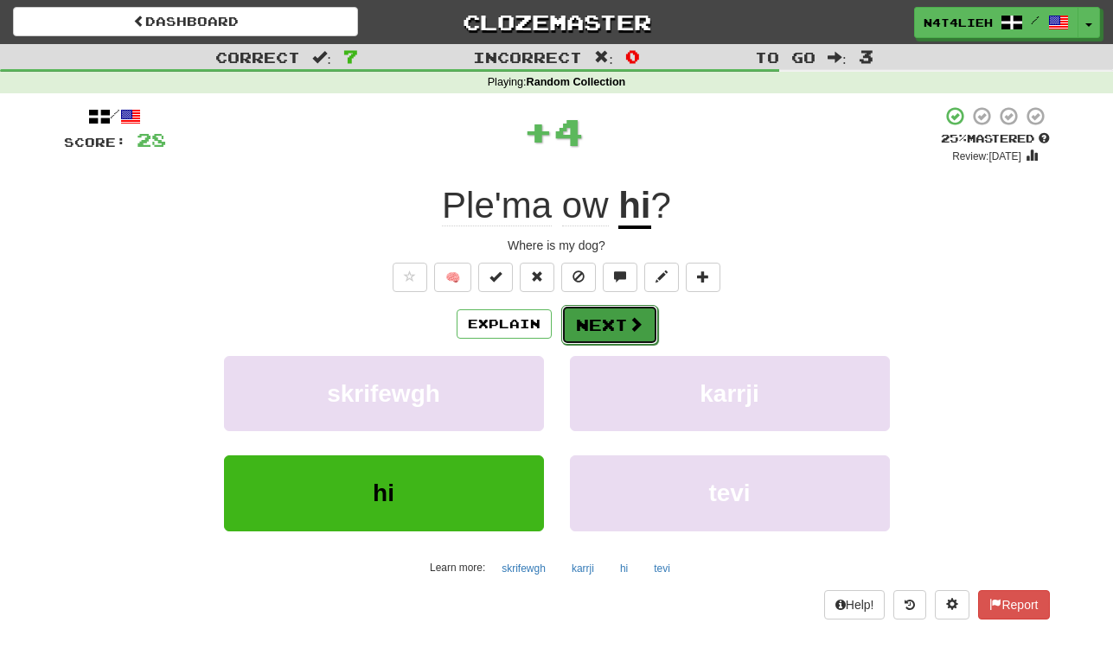
click at [615, 333] on button "Next" at bounding box center [609, 325] width 97 height 40
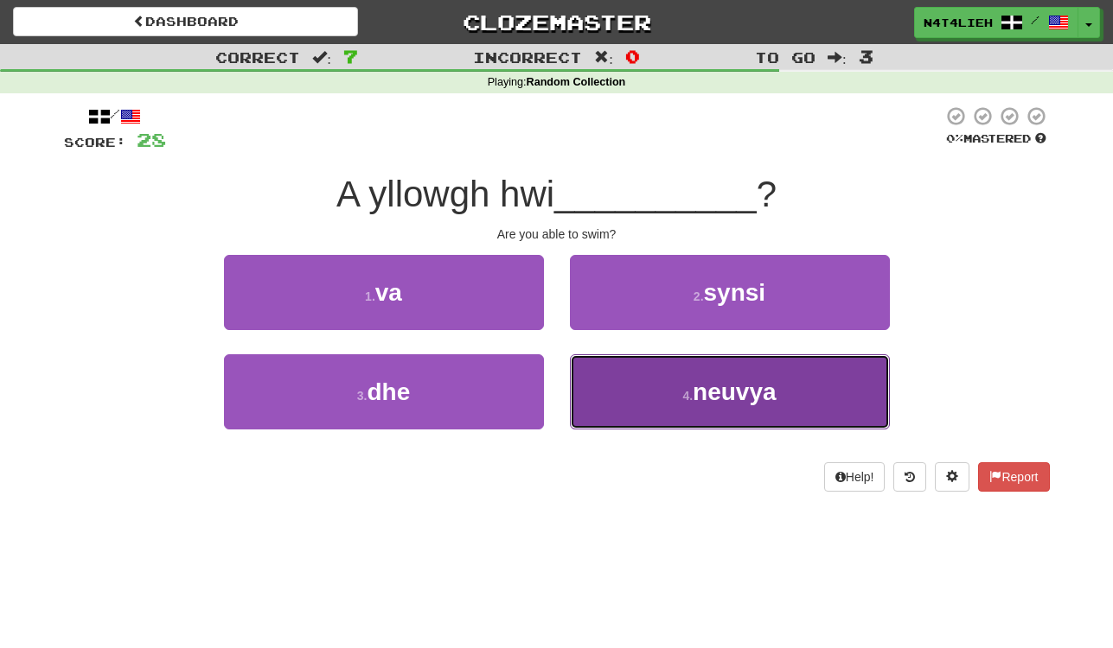
click at [660, 415] on button "4 . [GEOGRAPHIC_DATA]" at bounding box center [730, 391] width 320 height 75
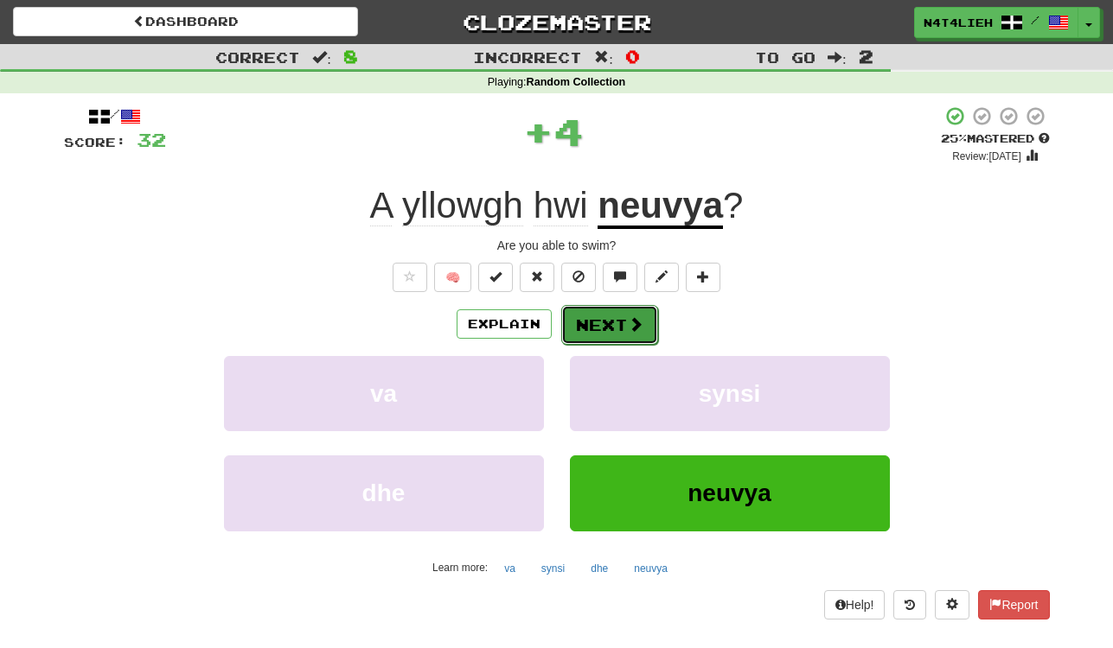
click at [630, 335] on button "Next" at bounding box center [609, 325] width 97 height 40
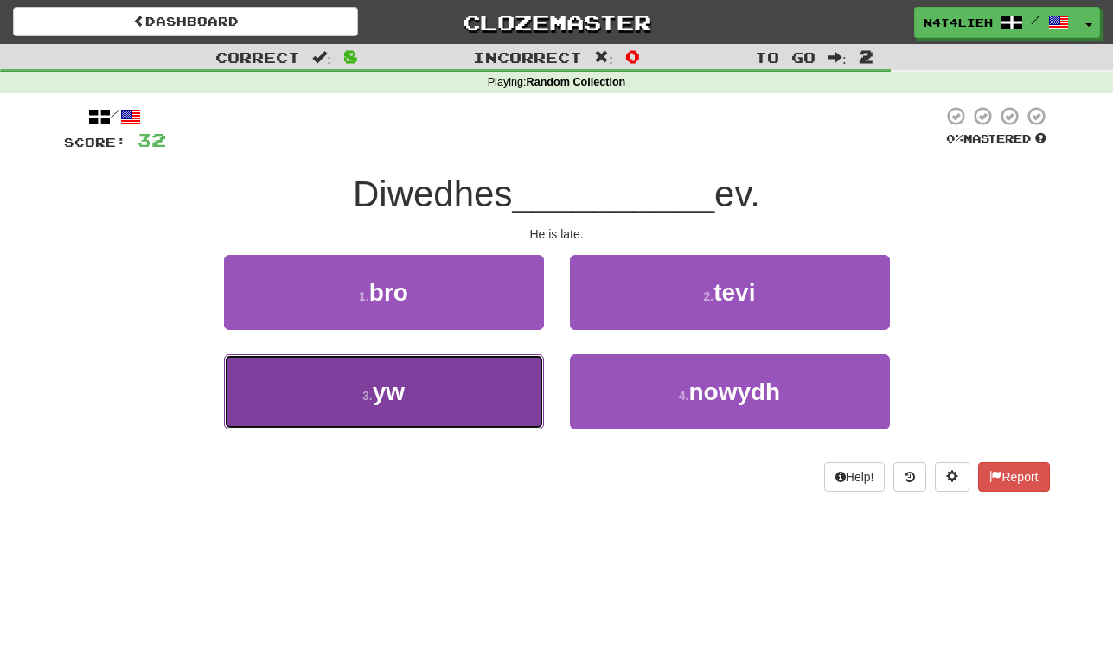
click at [490, 386] on button "3 . yw" at bounding box center [384, 391] width 320 height 75
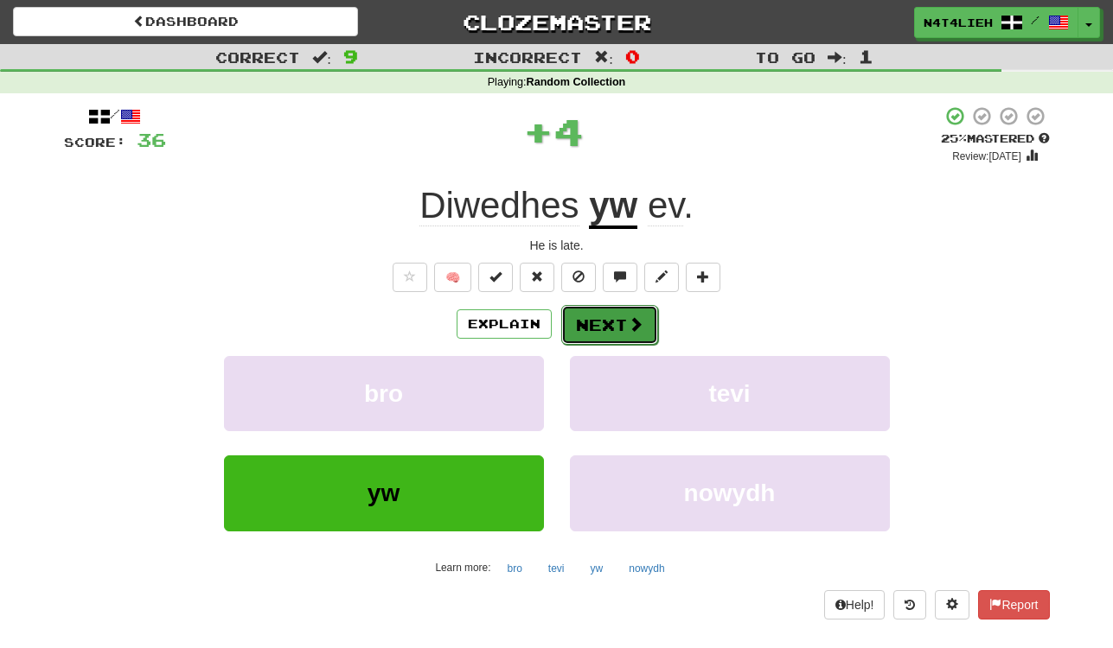
click at [647, 319] on button "Next" at bounding box center [609, 325] width 97 height 40
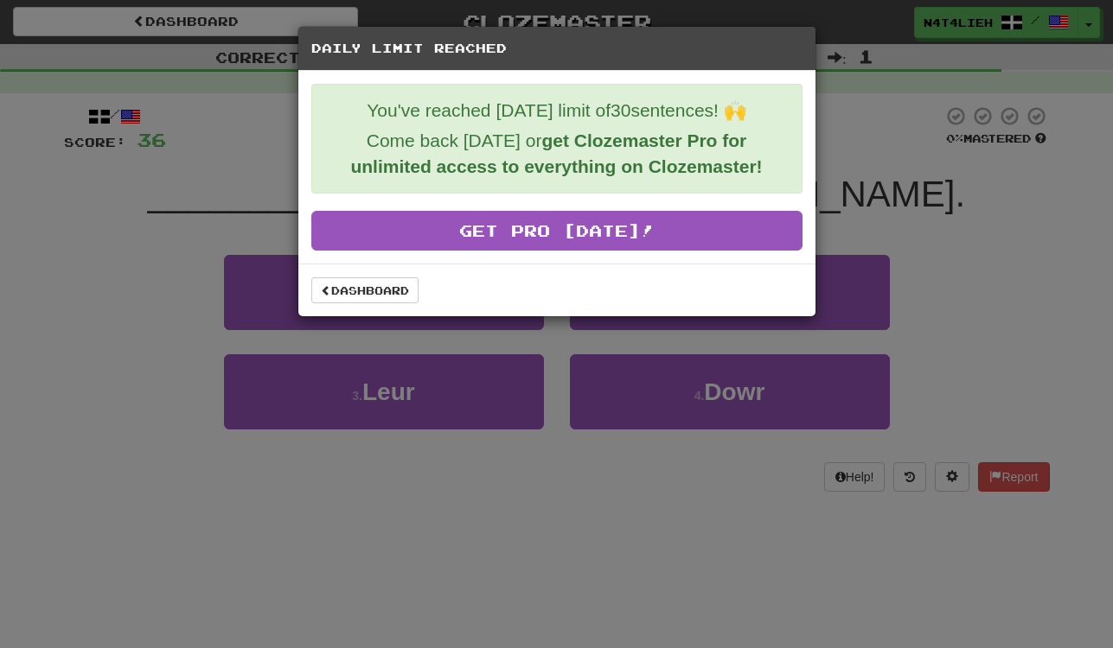
click at [861, 206] on div "Daily Limit Reached You've reached [DATE] limit of 30 sentences! 🙌 Come back [D…" at bounding box center [556, 324] width 1113 height 648
